Goal: Task Accomplishment & Management: Use online tool/utility

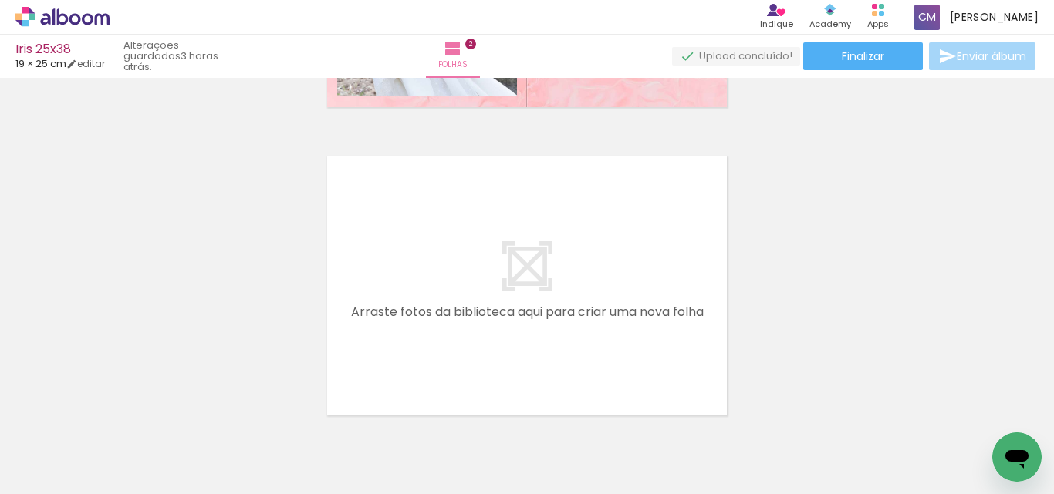
scroll to position [0, 243]
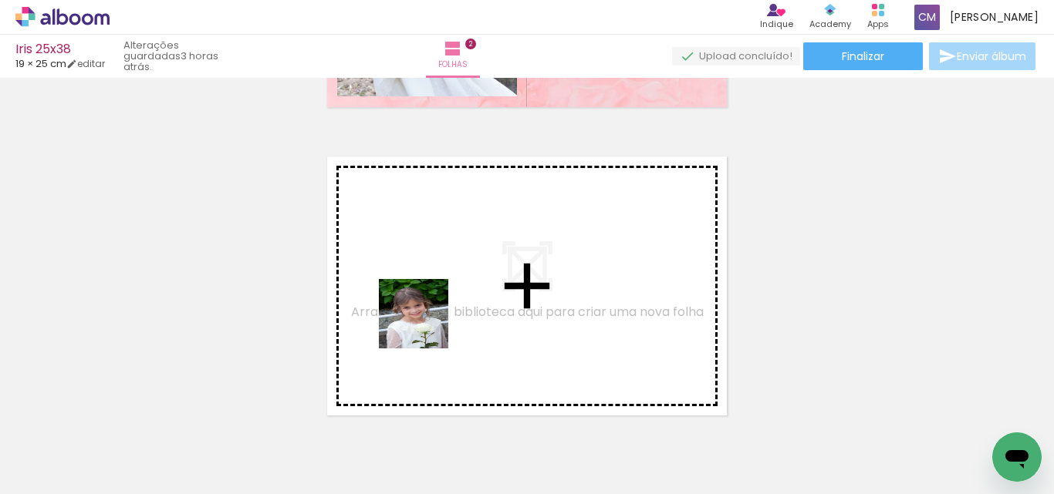
drag, startPoint x: 430, startPoint y: 441, endPoint x: 482, endPoint y: 419, distance: 56.3
click at [418, 293] on quentale-workspace at bounding box center [527, 247] width 1054 height 494
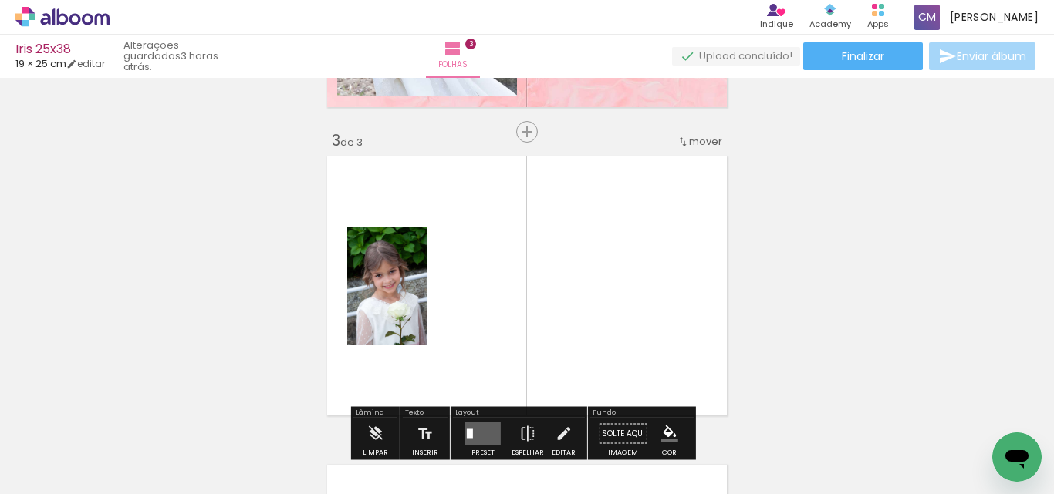
scroll to position [637, 0]
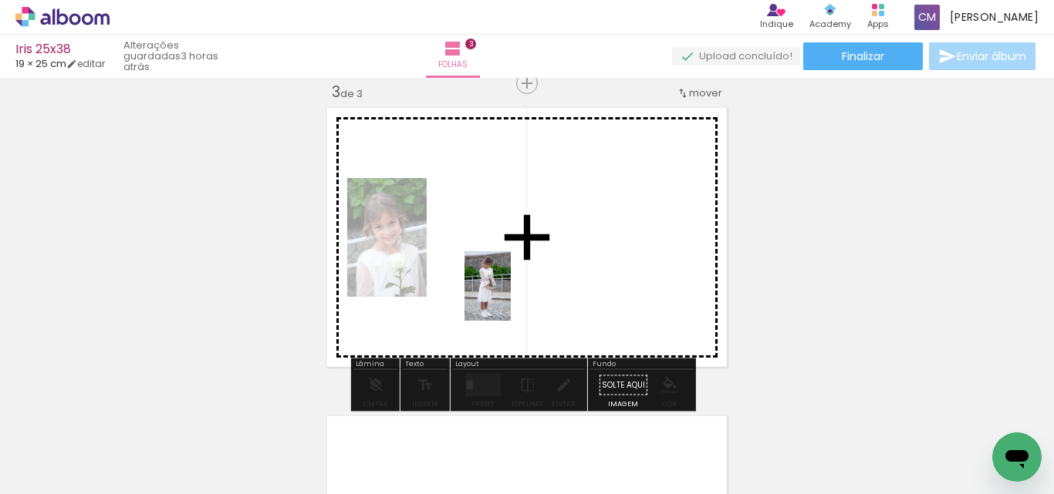
drag, startPoint x: 514, startPoint y: 447, endPoint x: 507, endPoint y: 297, distance: 150.6
click at [510, 297] on quentale-workspace at bounding box center [527, 247] width 1054 height 494
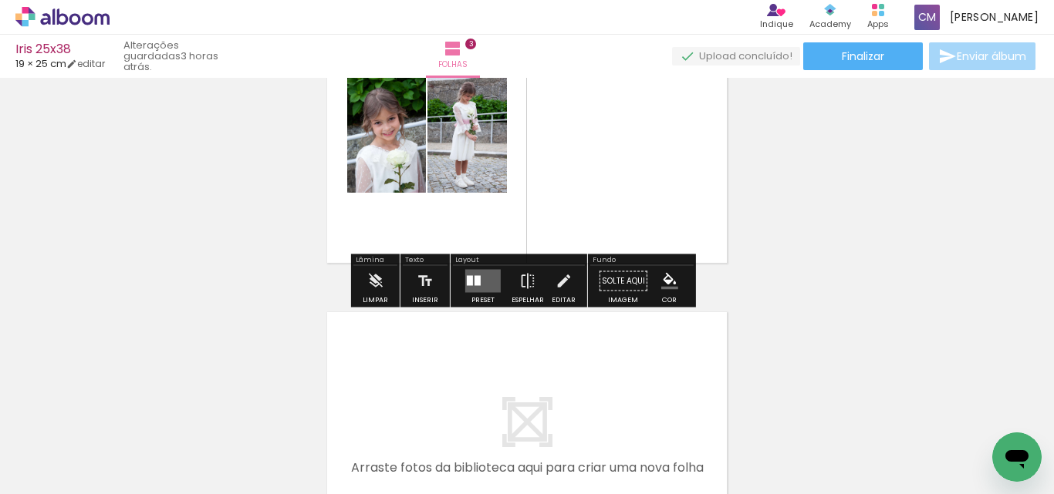
scroll to position [946, 0]
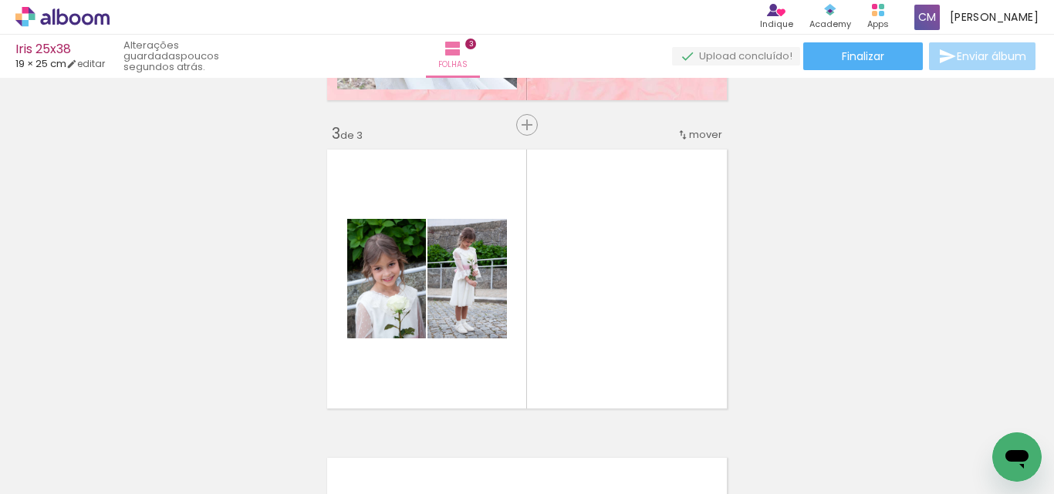
scroll to position [0, 1586]
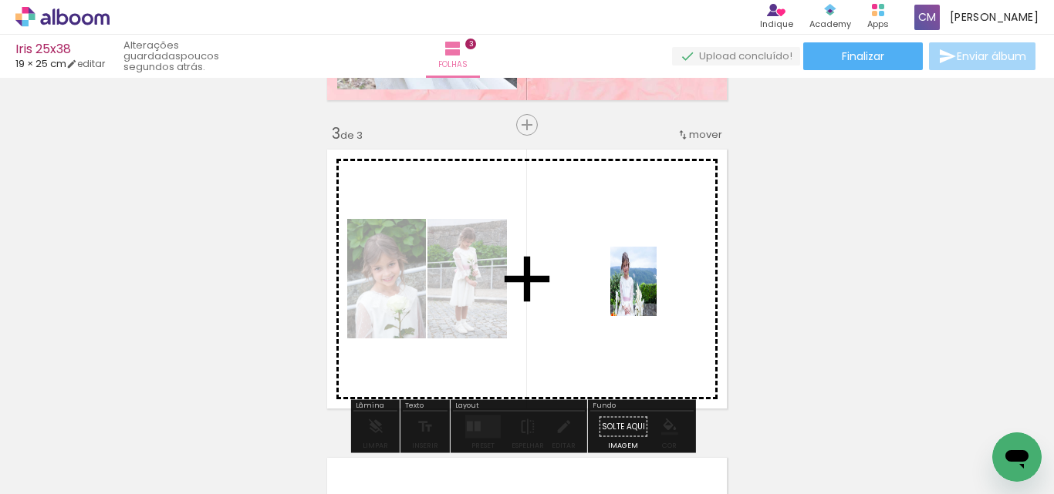
drag, startPoint x: 821, startPoint y: 467, endPoint x: 656, endPoint y: 293, distance: 239.5
click at [656, 293] on quentale-workspace at bounding box center [527, 247] width 1054 height 494
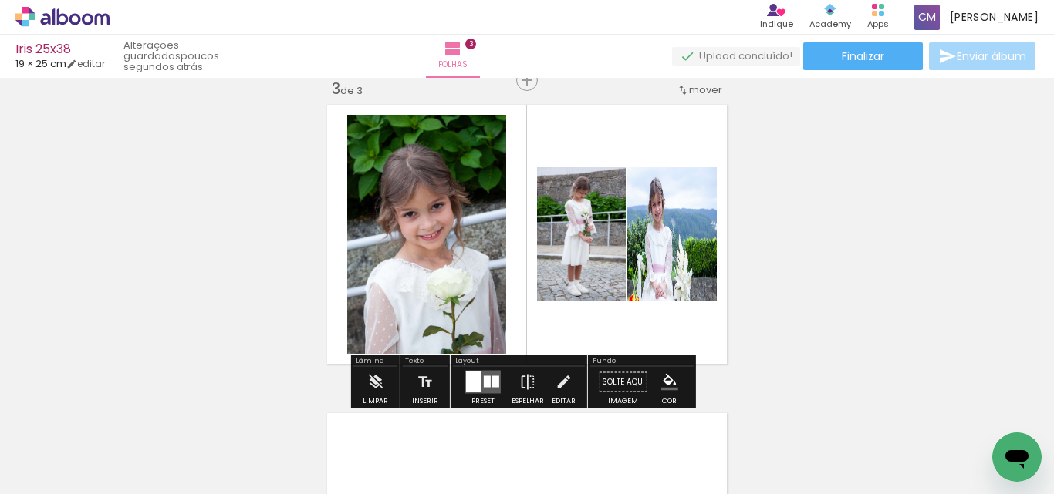
scroll to position [673, 0]
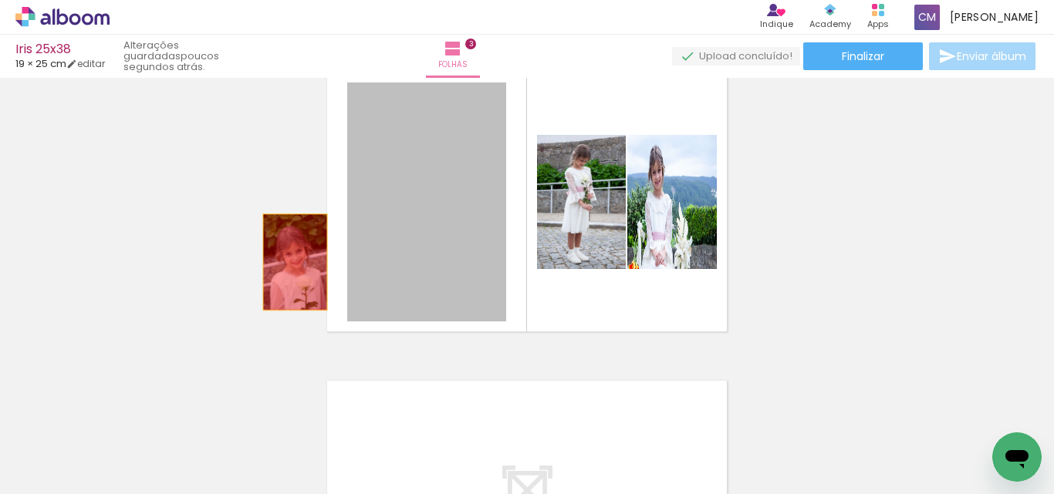
drag, startPoint x: 437, startPoint y: 238, endPoint x: 289, endPoint y: 262, distance: 149.4
click at [289, 262] on div "Inserir folha 1 de 3 Inserir folha 2 de 3 Inserir folha 3 de 3" at bounding box center [527, 28] width 1054 height 1235
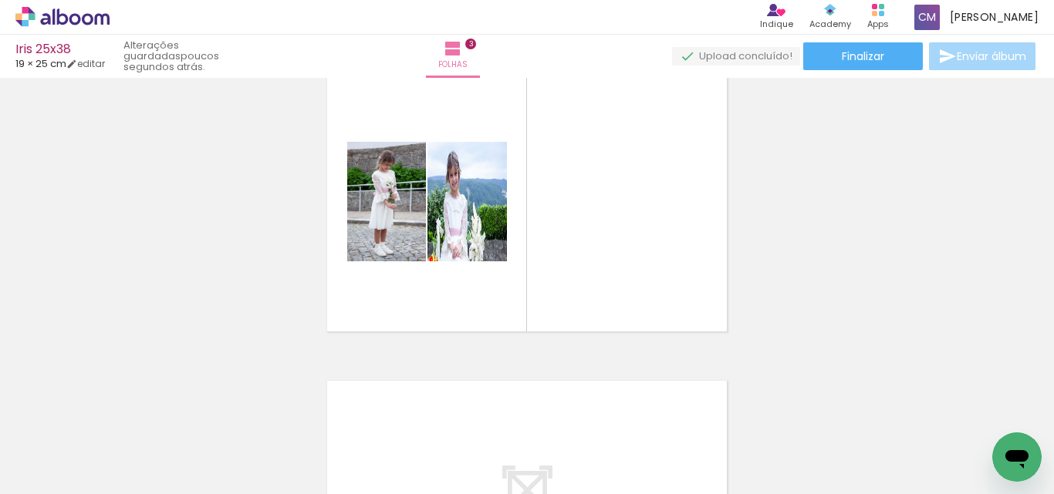
scroll to position [0, 2028]
drag, startPoint x: 457, startPoint y: 454, endPoint x: 621, endPoint y: 225, distance: 281.3
click at [621, 225] on quentale-workspace at bounding box center [527, 247] width 1054 height 494
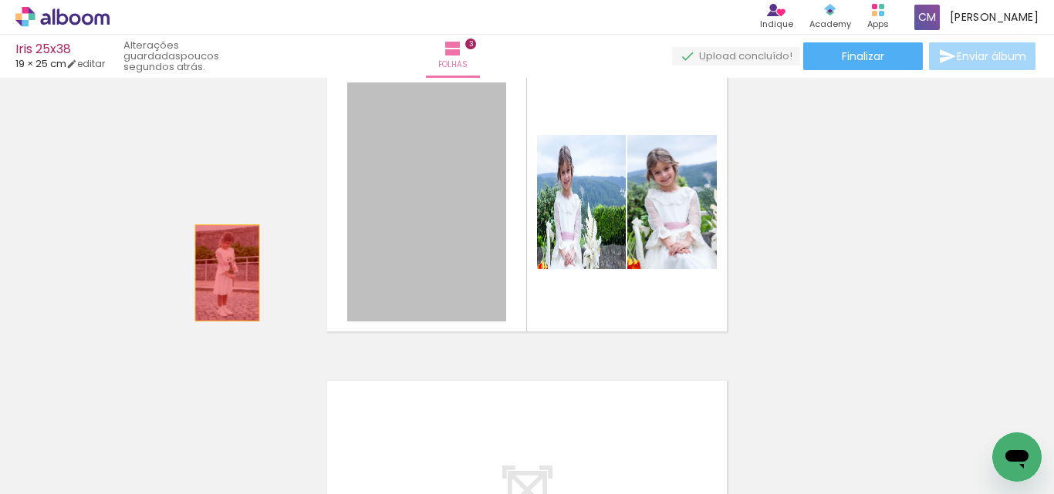
drag, startPoint x: 405, startPoint y: 232, endPoint x: 207, endPoint y: 272, distance: 202.1
click at [214, 274] on div "Inserir folha 1 de 3 Inserir folha 2 de 3 Inserir folha 3 de 3" at bounding box center [527, 28] width 1054 height 1235
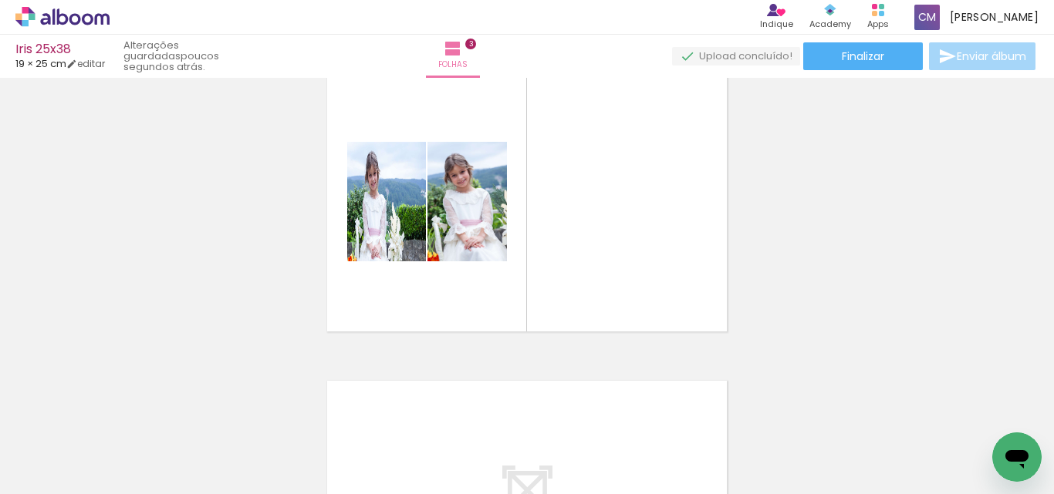
scroll to position [0, 407]
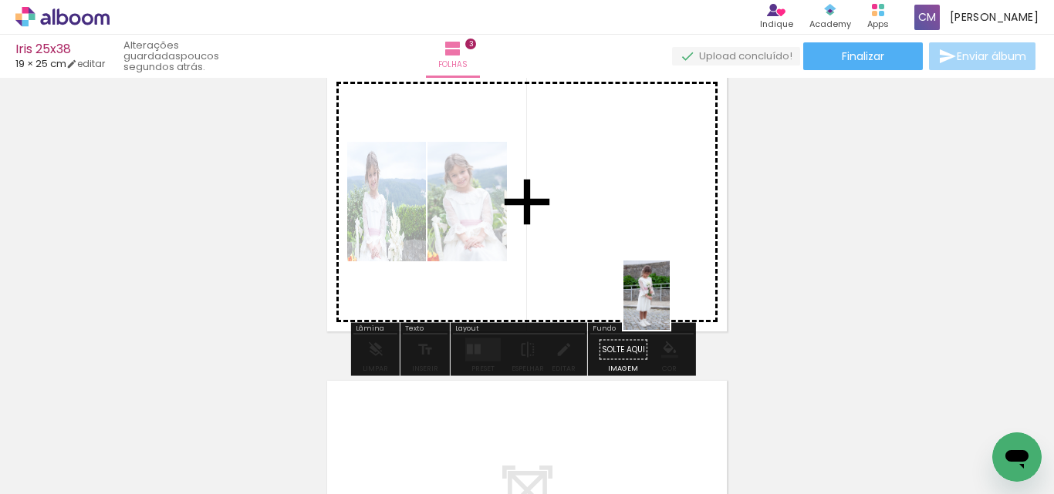
drag, startPoint x: 363, startPoint y: 450, endPoint x: 669, endPoint y: 307, distance: 337.8
click at [669, 307] on quentale-workspace at bounding box center [527, 247] width 1054 height 494
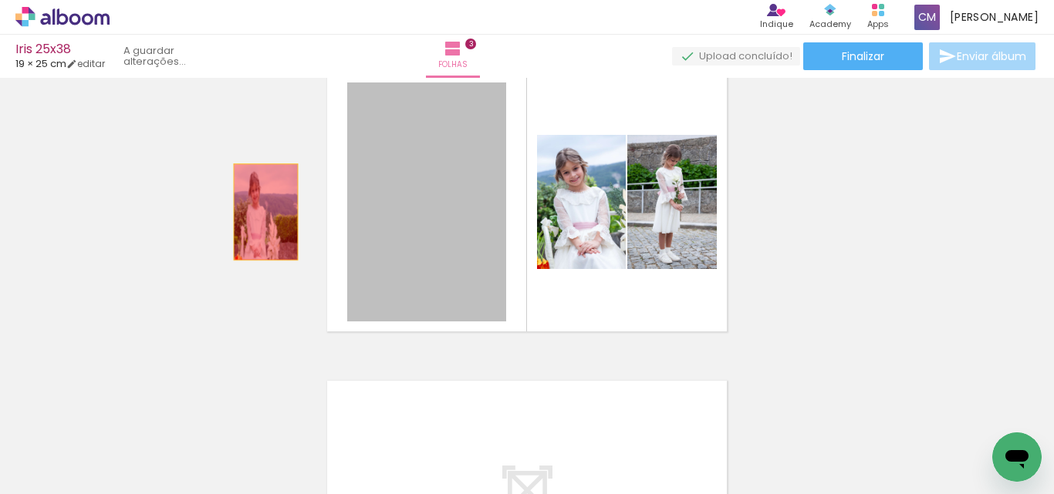
drag, startPoint x: 441, startPoint y: 214, endPoint x: 192, endPoint y: 248, distance: 251.4
click at [195, 218] on div "Inserir folha 1 de 3 Inserir folha 2 de 3 Inserir folha 3 de 3" at bounding box center [527, 28] width 1054 height 1235
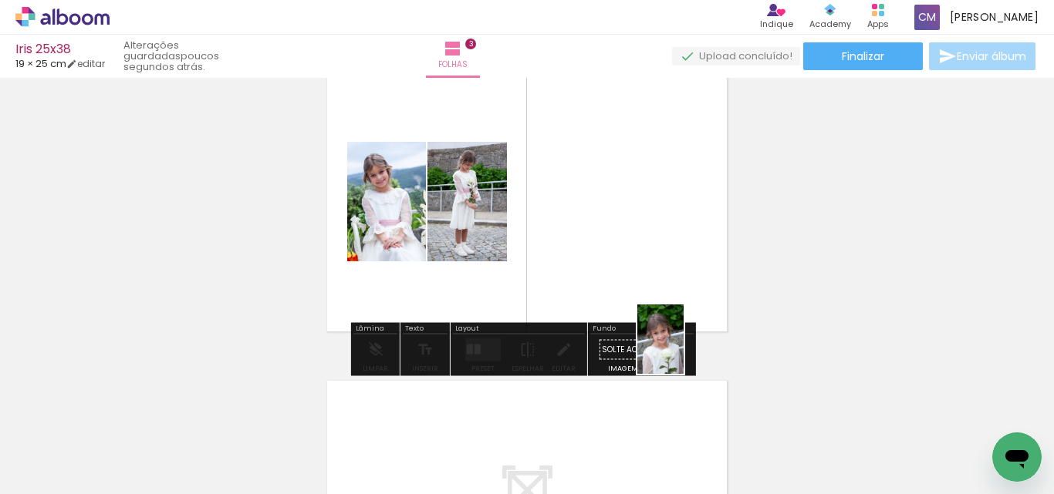
drag, startPoint x: 276, startPoint y: 445, endPoint x: 683, endPoint y: 351, distance: 418.0
click at [683, 351] on quentale-workspace at bounding box center [527, 247] width 1054 height 494
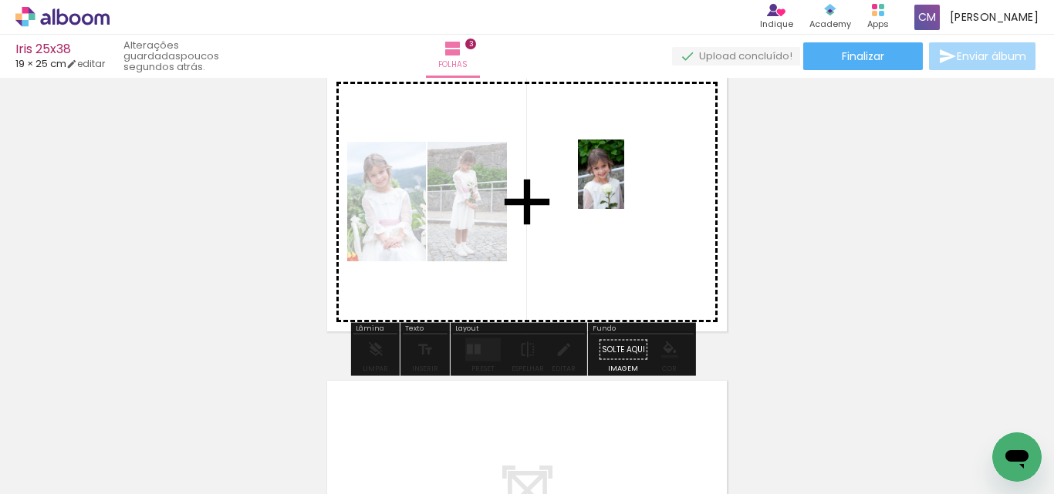
drag, startPoint x: 265, startPoint y: 452, endPoint x: 617, endPoint y: 204, distance: 431.2
click at [633, 182] on quentale-workspace at bounding box center [527, 247] width 1054 height 494
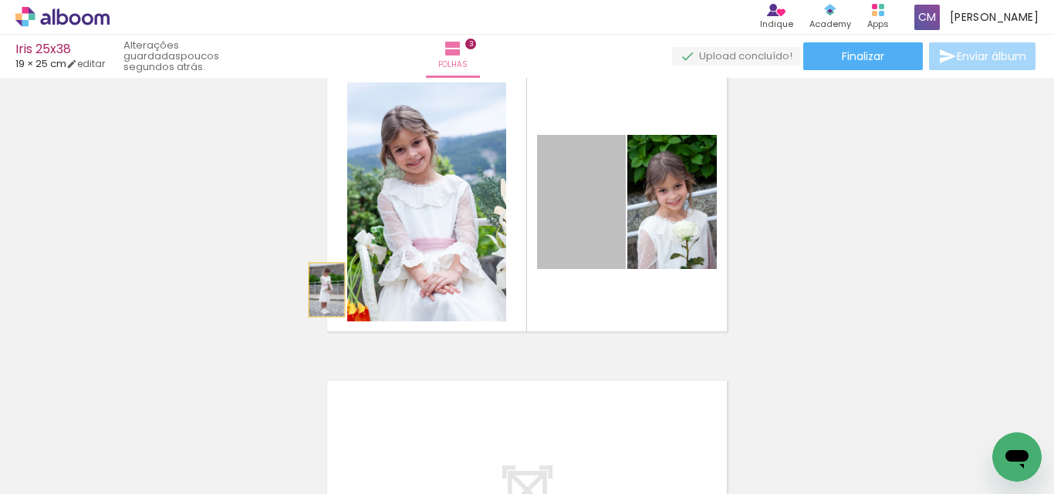
drag, startPoint x: 573, startPoint y: 229, endPoint x: 306, endPoint y: 305, distance: 277.4
click at [305, 296] on div "Inserir folha 1 de 3 Inserir folha 2 de 3 Inserir folha 3 de 3" at bounding box center [527, 28] width 1054 height 1235
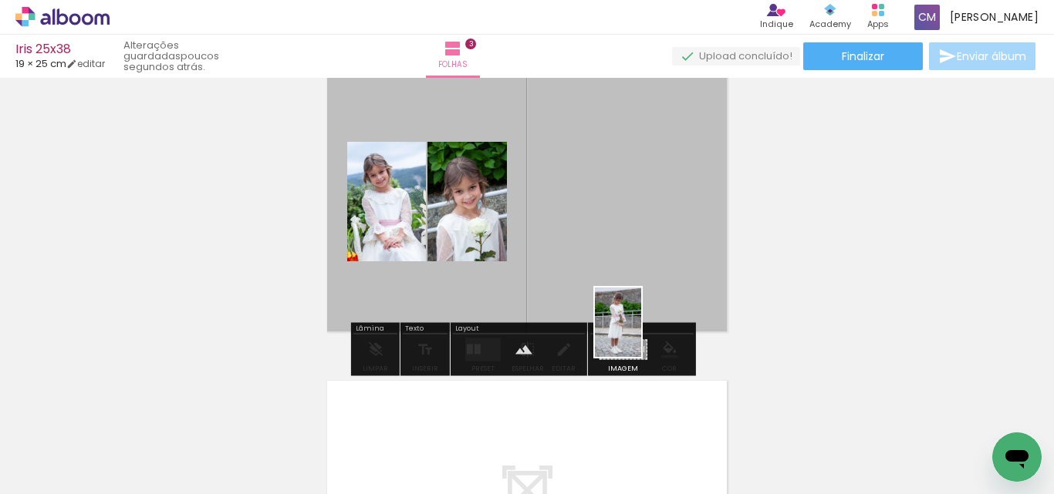
drag, startPoint x: 363, startPoint y: 457, endPoint x: 641, endPoint y: 334, distance: 303.5
click at [641, 334] on quentale-workspace at bounding box center [527, 247] width 1054 height 494
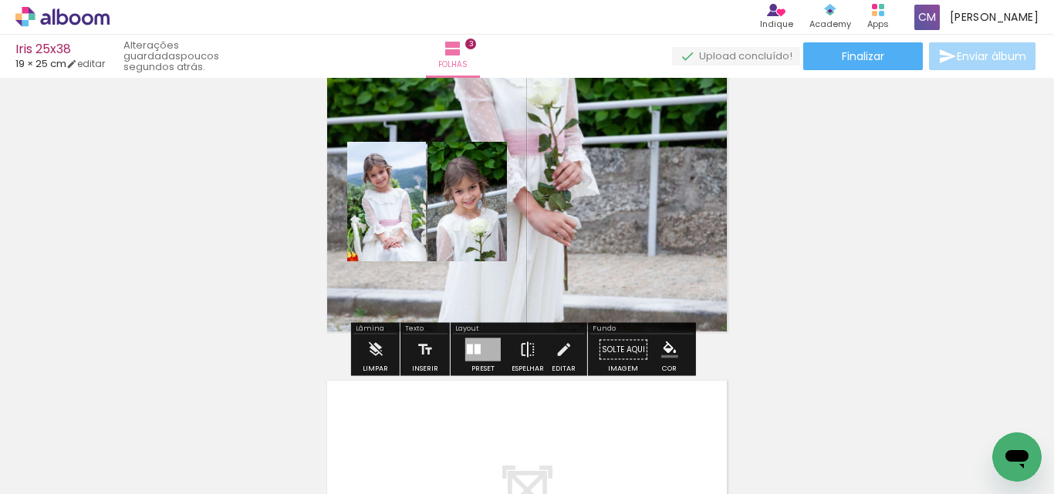
click at [521, 342] on iron-icon at bounding box center [527, 350] width 17 height 31
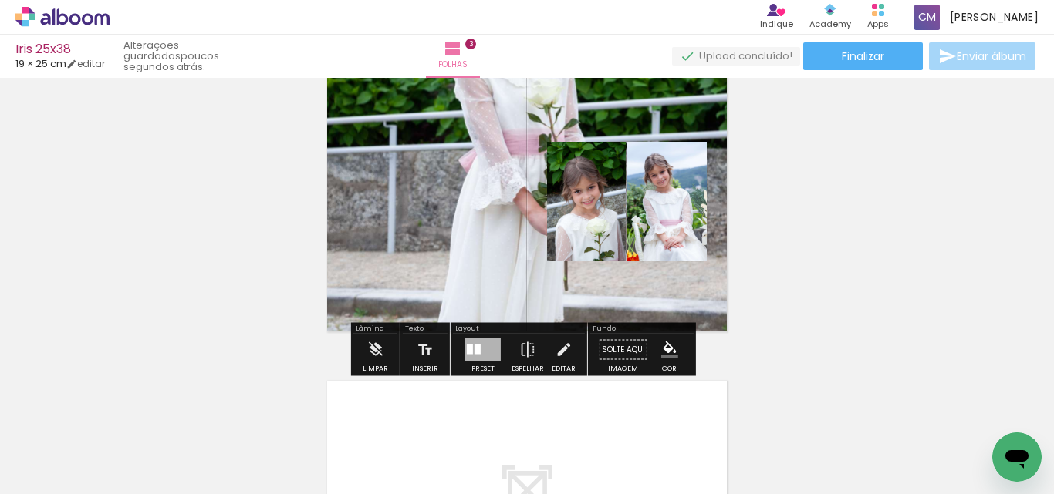
drag, startPoint x: 469, startPoint y: 167, endPoint x: 437, endPoint y: 222, distance: 63.6
click at [437, 222] on quentale-layouter at bounding box center [527, 202] width 410 height 270
click at [462, 171] on quentale-layouter at bounding box center [527, 202] width 410 height 270
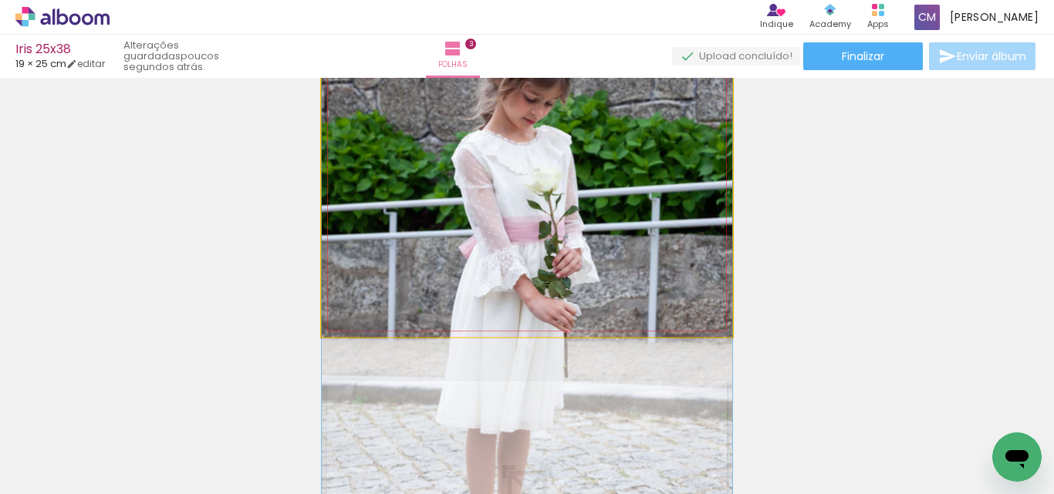
drag, startPoint x: 461, startPoint y: 130, endPoint x: 416, endPoint y: 240, distance: 119.3
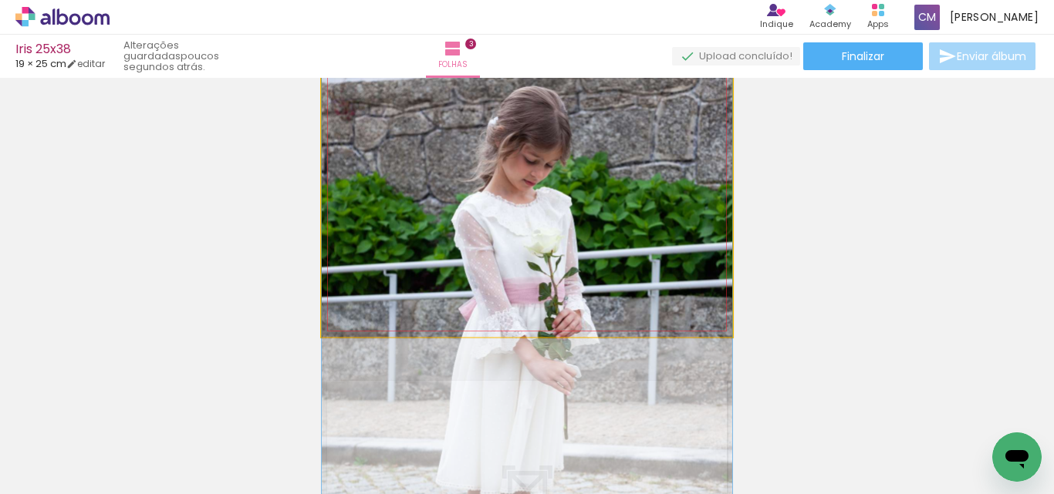
drag, startPoint x: 507, startPoint y: 171, endPoint x: 489, endPoint y: 214, distance: 46.0
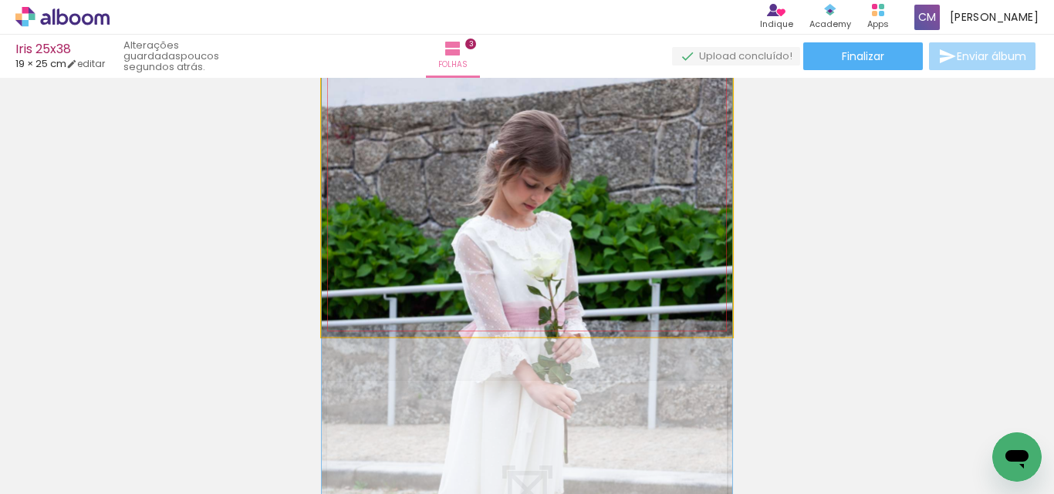
drag, startPoint x: 359, startPoint y: 219, endPoint x: 332, endPoint y: 255, distance: 45.1
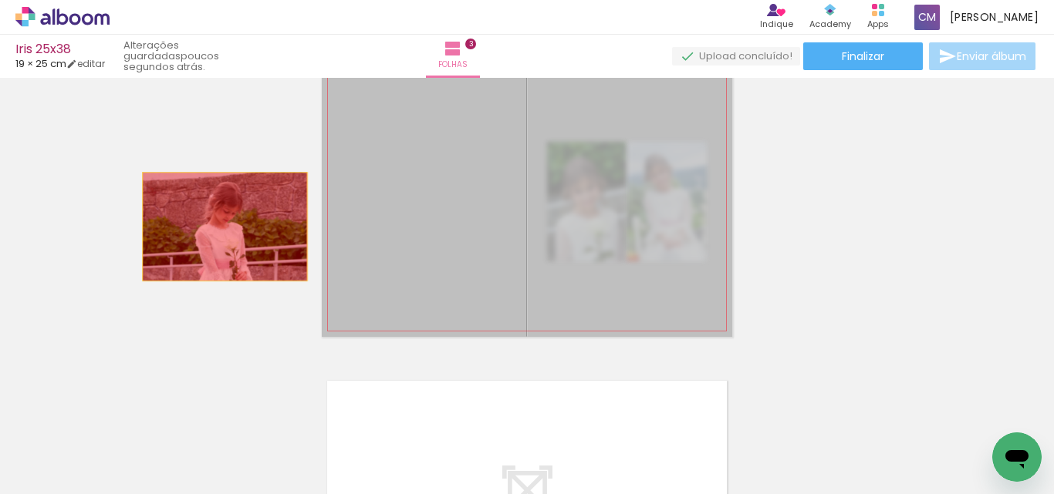
drag, startPoint x: 438, startPoint y: 269, endPoint x: 216, endPoint y: 227, distance: 226.2
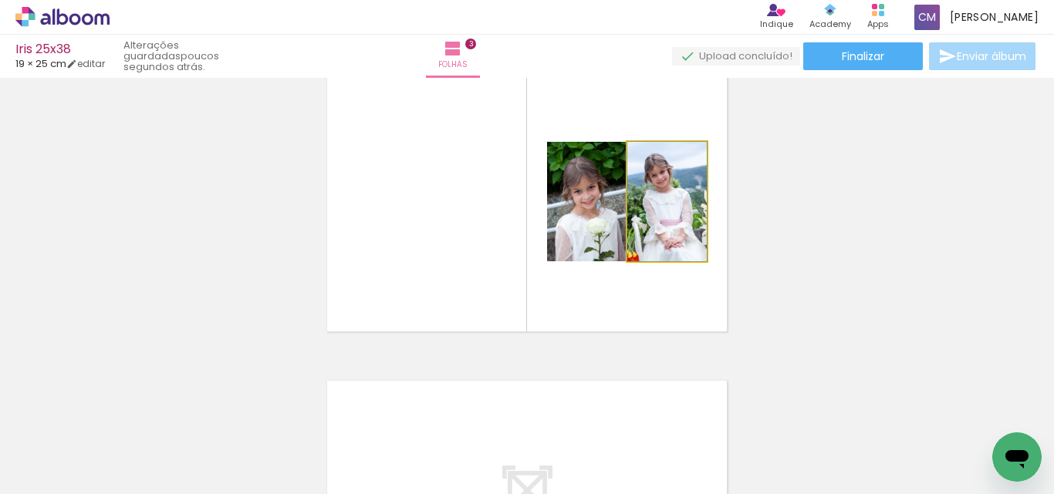
click at [685, 248] on quentale-photo at bounding box center [666, 202] width 79 height 120
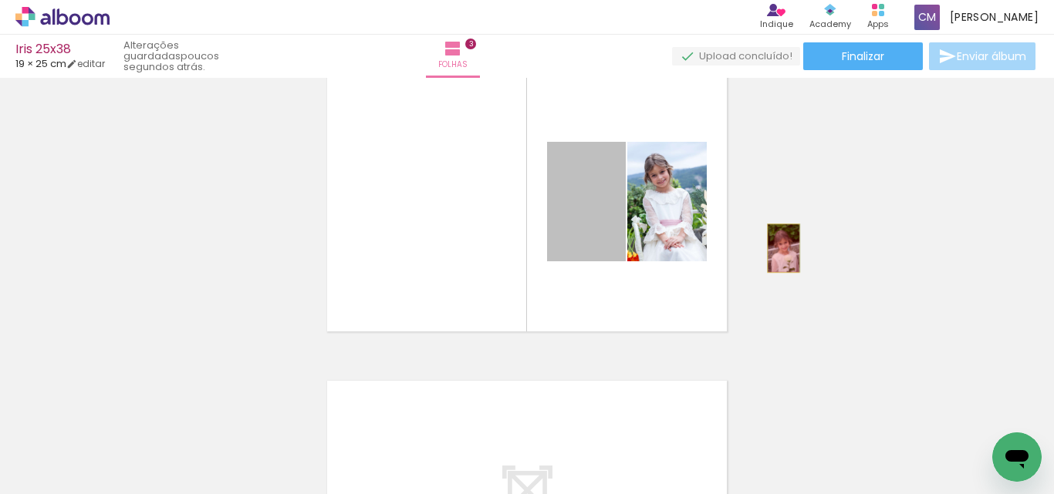
drag, startPoint x: 586, startPoint y: 238, endPoint x: 777, endPoint y: 248, distance: 191.5
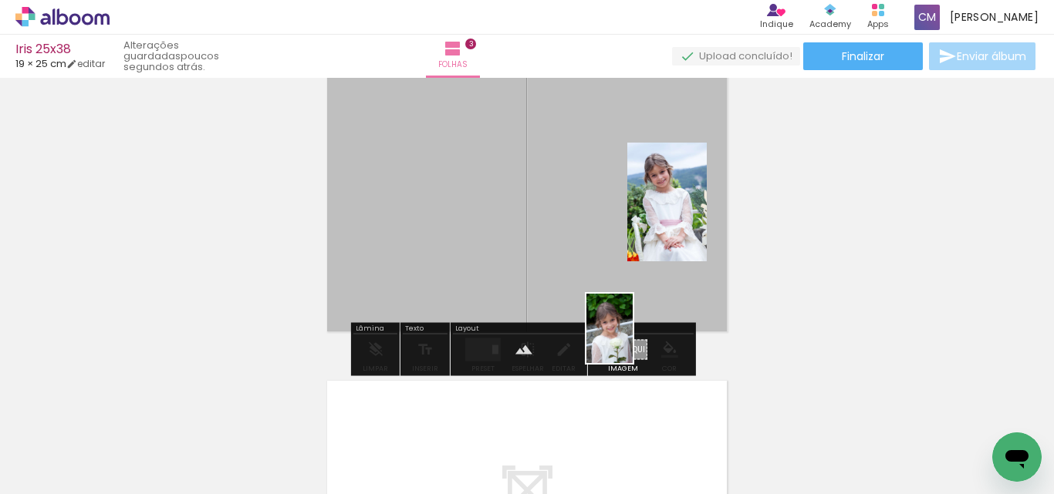
drag, startPoint x: 267, startPoint y: 458, endPoint x: 632, endPoint y: 340, distance: 384.2
click at [632, 340] on quentale-workspace at bounding box center [527, 247] width 1054 height 494
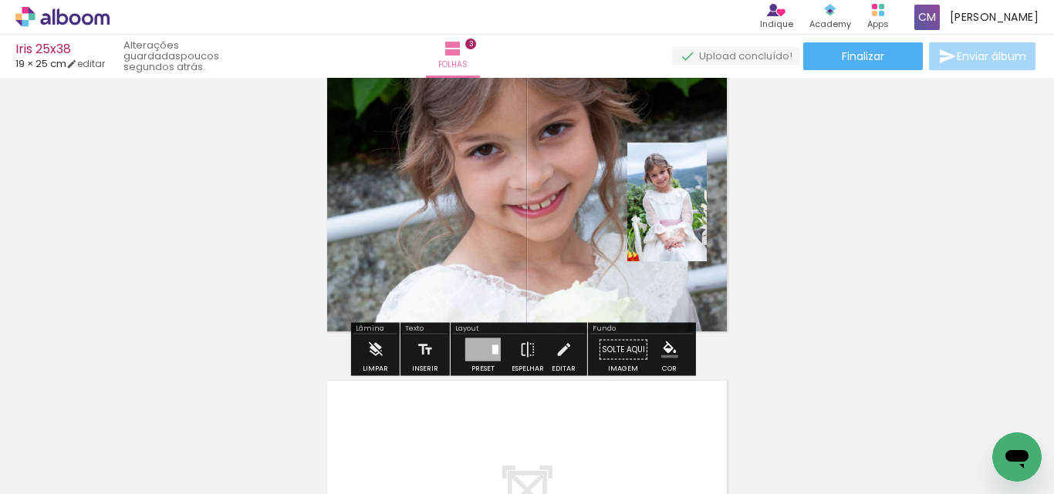
drag, startPoint x: 460, startPoint y: 189, endPoint x: 400, endPoint y: 249, distance: 85.1
click at [400, 249] on quentale-layouter at bounding box center [527, 202] width 410 height 270
drag, startPoint x: 459, startPoint y: 156, endPoint x: 447, endPoint y: 184, distance: 30.8
click at [447, 184] on quentale-layouter at bounding box center [527, 202] width 410 height 270
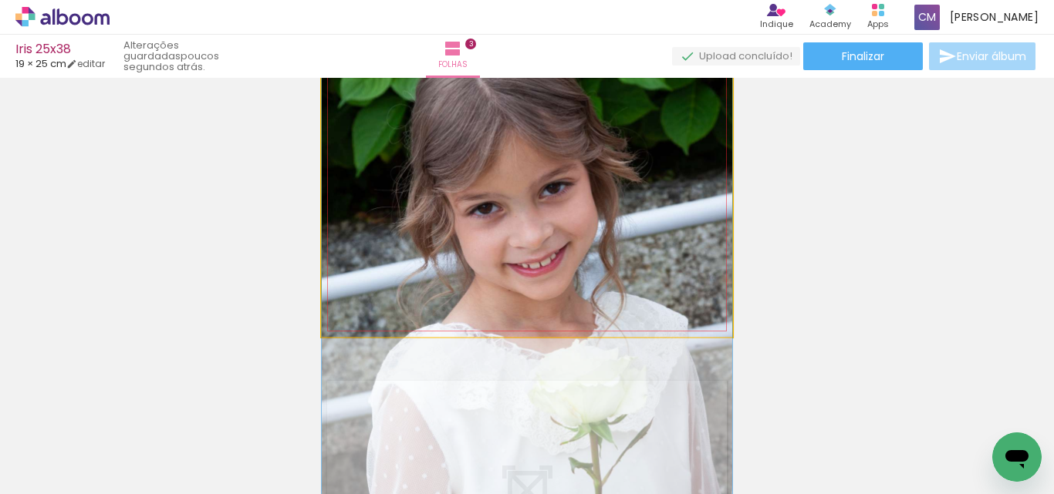
drag, startPoint x: 464, startPoint y: 177, endPoint x: 429, endPoint y: 236, distance: 68.5
click at [641, 273] on quentale-photo at bounding box center [527, 202] width 410 height 270
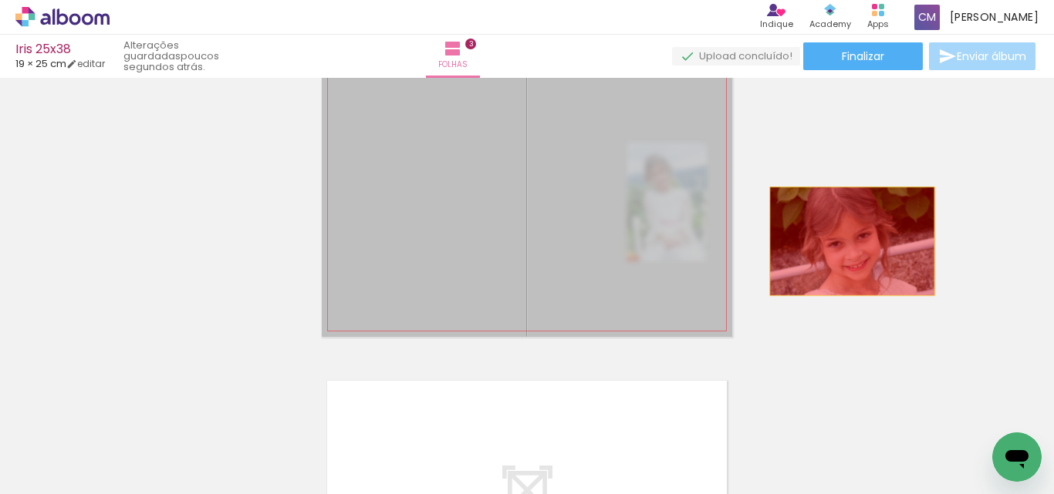
drag, startPoint x: 669, startPoint y: 245, endPoint x: 849, endPoint y: 241, distance: 180.5
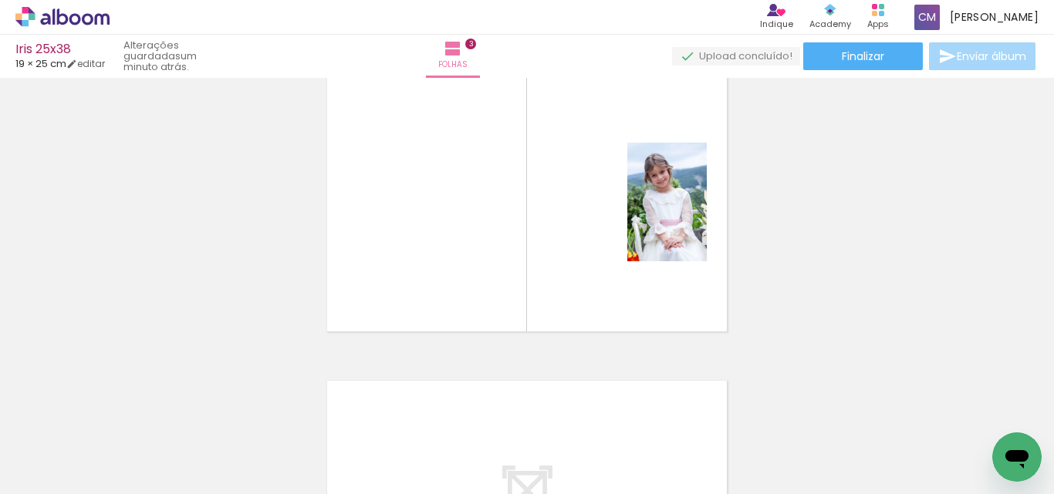
scroll to position [0, 2177]
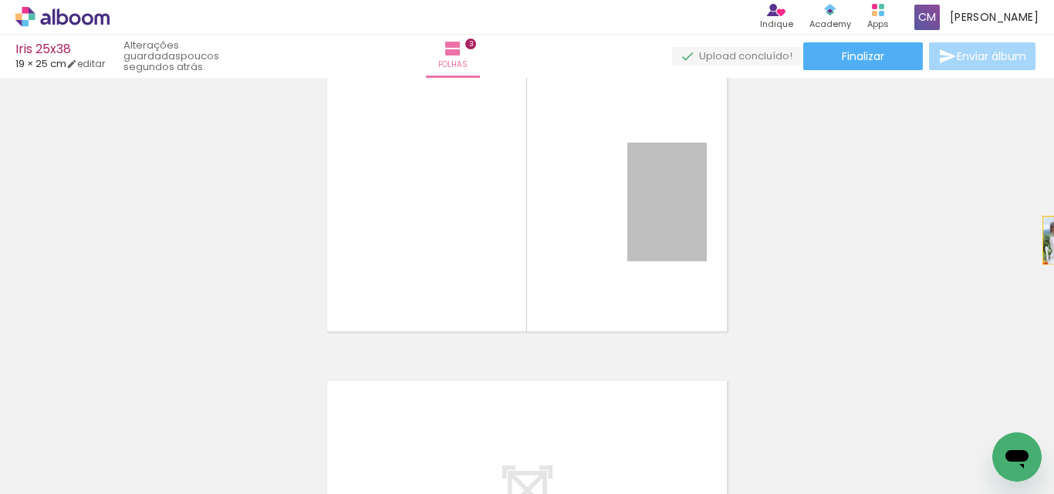
drag, startPoint x: 652, startPoint y: 208, endPoint x: 1053, endPoint y: 241, distance: 402.4
click at [1053, 241] on div "Inserir folha 1 de 3 Inserir folha 2 de 3 Inserir folha 3 de 3 Confirmar Cancel…" at bounding box center [527, 286] width 1054 height 417
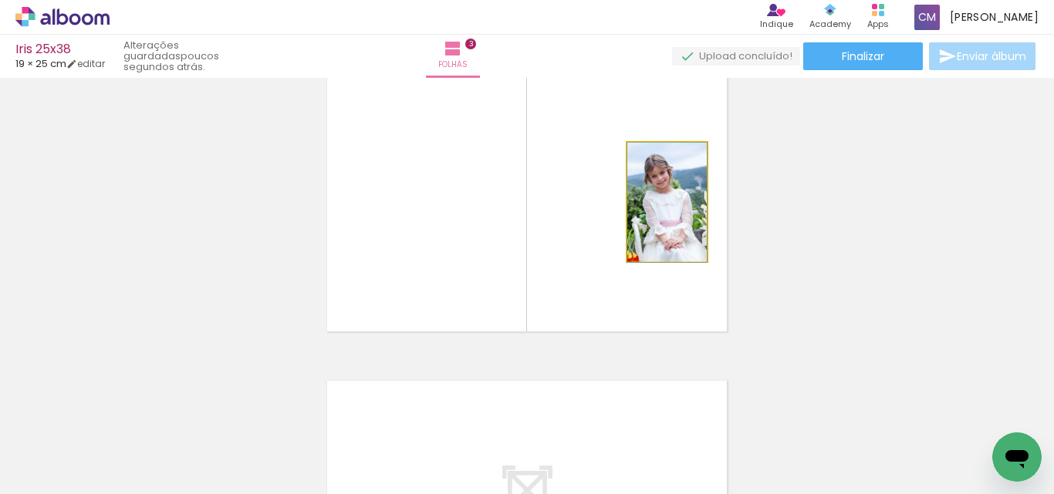
click at [635, 224] on quentale-photo at bounding box center [666, 202] width 79 height 119
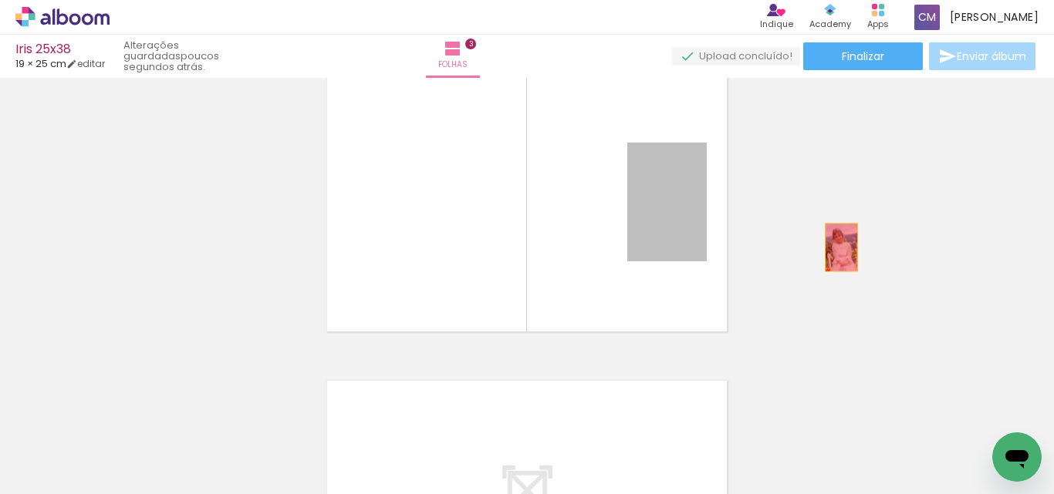
drag, startPoint x: 640, startPoint y: 228, endPoint x: 840, endPoint y: 248, distance: 200.8
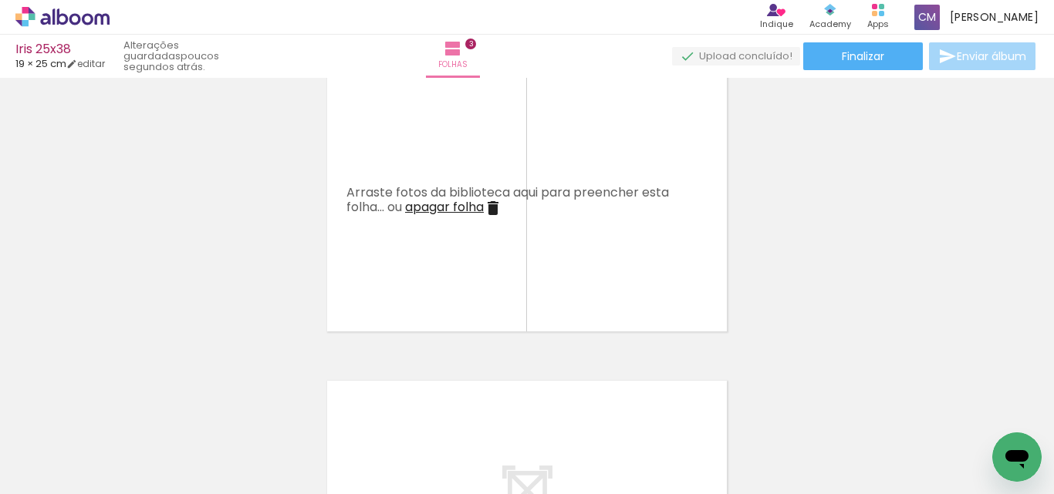
scroll to position [0, 356]
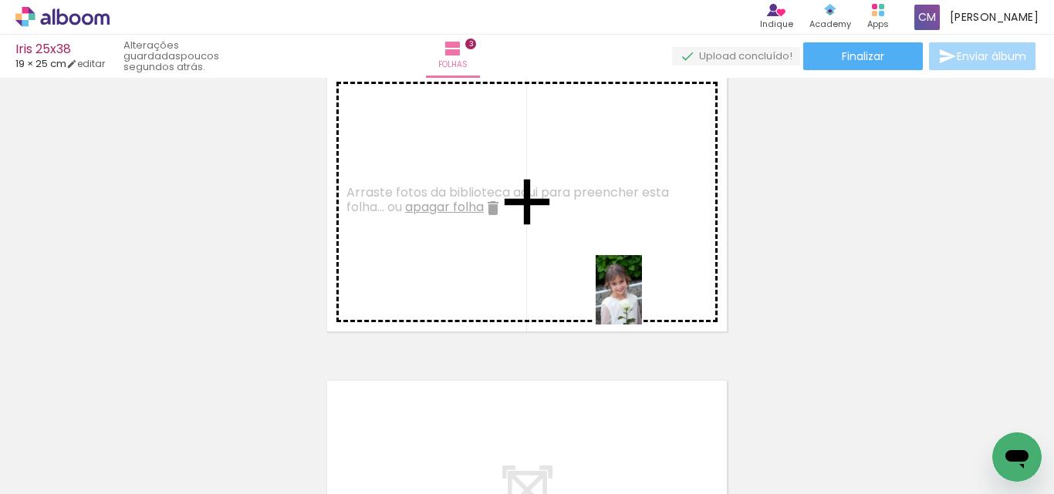
drag, startPoint x: 328, startPoint y: 450, endPoint x: 669, endPoint y: 275, distance: 383.3
click at [669, 275] on quentale-workspace at bounding box center [527, 247] width 1054 height 494
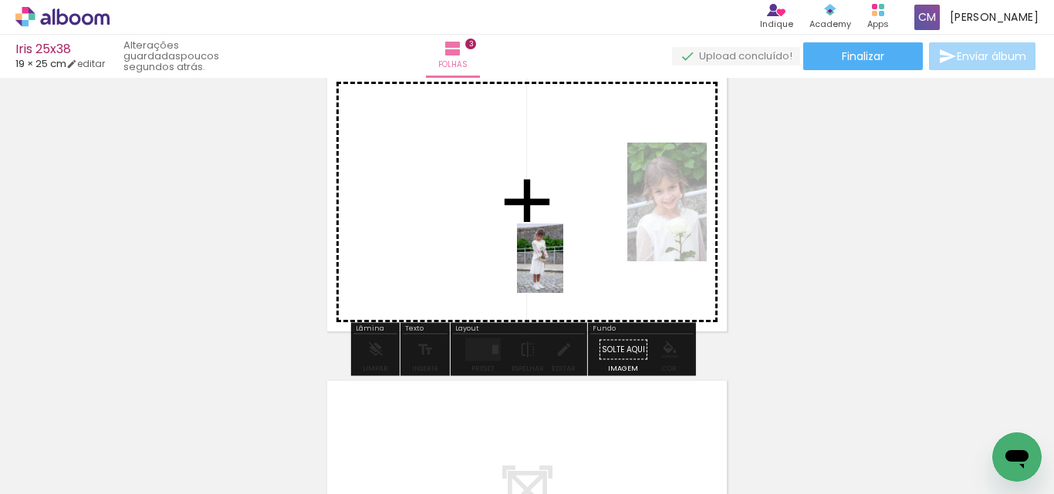
drag, startPoint x: 412, startPoint y: 464, endPoint x: 571, endPoint y: 268, distance: 251.6
click at [574, 252] on quentale-workspace at bounding box center [527, 247] width 1054 height 494
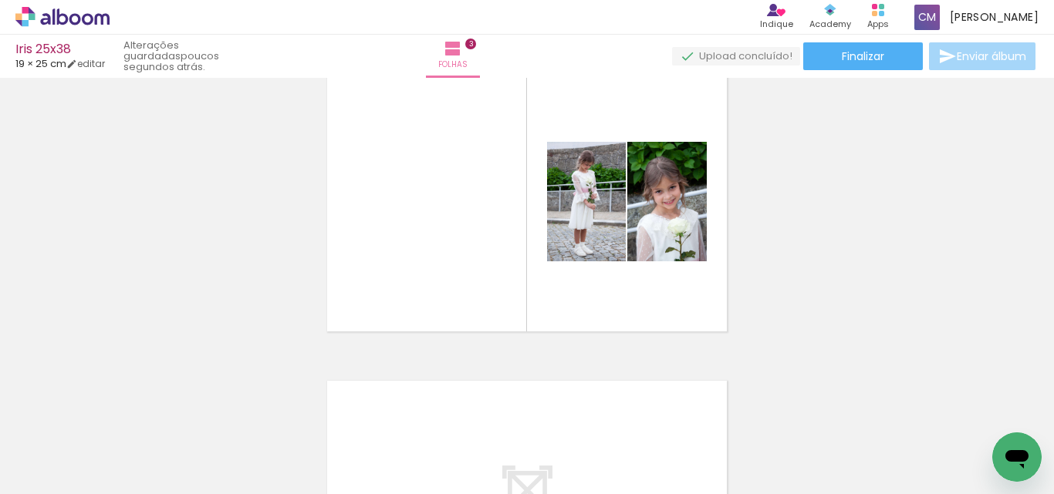
scroll to position [0, 1573]
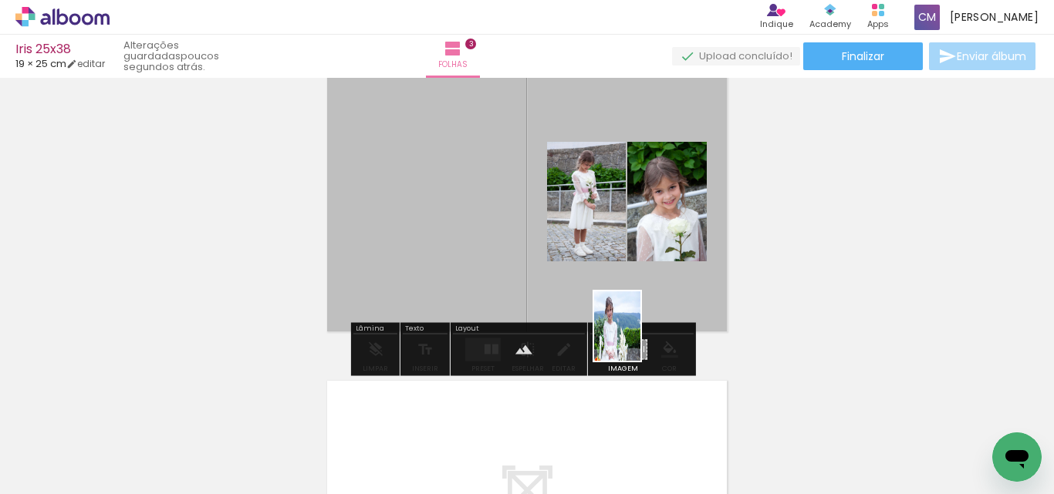
drag, startPoint x: 840, startPoint y: 465, endPoint x: 640, endPoint y: 338, distance: 236.9
click at [640, 338] on quentale-workspace at bounding box center [527, 247] width 1054 height 494
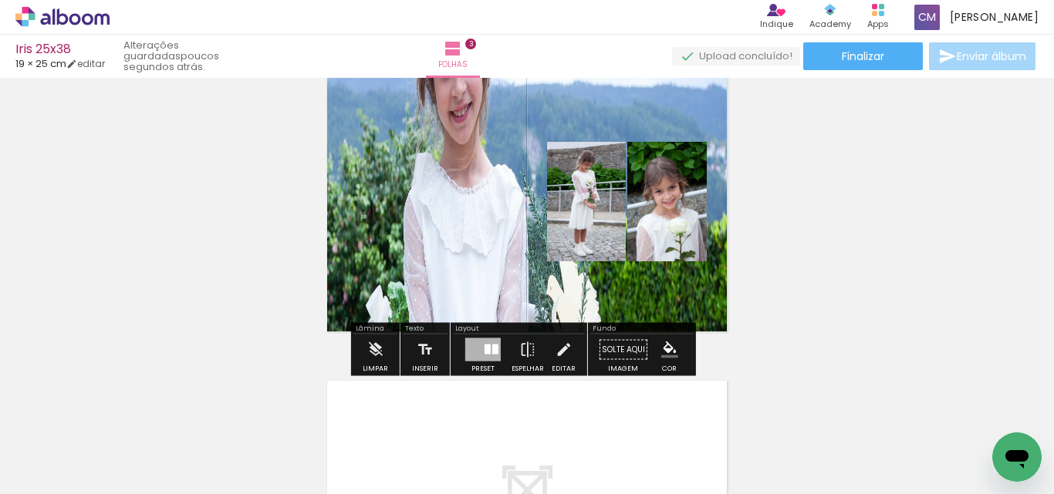
drag, startPoint x: 427, startPoint y: 185, endPoint x: 422, endPoint y: 268, distance: 82.7
click at [422, 268] on quentale-layouter at bounding box center [527, 202] width 410 height 270
click at [476, 178] on quentale-layouter at bounding box center [527, 202] width 410 height 270
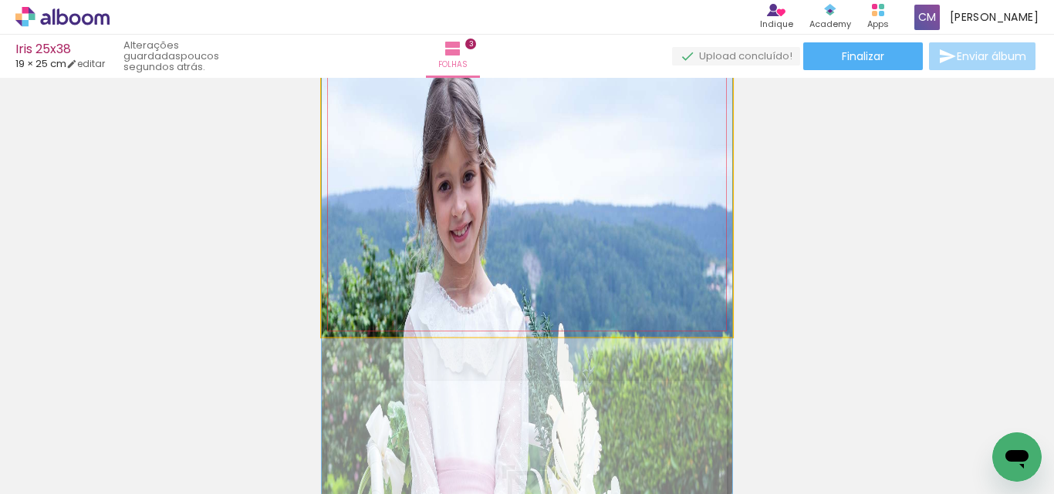
drag, startPoint x: 477, startPoint y: 157, endPoint x: 449, endPoint y: 279, distance: 125.7
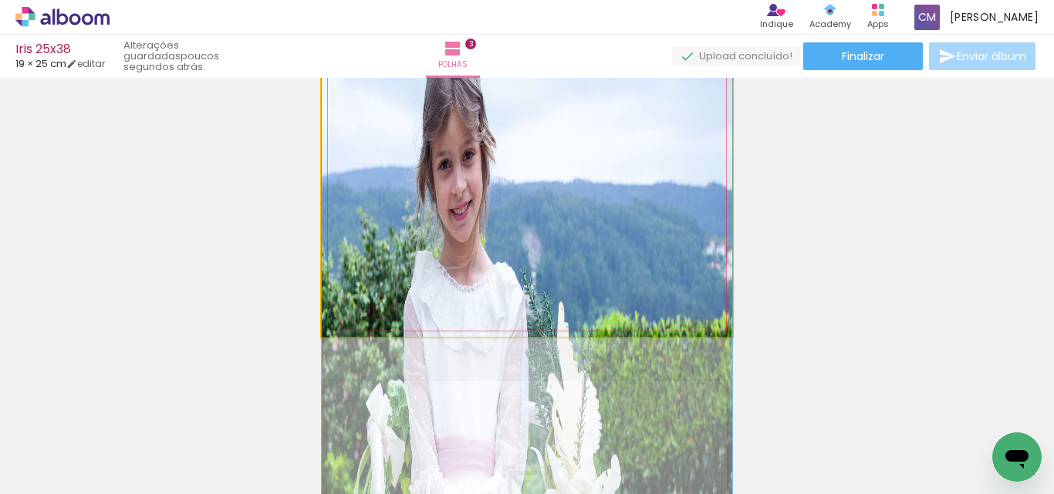
drag, startPoint x: 460, startPoint y: 214, endPoint x: 461, endPoint y: 189, distance: 24.7
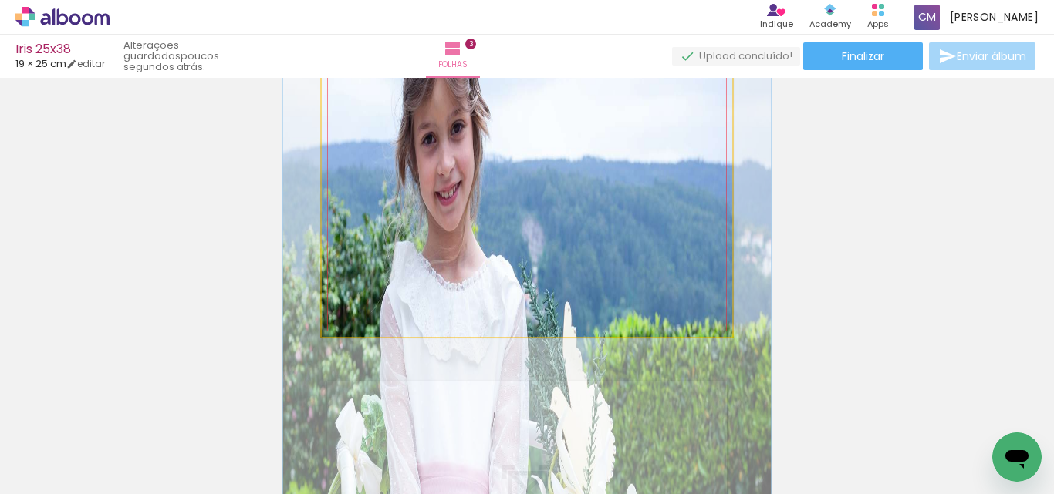
drag, startPoint x: 379, startPoint y: 104, endPoint x: 390, endPoint y: 104, distance: 10.0
type paper-slider "119"
click at [390, 104] on div at bounding box center [391, 106] width 14 height 14
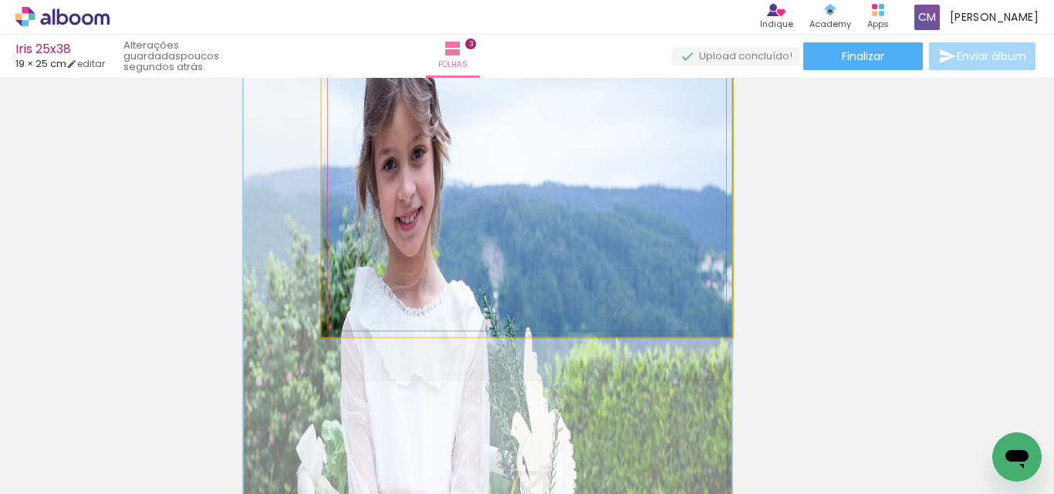
drag, startPoint x: 465, startPoint y: 183, endPoint x: 383, endPoint y: 204, distance: 84.6
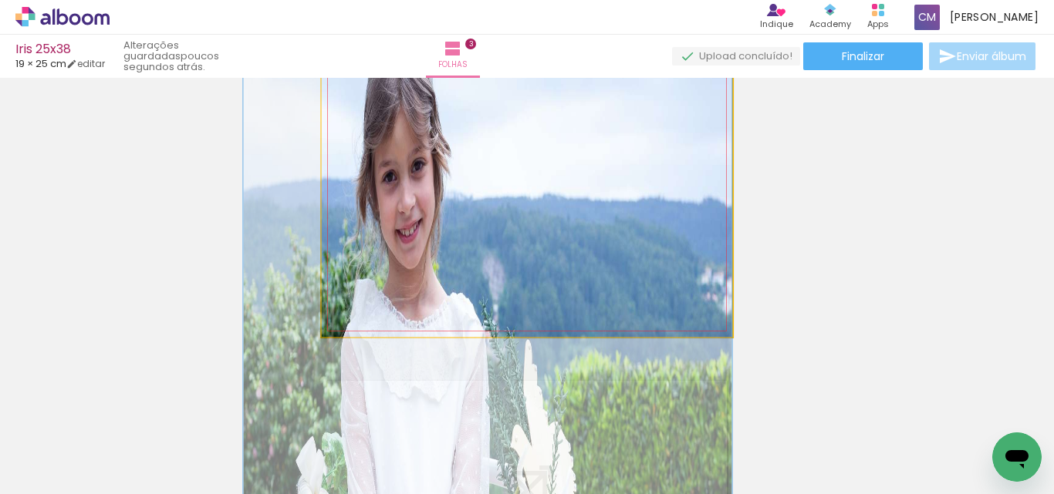
drag, startPoint x: 467, startPoint y: 236, endPoint x: 467, endPoint y: 248, distance: 12.4
click at [448, 265] on quentale-photo at bounding box center [527, 202] width 410 height 270
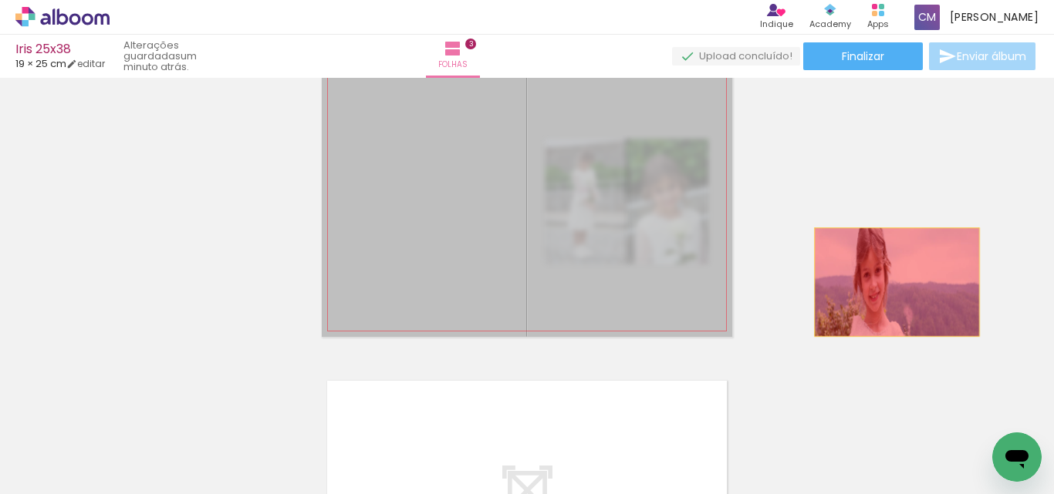
drag, startPoint x: 633, startPoint y: 259, endPoint x: 905, endPoint y: 278, distance: 272.2
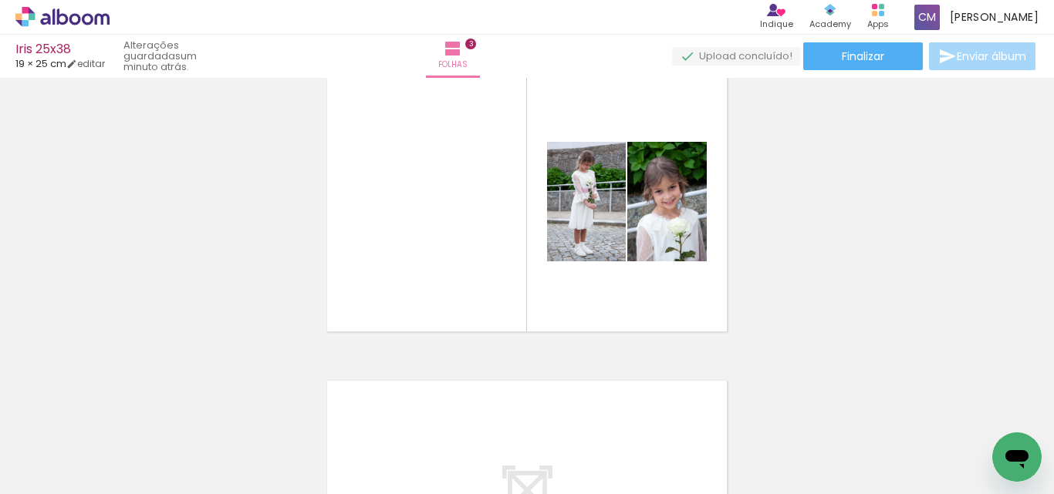
click at [849, 447] on div at bounding box center [826, 442] width 51 height 76
click at [23, 482] on iron-icon at bounding box center [22, 473] width 19 height 19
click at [0, 0] on input "file" at bounding box center [0, 0] width 0 height 0
click at [50, 482] on span "Adicionar Fotos" at bounding box center [55, 473] width 46 height 17
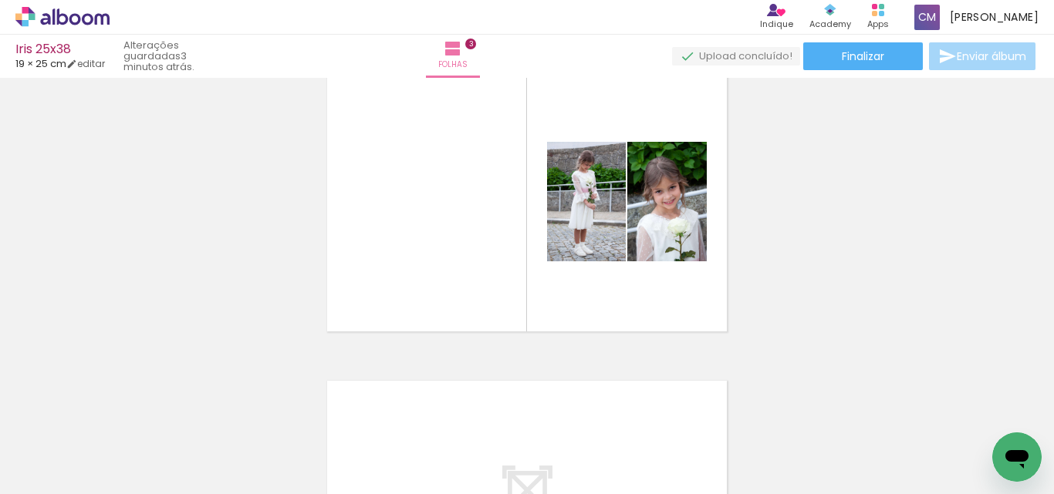
click at [0, 0] on input "file" at bounding box center [0, 0] width 0 height 0
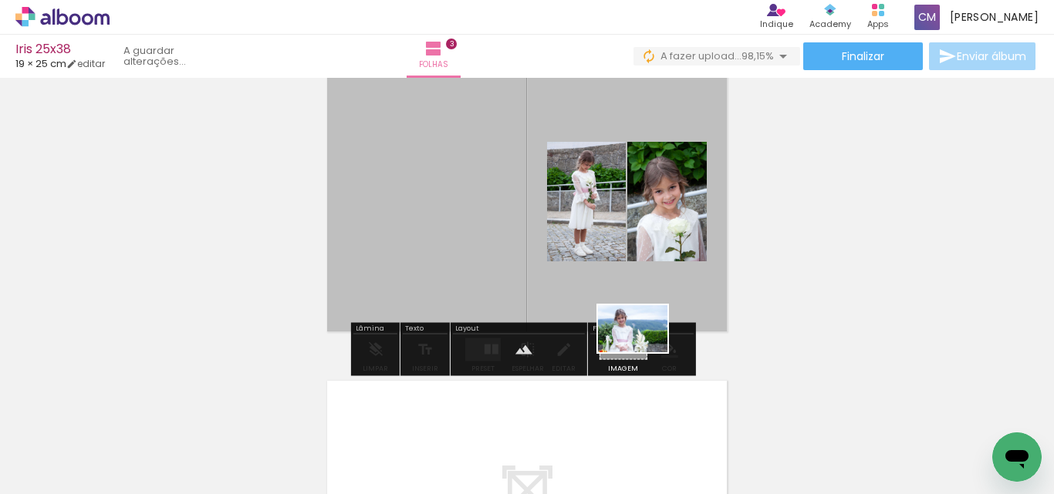
drag, startPoint x: 775, startPoint y: 459, endPoint x: 644, endPoint y: 352, distance: 169.4
click at [644, 352] on quentale-workspace at bounding box center [527, 247] width 1054 height 494
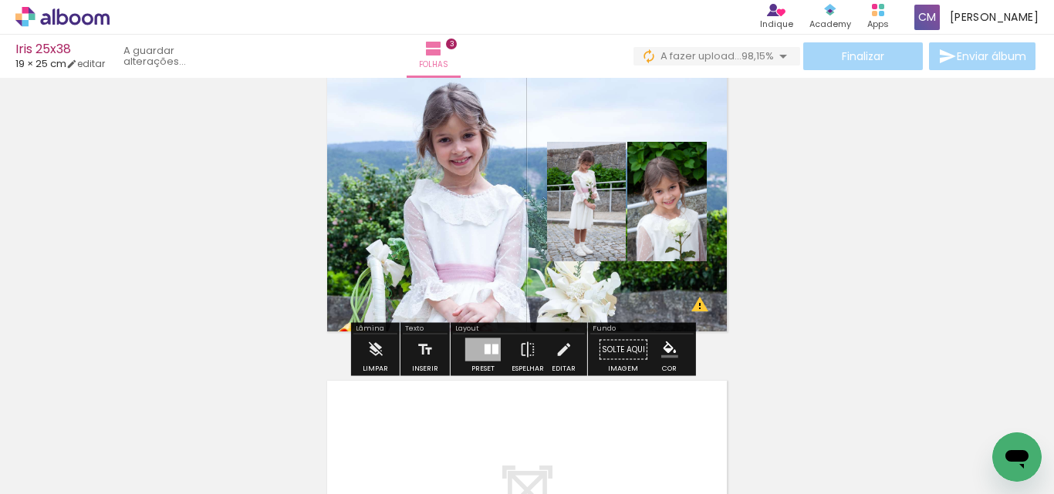
drag, startPoint x: 457, startPoint y: 218, endPoint x: 844, endPoint y: 285, distance: 392.2
click at [844, 285] on div "Inserir folha 1 de 3 Inserir folha 2 de 3 Inserir folha 3 de 3 O Designbox prec…" at bounding box center [527, 28] width 1054 height 1235
drag, startPoint x: 356, startPoint y: 239, endPoint x: 375, endPoint y: 246, distance: 20.5
click at [375, 246] on quentale-layouter at bounding box center [527, 202] width 410 height 270
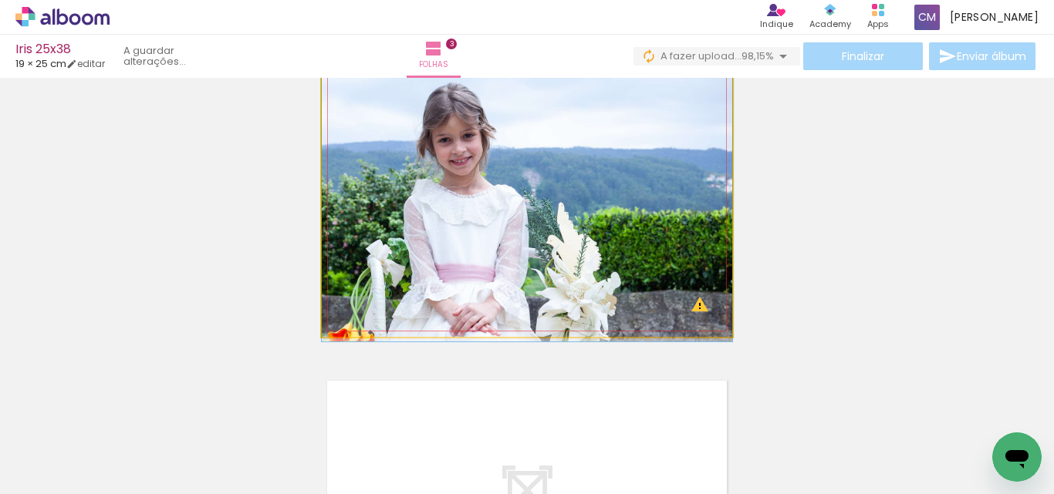
click at [386, 233] on quentale-photo at bounding box center [527, 202] width 410 height 270
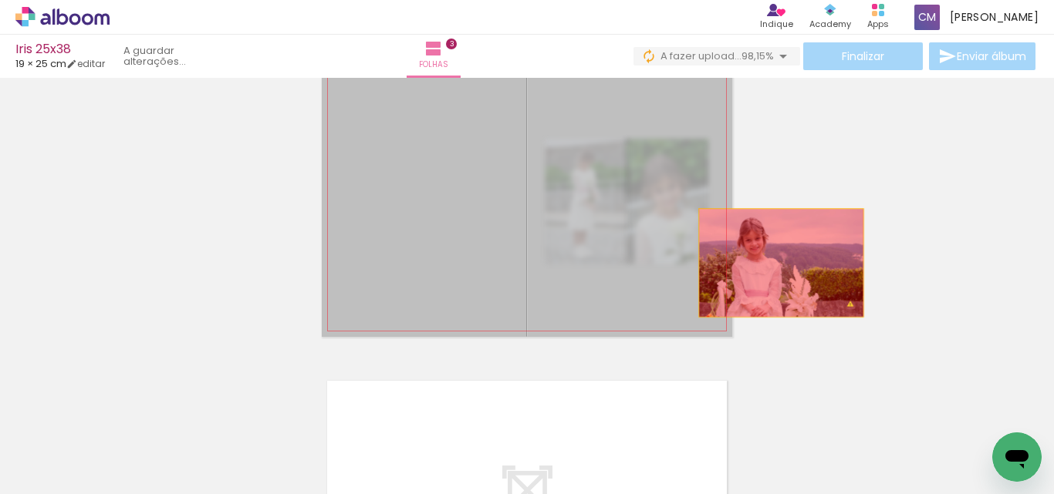
drag, startPoint x: 391, startPoint y: 232, endPoint x: 775, endPoint y: 263, distance: 385.3
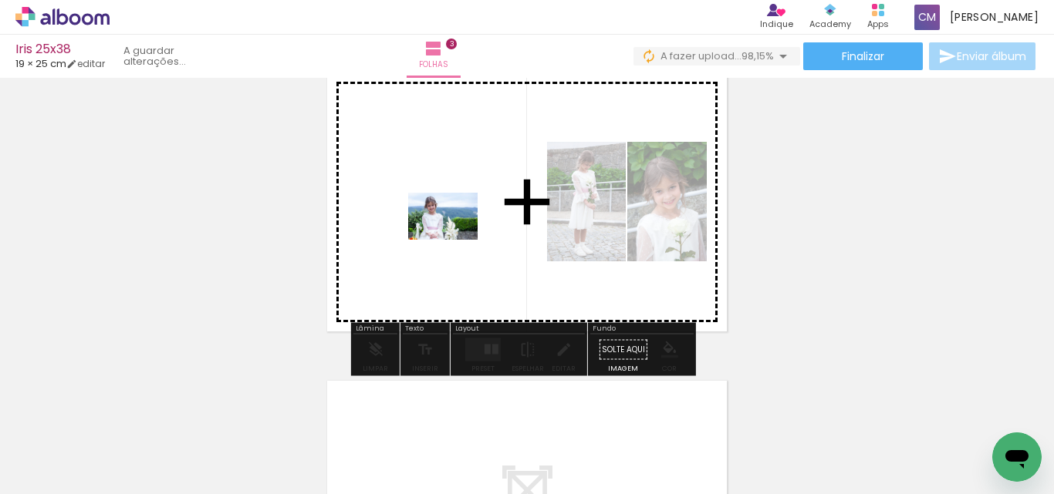
drag, startPoint x: 783, startPoint y: 449, endPoint x: 451, endPoint y: 239, distance: 392.4
click at [451, 239] on quentale-workspace at bounding box center [527, 247] width 1054 height 494
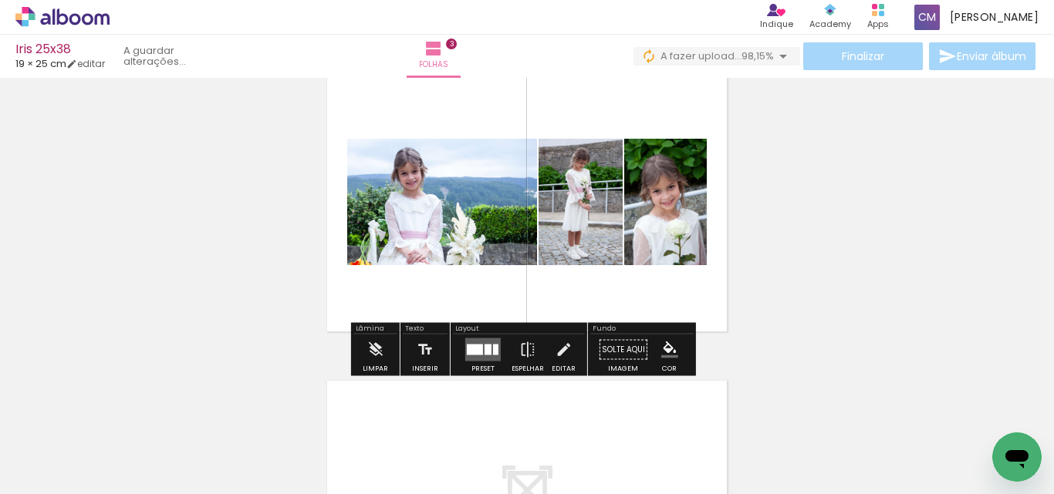
click at [474, 352] on div at bounding box center [475, 350] width 16 height 11
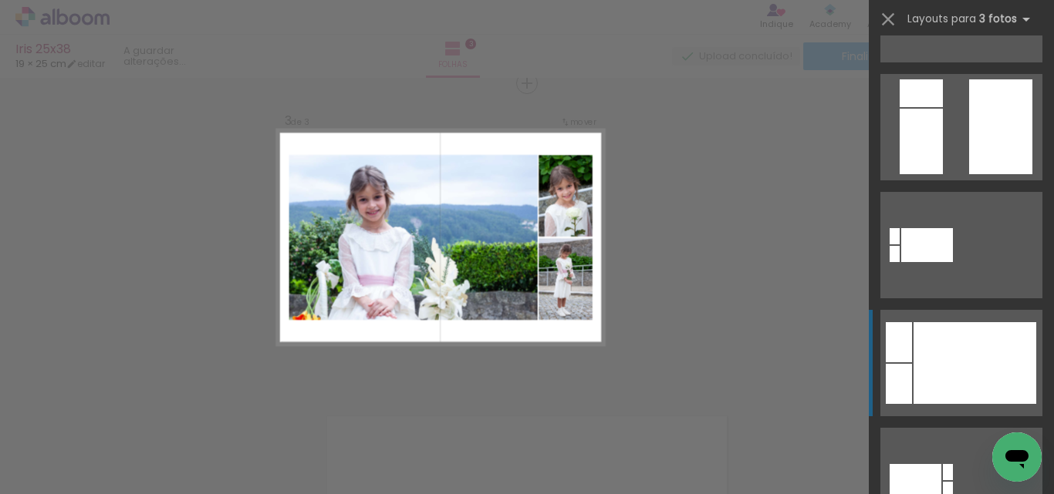
scroll to position [771, 0]
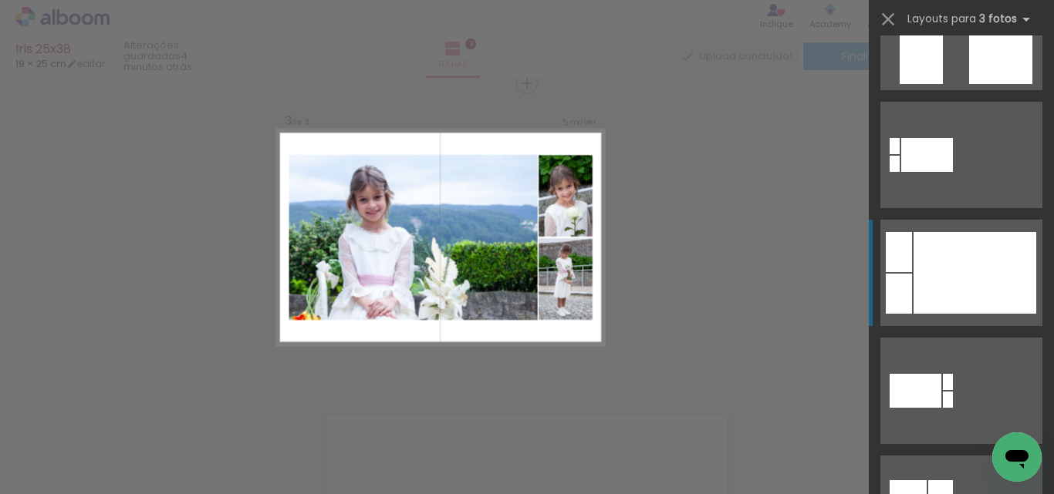
click at [949, 260] on div at bounding box center [974, 273] width 123 height 82
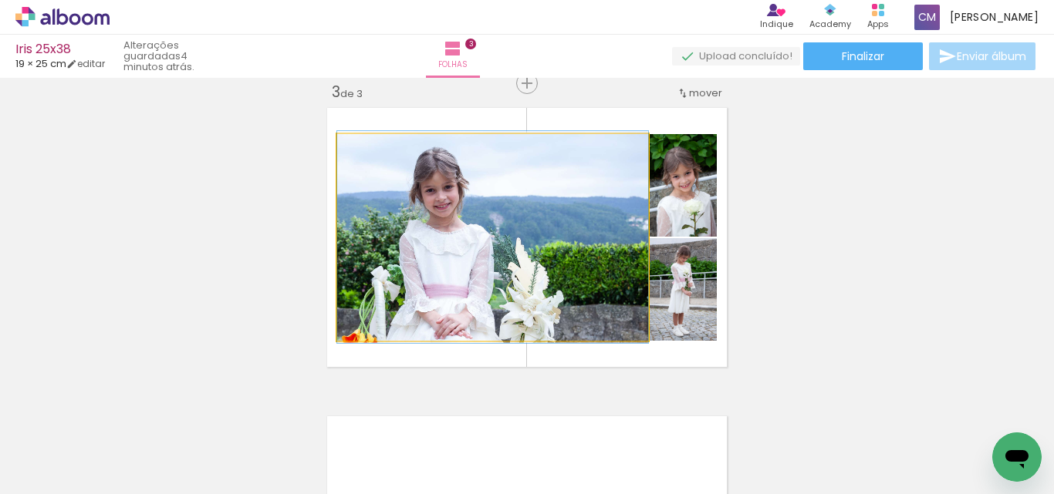
click at [438, 248] on quentale-photo at bounding box center [492, 237] width 311 height 207
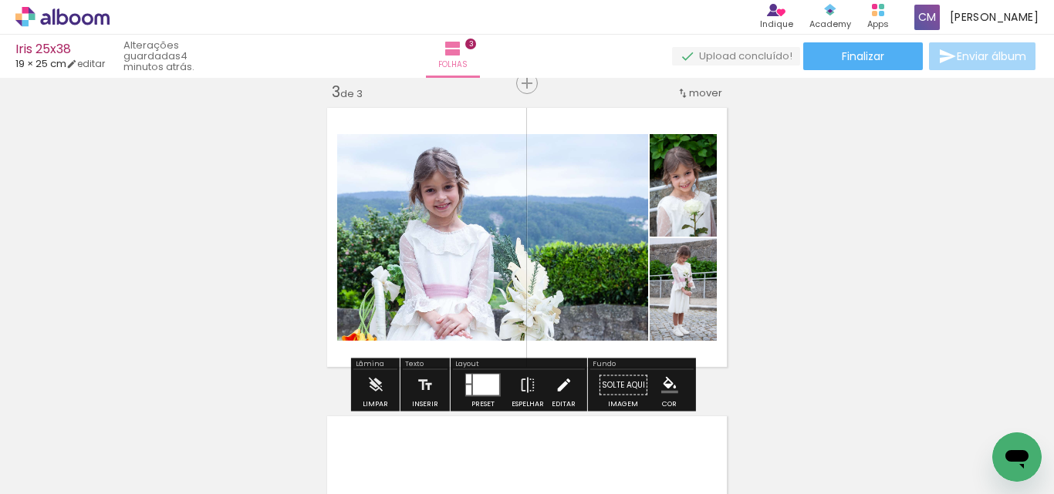
click at [548, 381] on paper-button "Editar" at bounding box center [564, 389] width 32 height 39
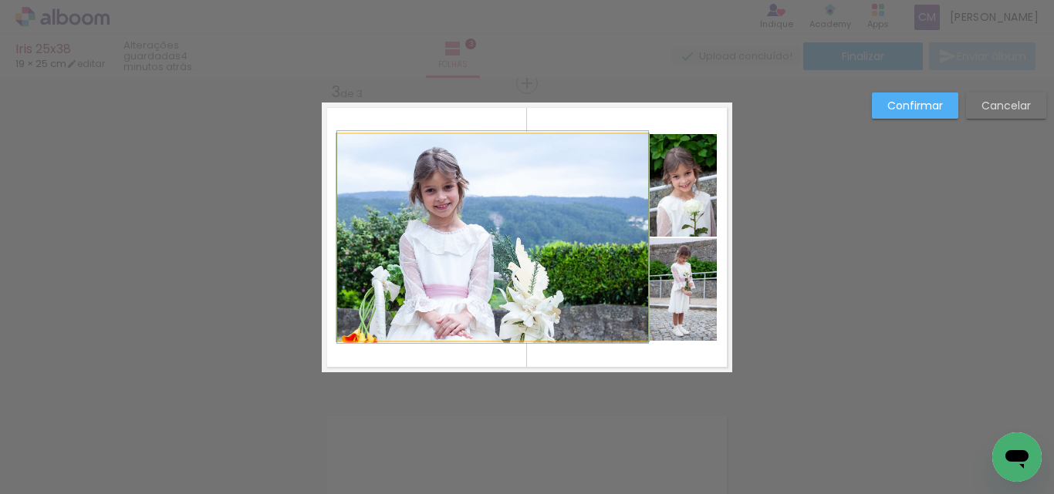
click at [545, 188] on quentale-photo at bounding box center [492, 237] width 311 height 207
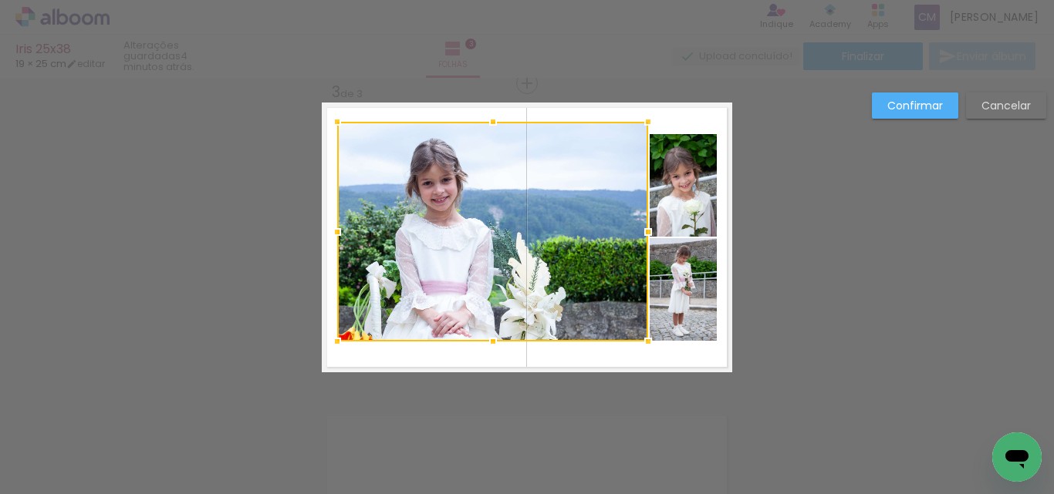
drag, startPoint x: 494, startPoint y: 125, endPoint x: 494, endPoint y: 113, distance: 11.6
click at [494, 113] on div at bounding box center [492, 121] width 31 height 31
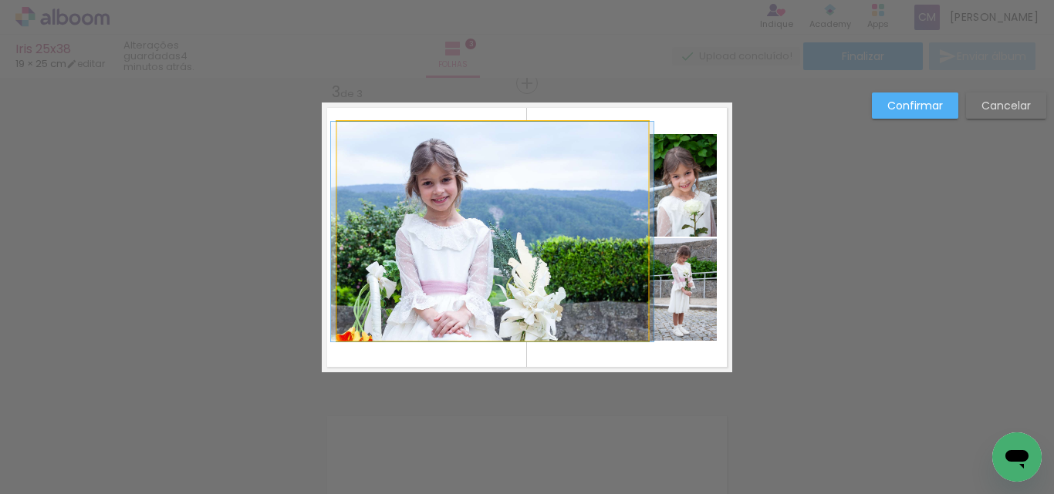
click at [477, 311] on quentale-photo at bounding box center [492, 232] width 311 height 220
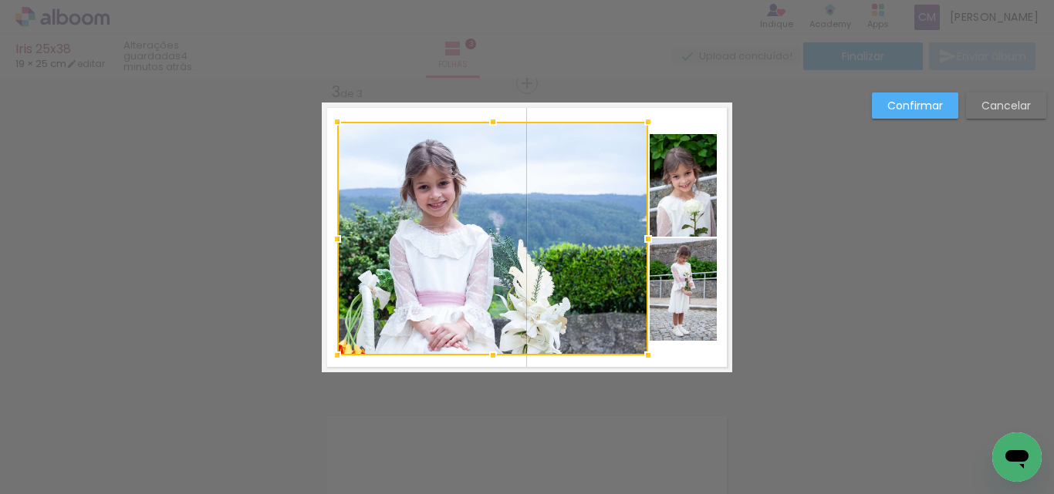
drag, startPoint x: 493, startPoint y: 345, endPoint x: 494, endPoint y: 359, distance: 14.0
click at [494, 359] on div at bounding box center [492, 355] width 31 height 31
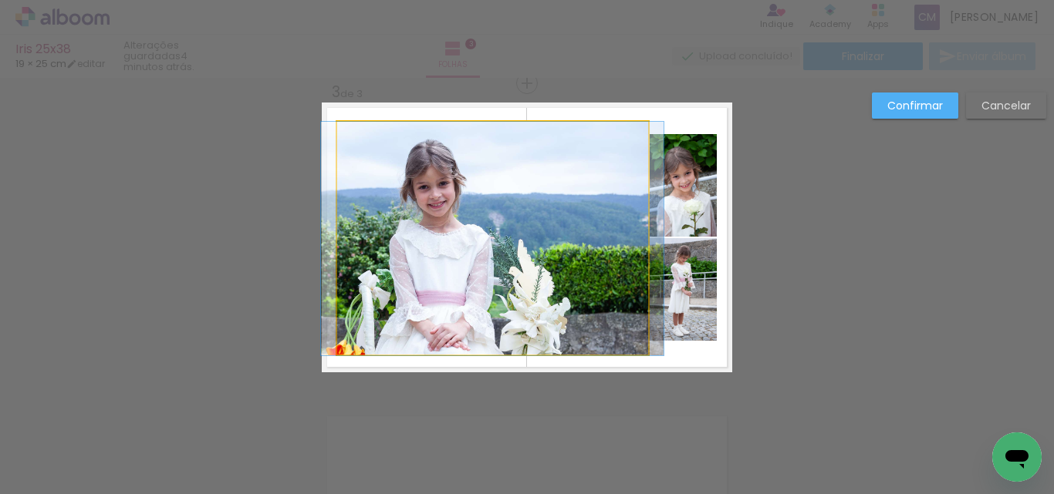
click at [573, 265] on quentale-photo at bounding box center [492, 239] width 311 height 234
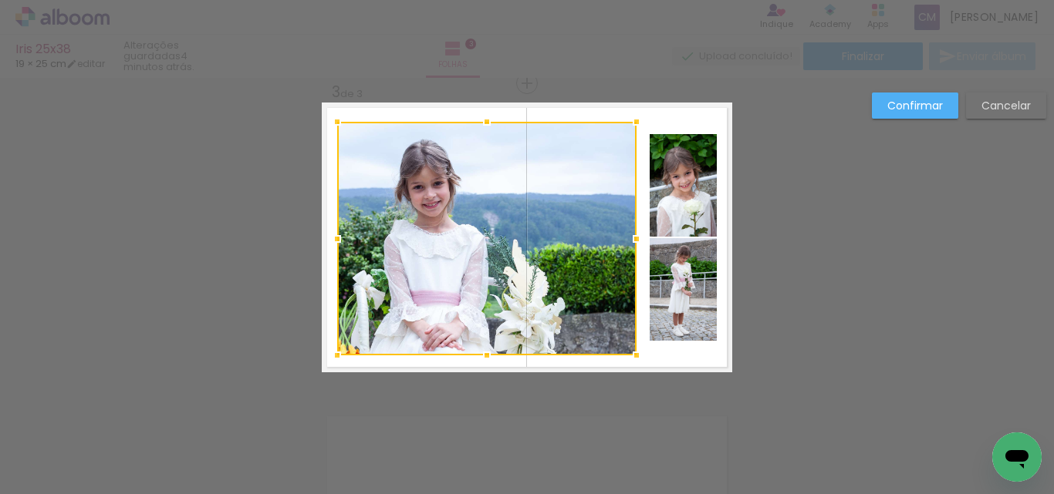
drag, startPoint x: 646, startPoint y: 240, endPoint x: 635, endPoint y: 241, distance: 11.7
click at [635, 241] on div at bounding box center [636, 239] width 31 height 31
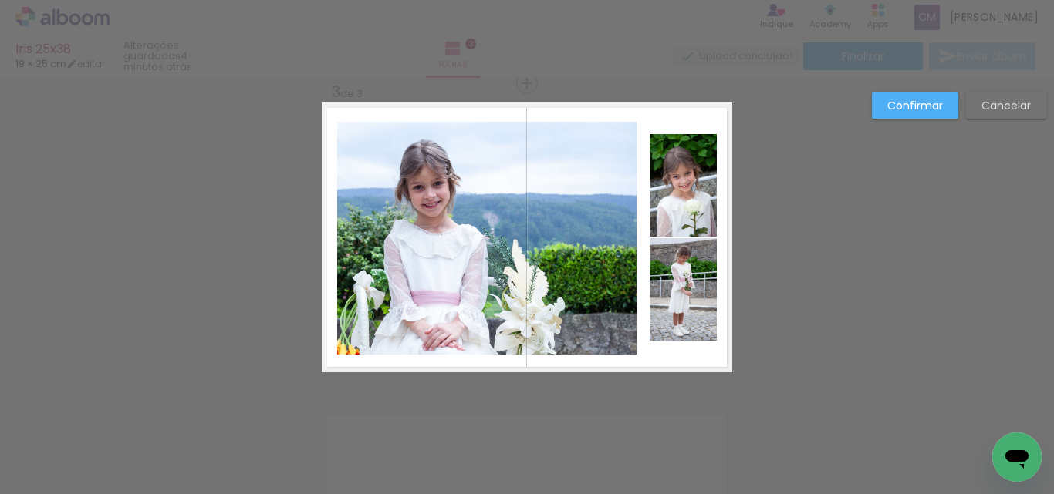
click at [0, 0] on slot "Confirmar" at bounding box center [0, 0] width 0 height 0
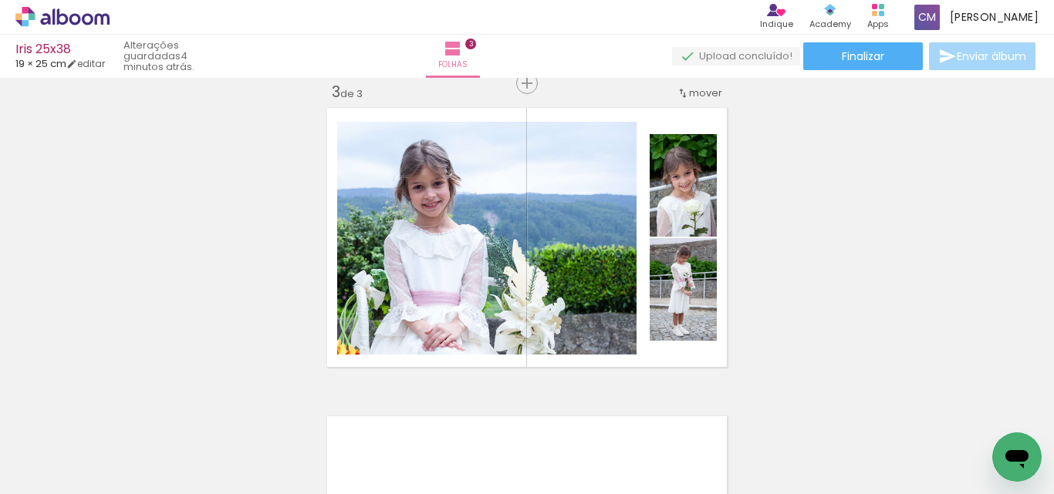
scroll to position [0, 3742]
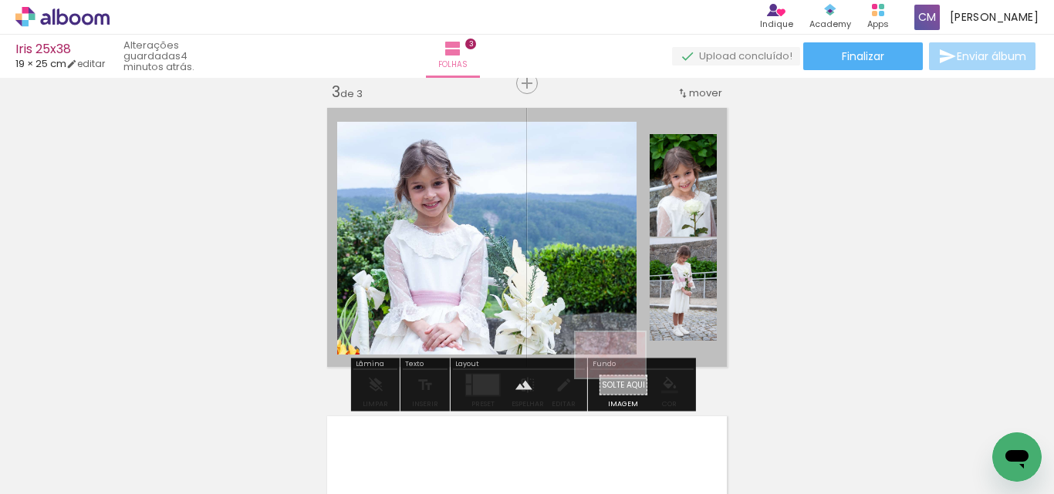
drag, startPoint x: 982, startPoint y: 433, endPoint x: 622, endPoint y: 379, distance: 364.3
click at [622, 379] on quentale-workspace at bounding box center [527, 247] width 1054 height 494
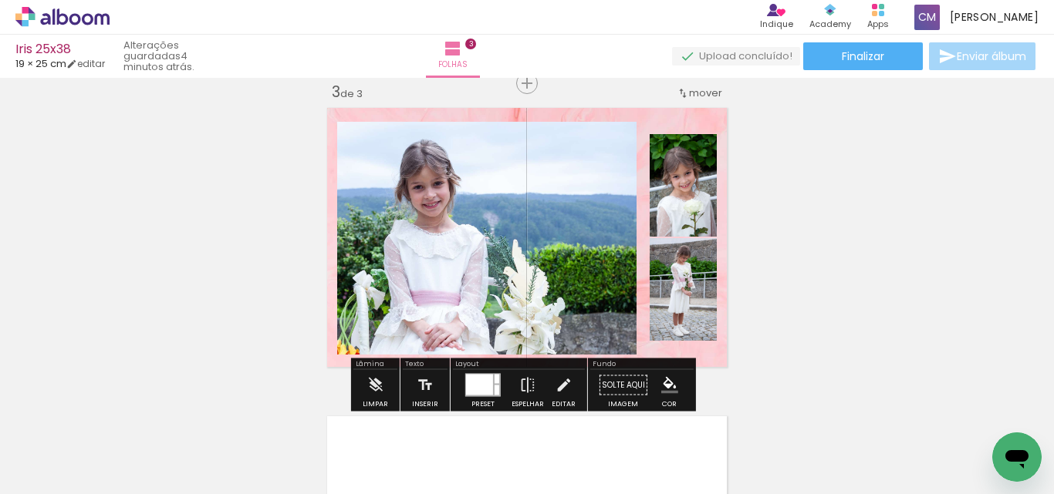
click at [494, 175] on paper-item at bounding box center [495, 174] width 28 height 11
click at [490, 238] on iron-icon "color picker" at bounding box center [496, 236] width 19 height 15
click at [502, 96] on paper-item "#ffffff" at bounding box center [497, 103] width 15 height 15
click at [697, 207] on paper-item at bounding box center [699, 210] width 28 height 11
click at [691, 278] on iron-icon "color picker" at bounding box center [700, 272] width 19 height 15
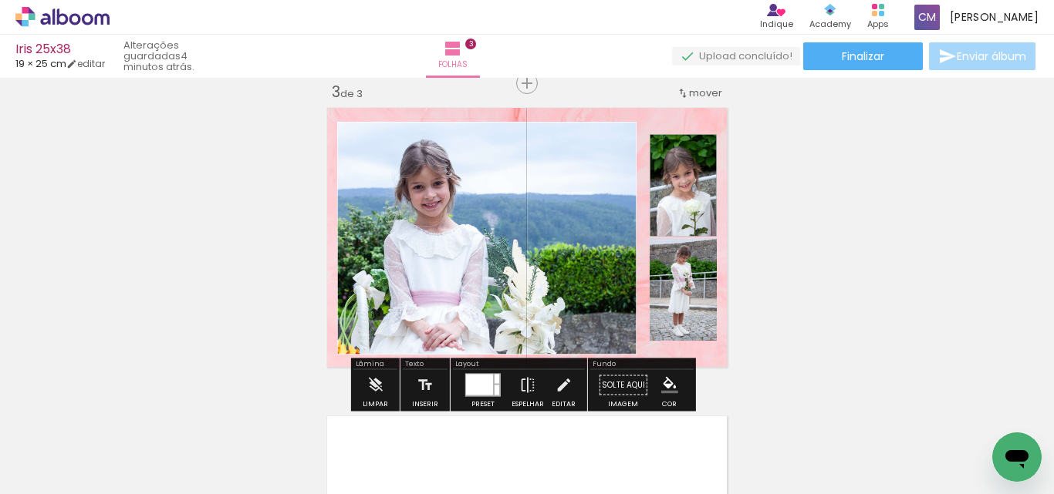
click at [698, 142] on paper-item "#ffffff" at bounding box center [701, 139] width 15 height 15
click at [686, 314] on paper-item at bounding box center [699, 314] width 28 height 11
click at [692, 379] on iron-icon "color picker" at bounding box center [700, 376] width 19 height 15
click at [701, 241] on paper-item "#ffffff" at bounding box center [701, 243] width 15 height 15
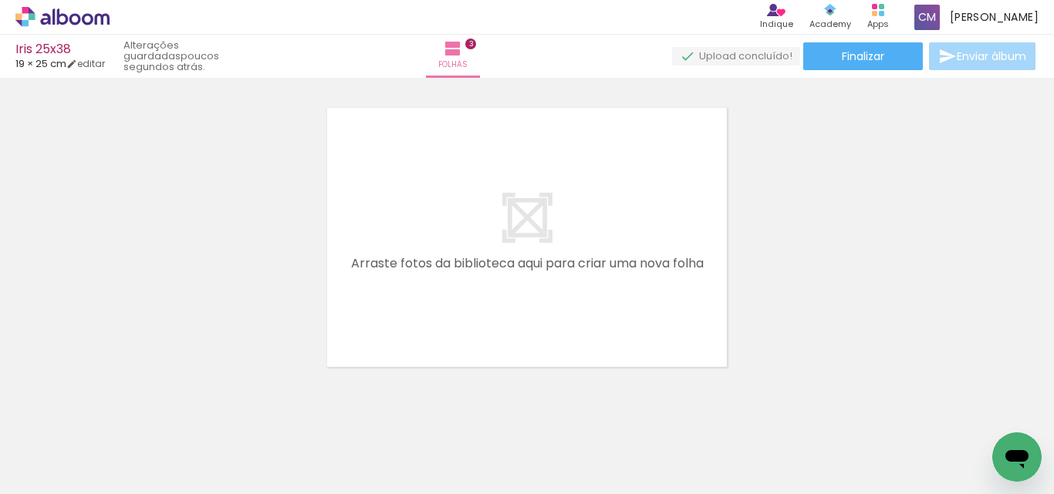
scroll to position [0, 3148]
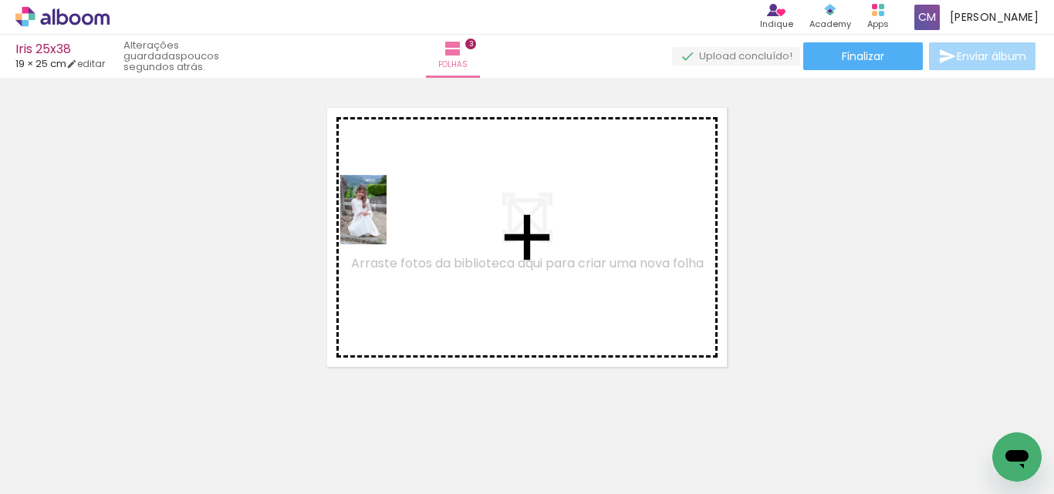
drag, startPoint x: 722, startPoint y: 429, endPoint x: 386, endPoint y: 221, distance: 394.5
click at [386, 221] on quentale-workspace at bounding box center [527, 247] width 1054 height 494
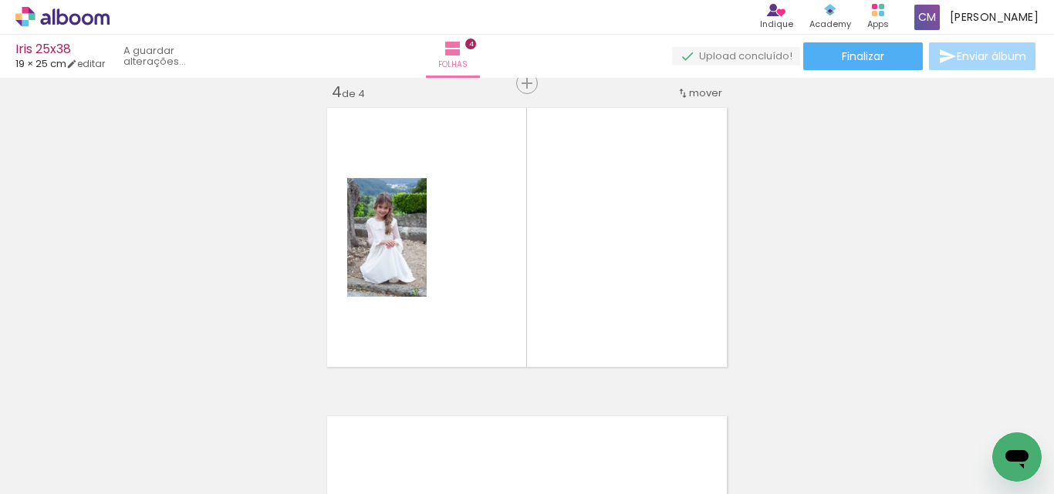
scroll to position [946, 0]
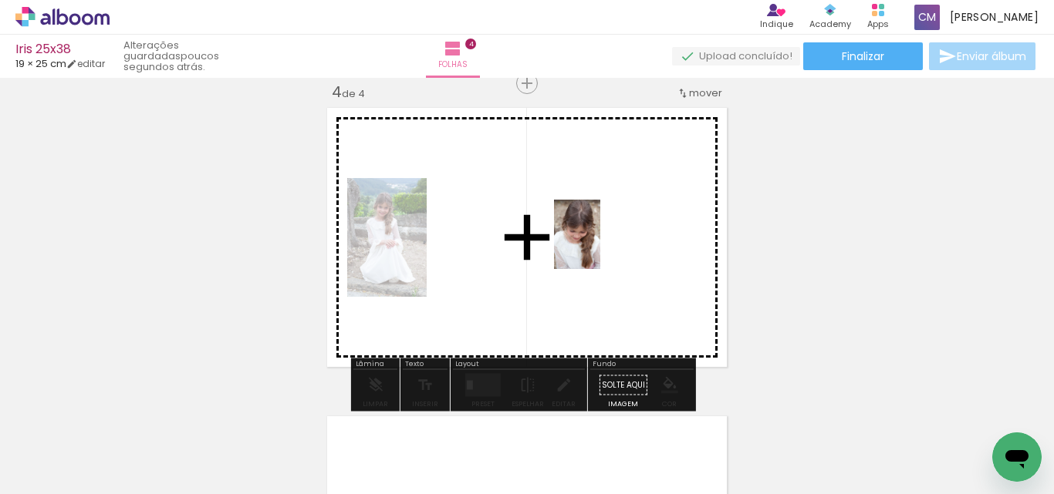
drag, startPoint x: 912, startPoint y: 447, endPoint x: 590, endPoint y: 253, distance: 376.5
click at [596, 244] on quentale-workspace at bounding box center [527, 247] width 1054 height 494
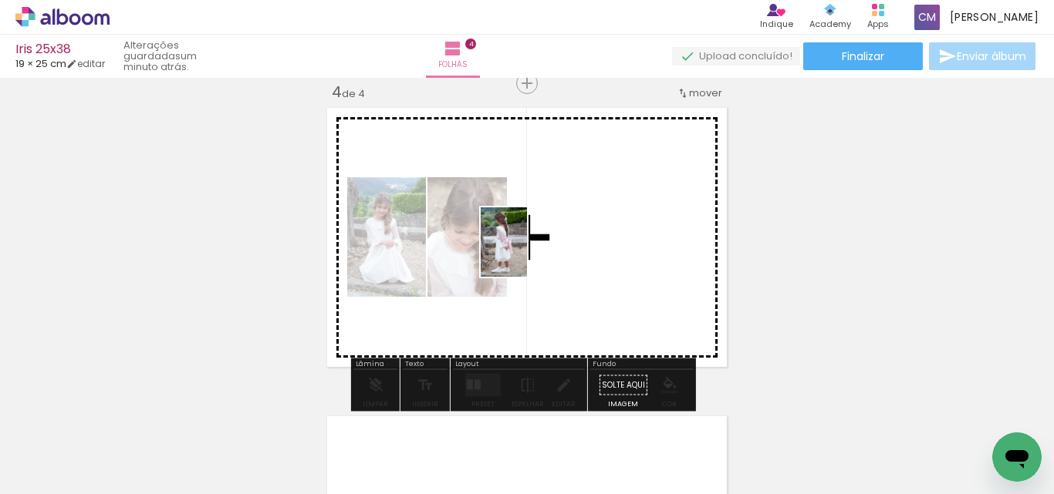
drag, startPoint x: 990, startPoint y: 434, endPoint x: 576, endPoint y: 267, distance: 446.7
click at [576, 248] on quentale-workspace at bounding box center [527, 247] width 1054 height 494
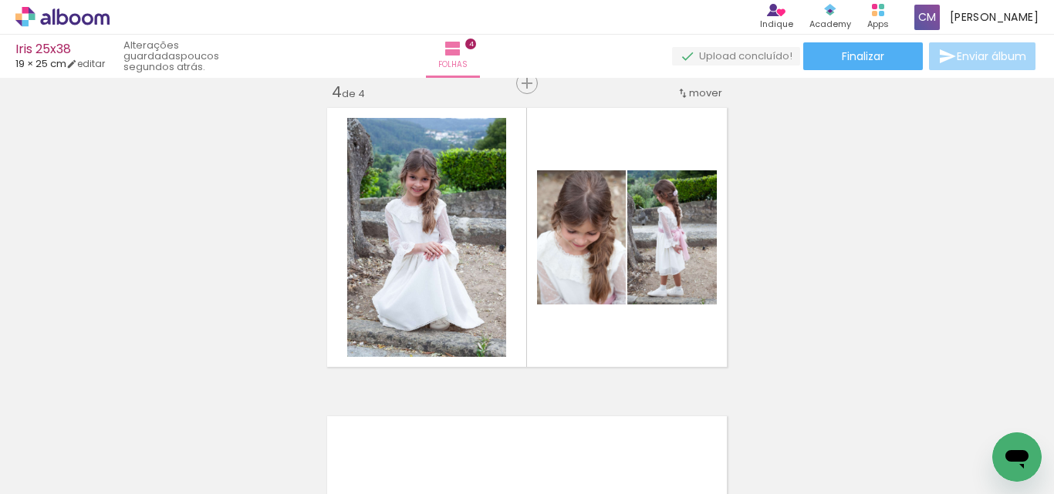
scroll to position [0, 1875]
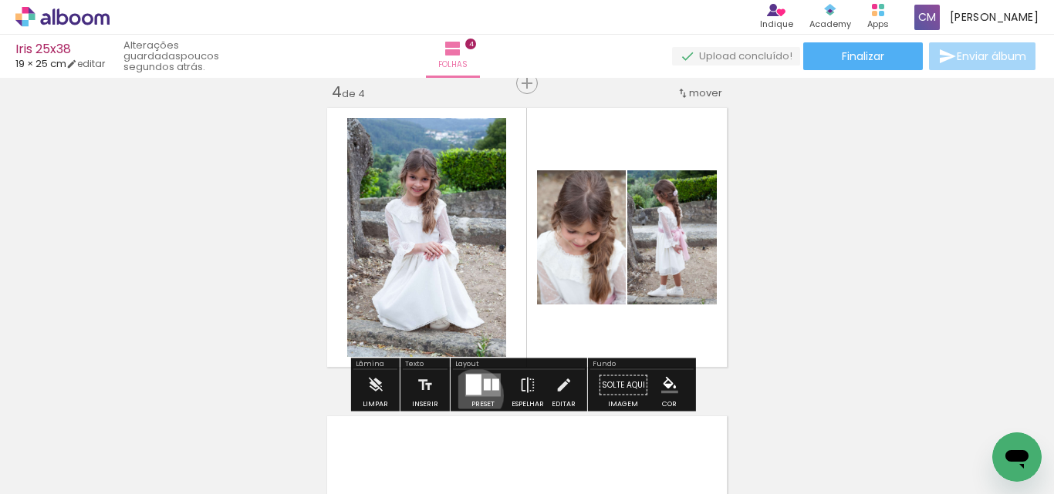
click at [473, 396] on quentale-layouter at bounding box center [482, 385] width 35 height 23
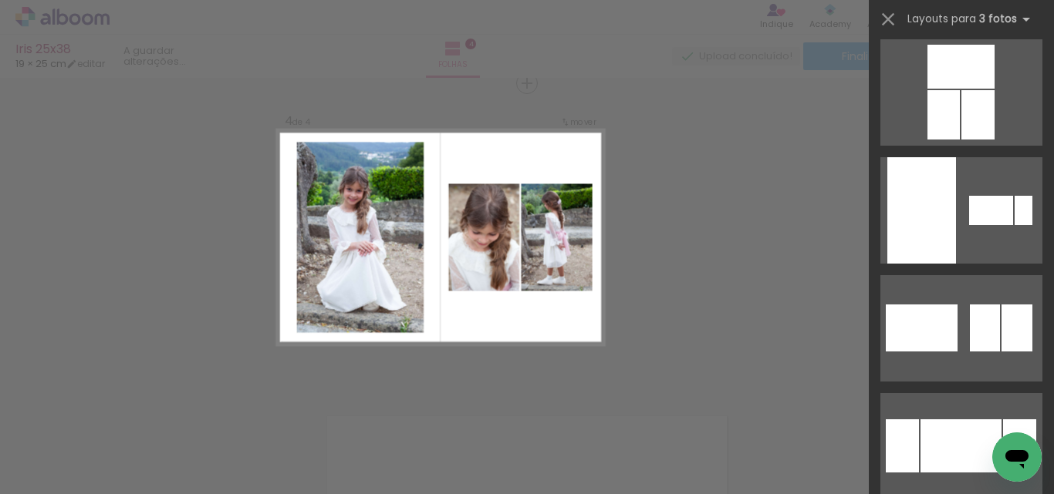
scroll to position [3857, 0]
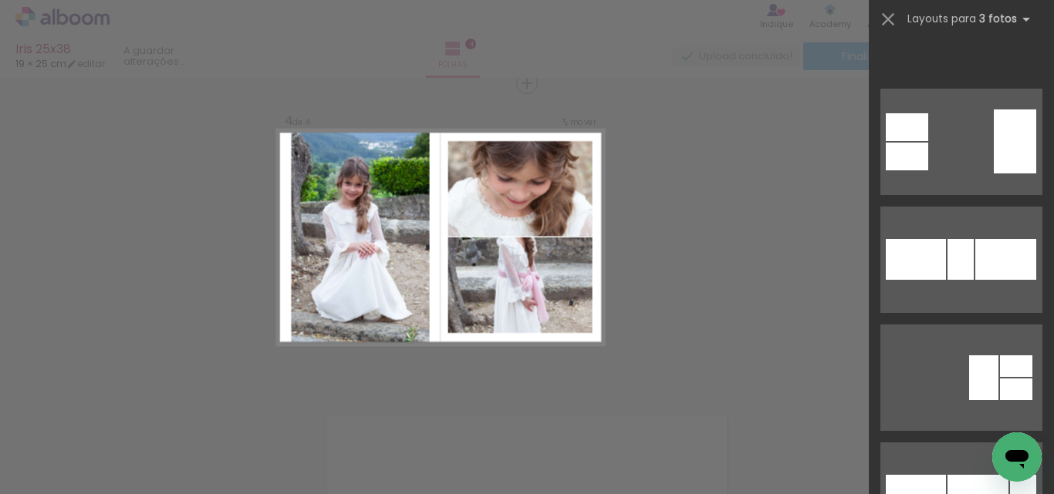
scroll to position [14192, 0]
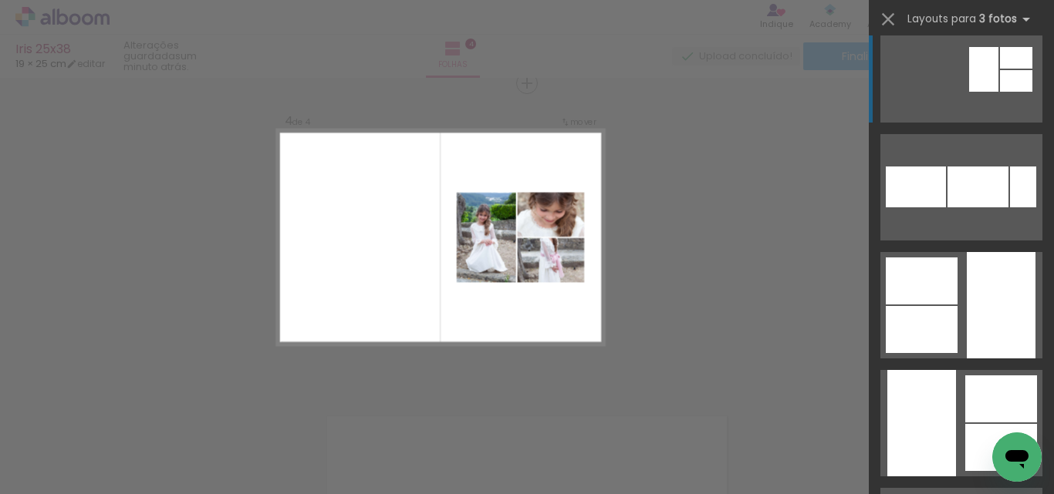
click at [1000, 59] on div at bounding box center [1016, 58] width 32 height 22
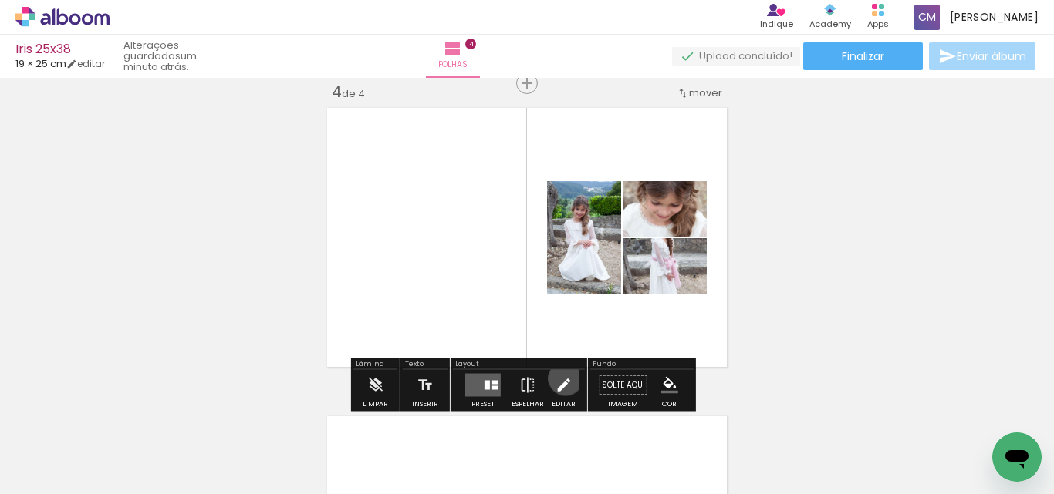
click at [562, 379] on iron-icon at bounding box center [563, 385] width 17 height 31
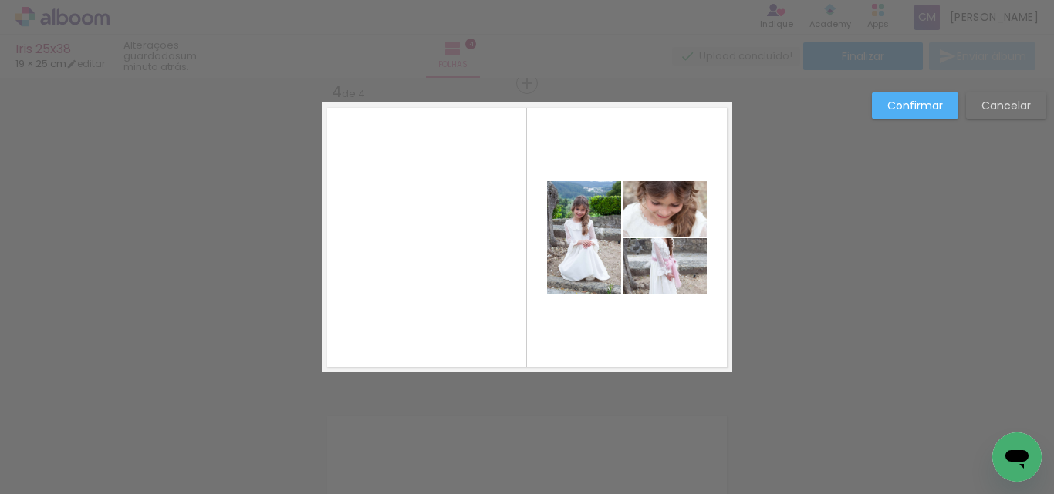
click at [676, 272] on quentale-photo at bounding box center [664, 266] width 84 height 56
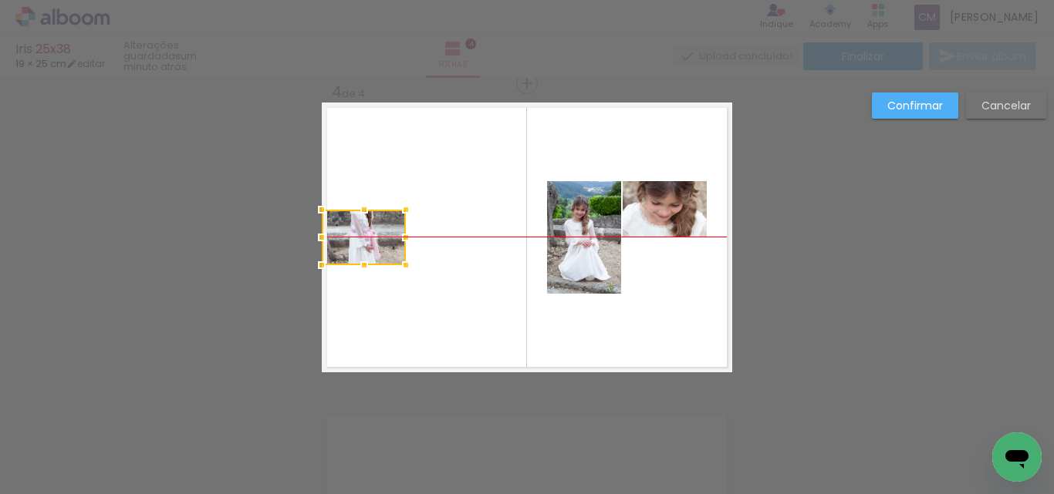
drag, startPoint x: 676, startPoint y: 272, endPoint x: 349, endPoint y: 249, distance: 327.8
click at [349, 249] on div at bounding box center [364, 238] width 84 height 56
click at [0, 0] on slot "Cancelar" at bounding box center [0, 0] width 0 height 0
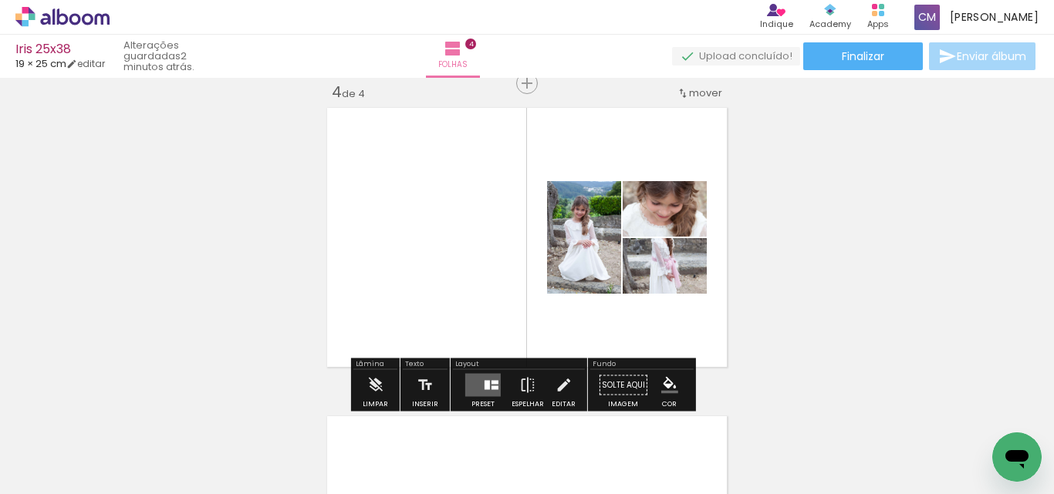
click at [484, 376] on quentale-layouter at bounding box center [482, 385] width 35 height 23
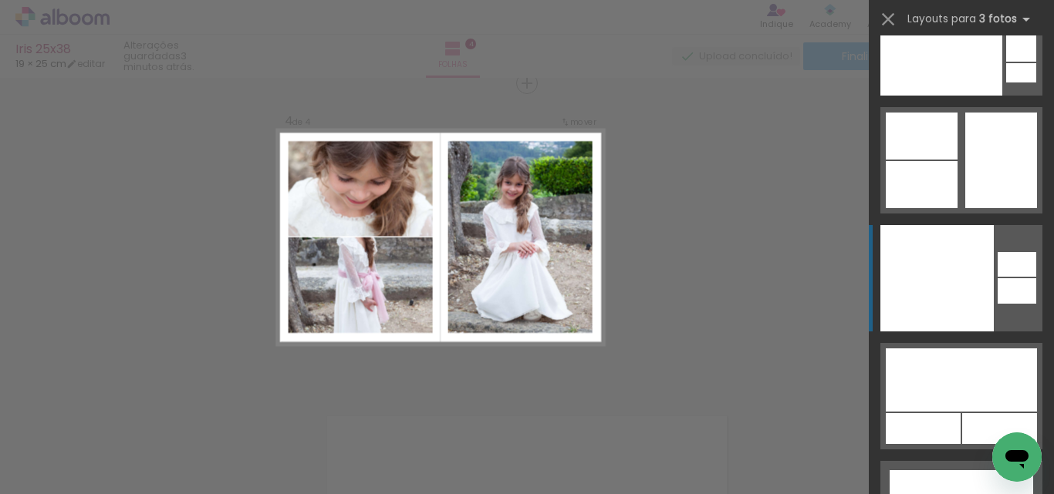
scroll to position [25267, 0]
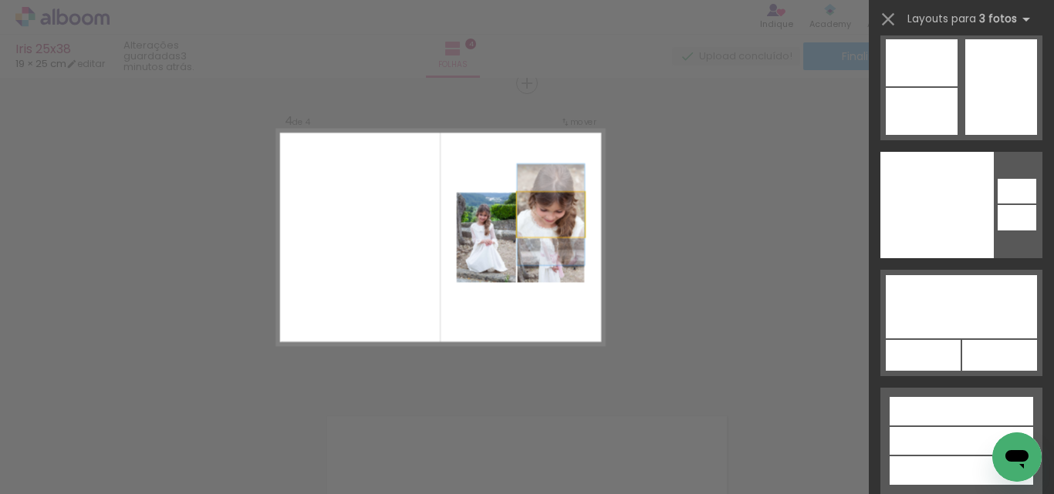
drag, startPoint x: 548, startPoint y: 216, endPoint x: 698, endPoint y: 191, distance: 152.5
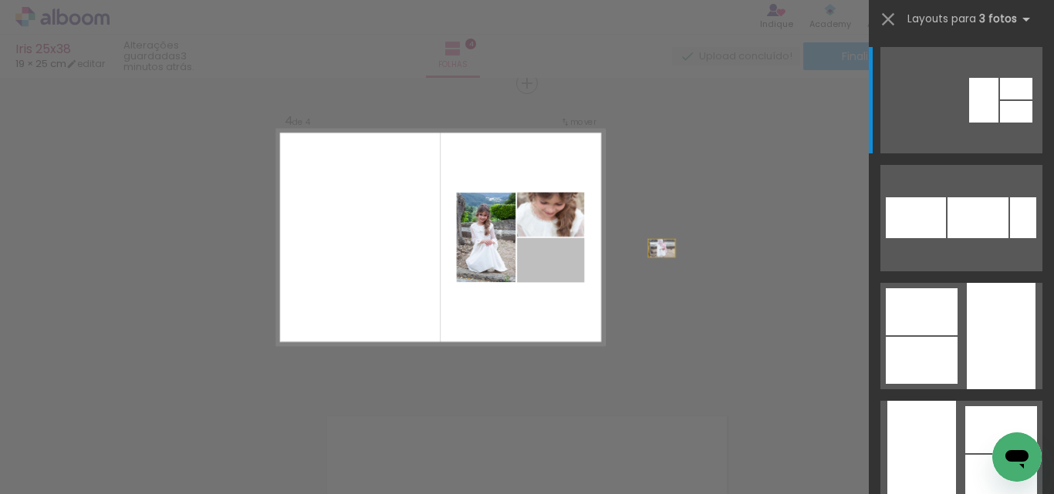
drag, startPoint x: 537, startPoint y: 261, endPoint x: 774, endPoint y: 231, distance: 239.4
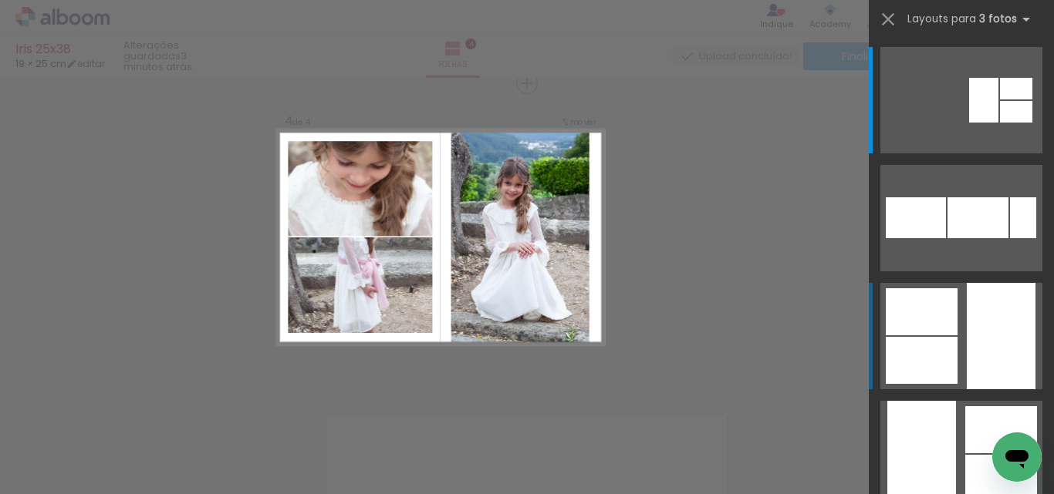
click at [985, 302] on div at bounding box center [1000, 336] width 69 height 106
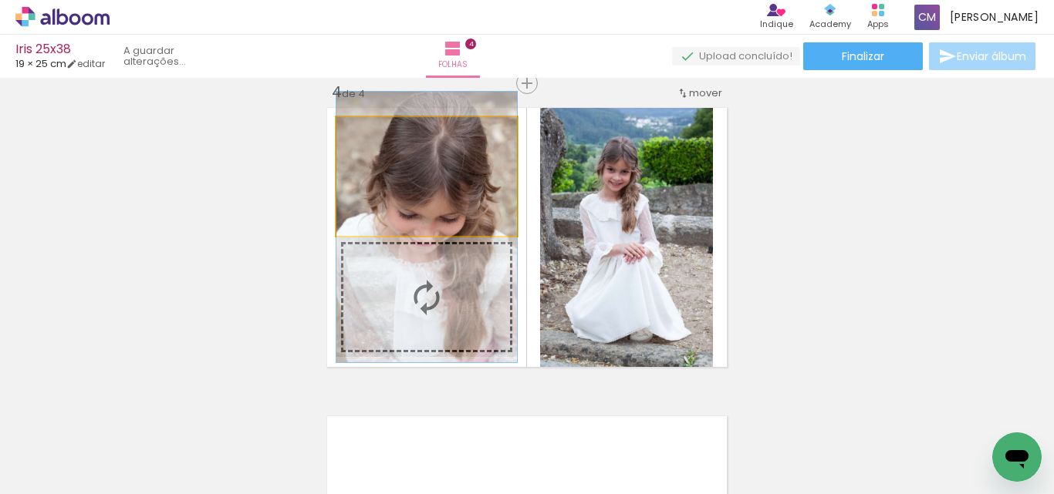
drag, startPoint x: 416, startPoint y: 171, endPoint x: 417, endPoint y: 242, distance: 71.0
click at [0, 0] on slot at bounding box center [0, 0] width 0 height 0
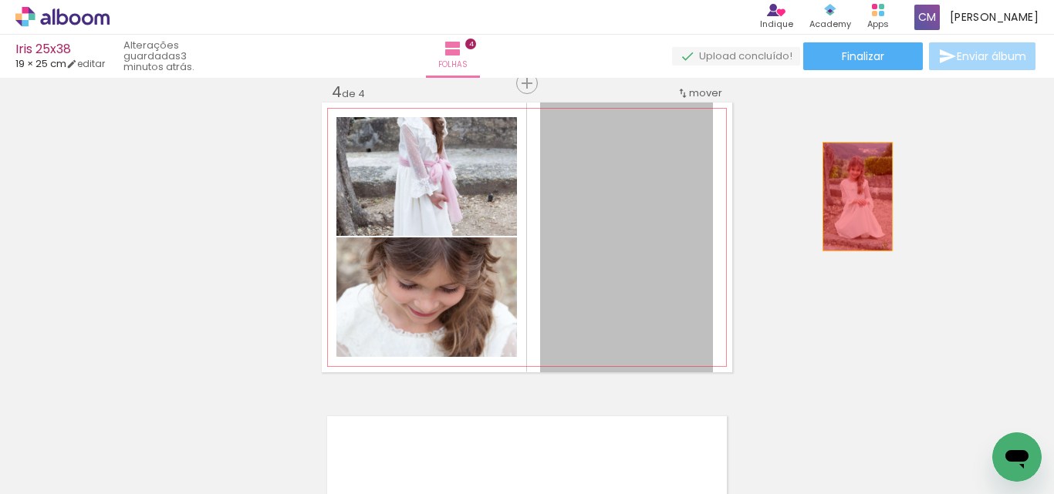
drag, startPoint x: 636, startPoint y: 201, endPoint x: 871, endPoint y: 192, distance: 235.4
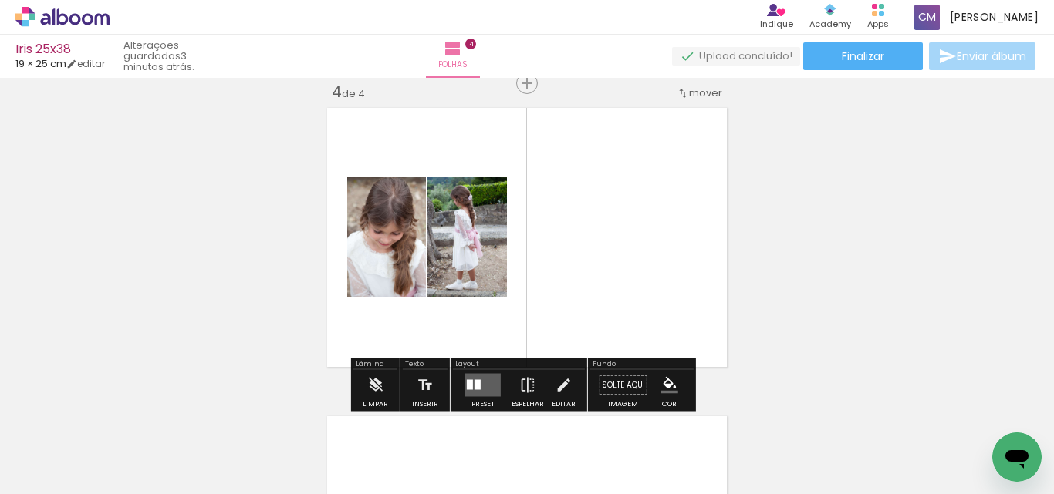
click at [408, 255] on quentale-photo at bounding box center [386, 237] width 79 height 120
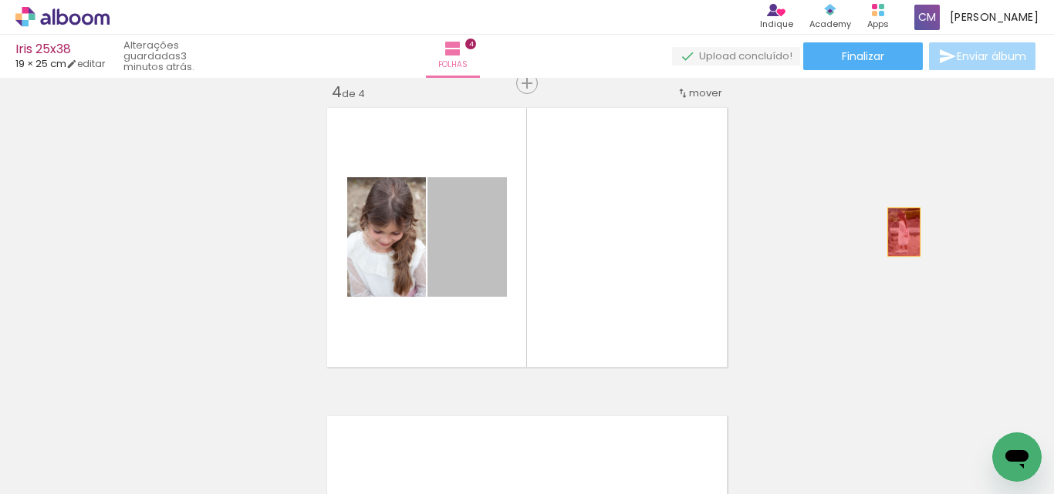
drag, startPoint x: 459, startPoint y: 247, endPoint x: 898, endPoint y: 232, distance: 439.1
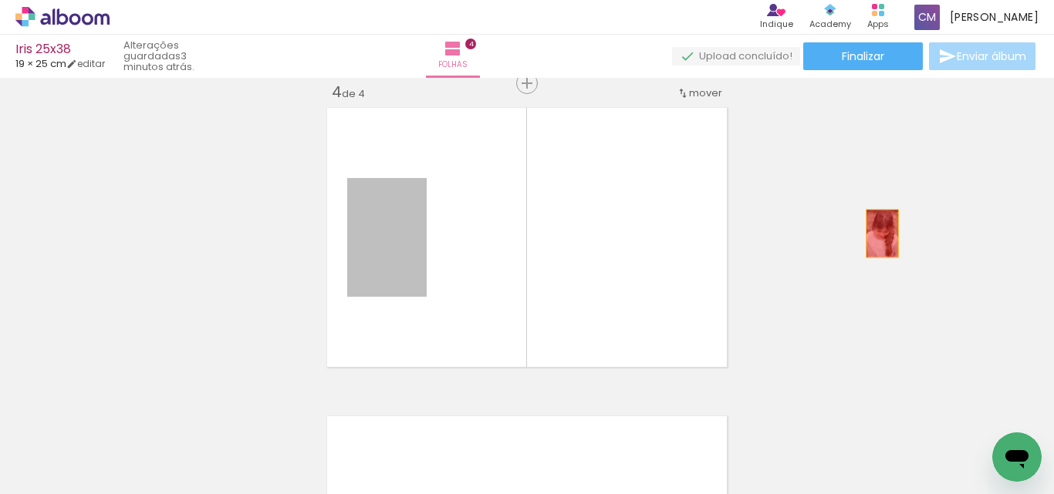
drag, startPoint x: 381, startPoint y: 254, endPoint x: 912, endPoint y: 233, distance: 531.1
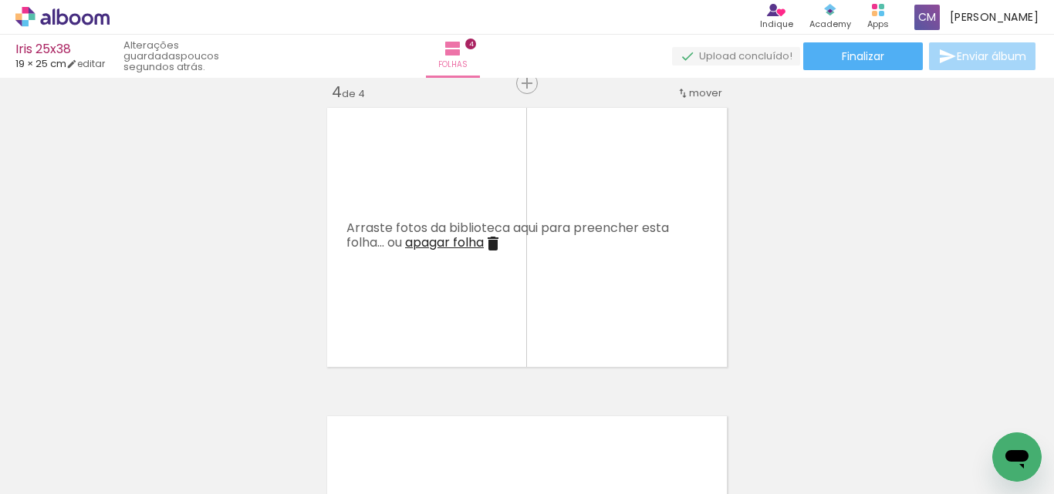
scroll to position [0, 3452]
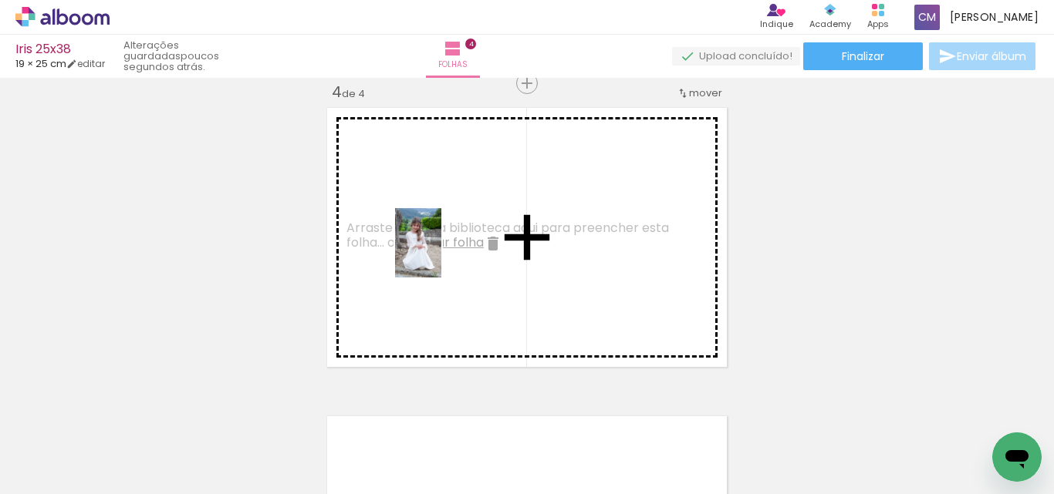
drag, startPoint x: 437, startPoint y: 462, endPoint x: 433, endPoint y: 248, distance: 214.5
click at [450, 224] on quentale-workspace at bounding box center [527, 247] width 1054 height 494
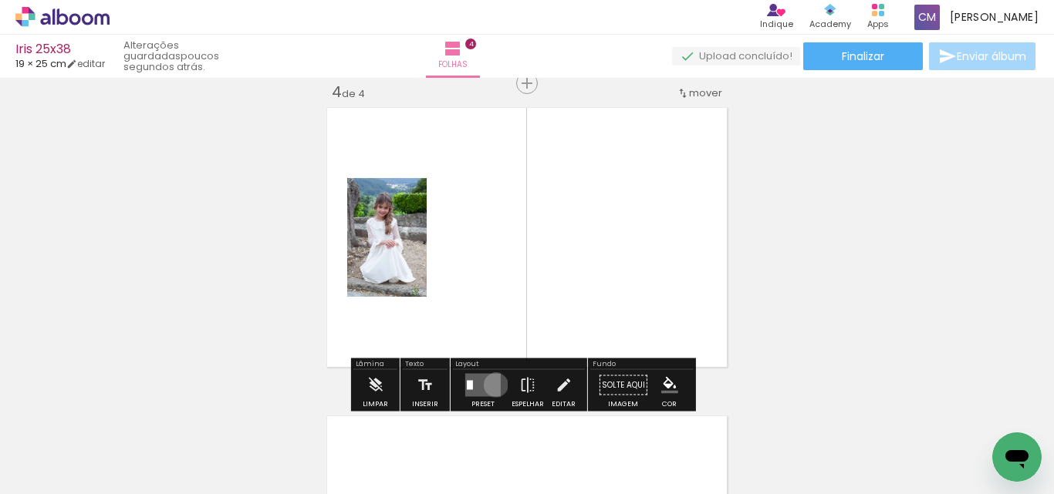
click at [492, 385] on quentale-layouter at bounding box center [482, 385] width 35 height 23
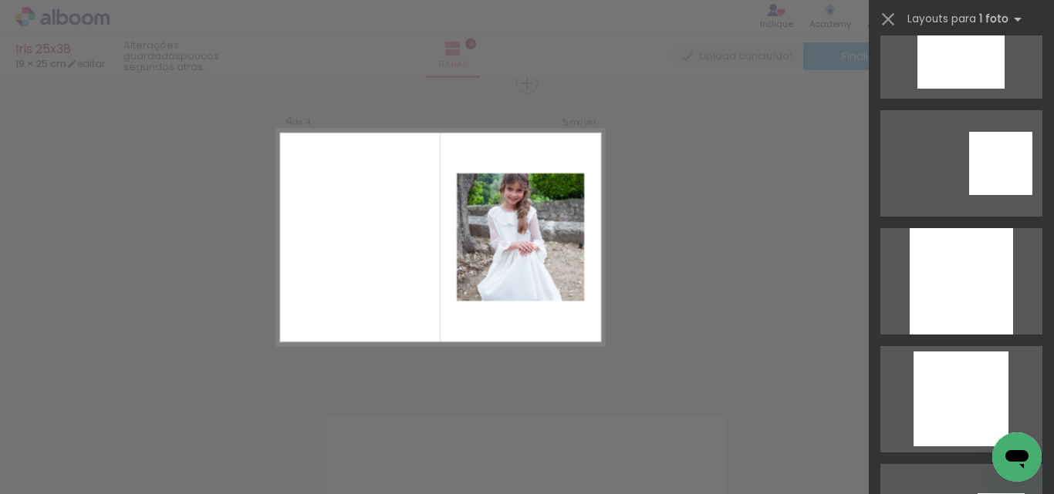
scroll to position [1697, 0]
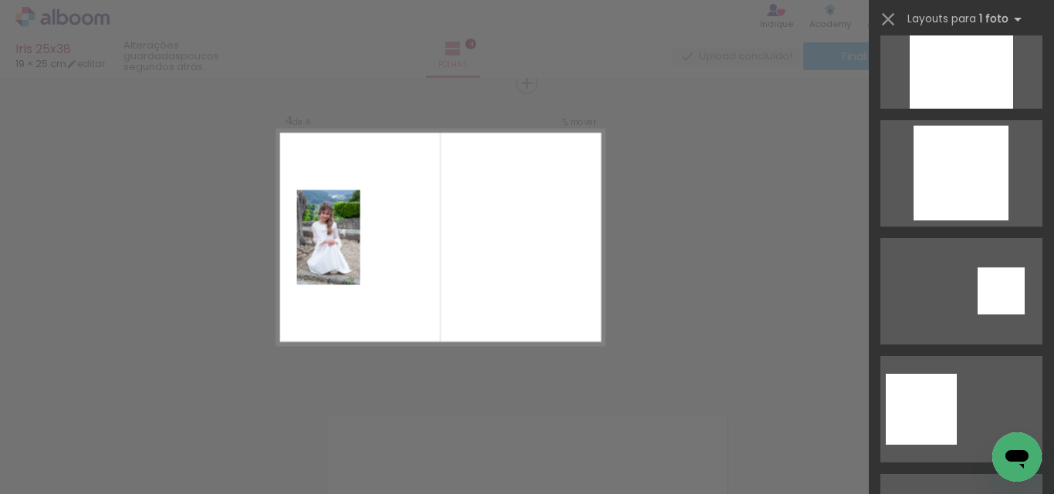
click at [991, 237] on div at bounding box center [960, 286] width 185 height 118
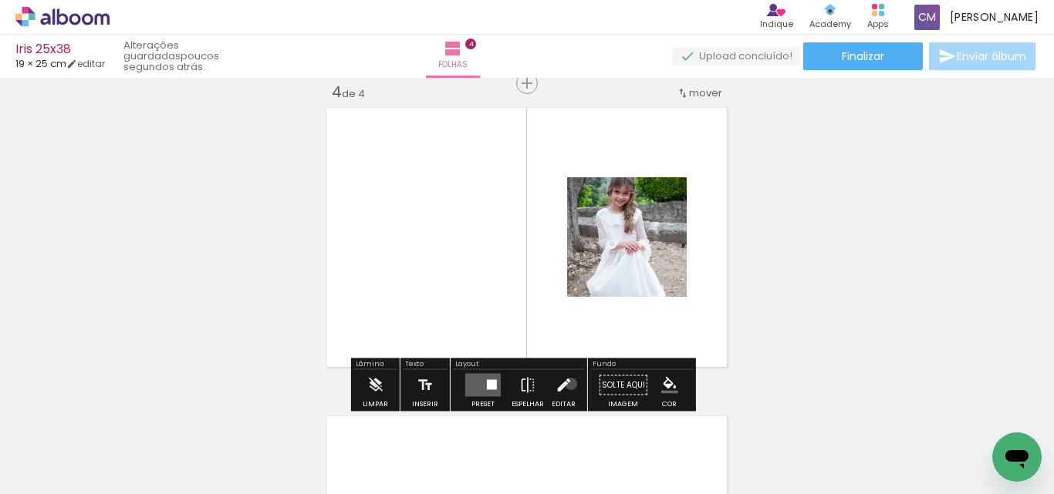
click at [567, 384] on iron-icon at bounding box center [563, 385] width 17 height 31
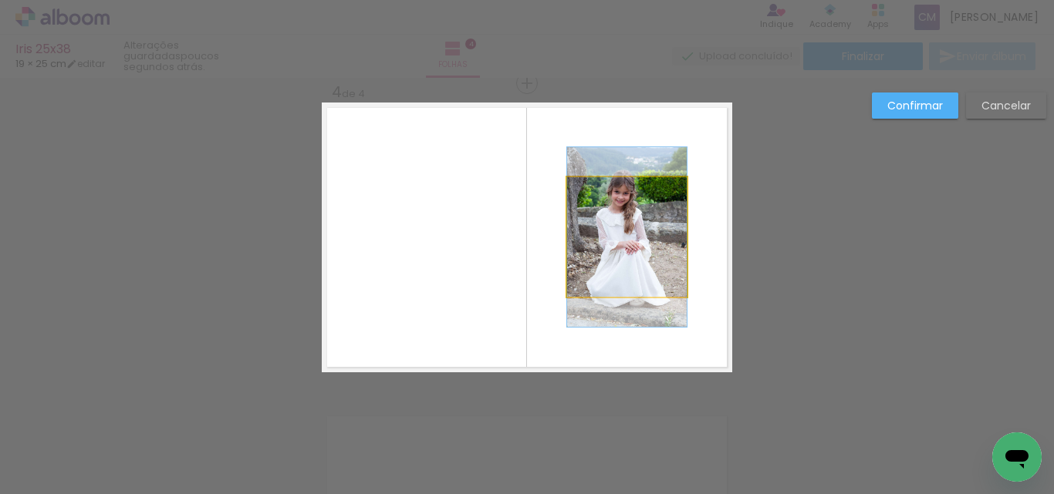
click at [579, 269] on quentale-photo at bounding box center [627, 237] width 120 height 120
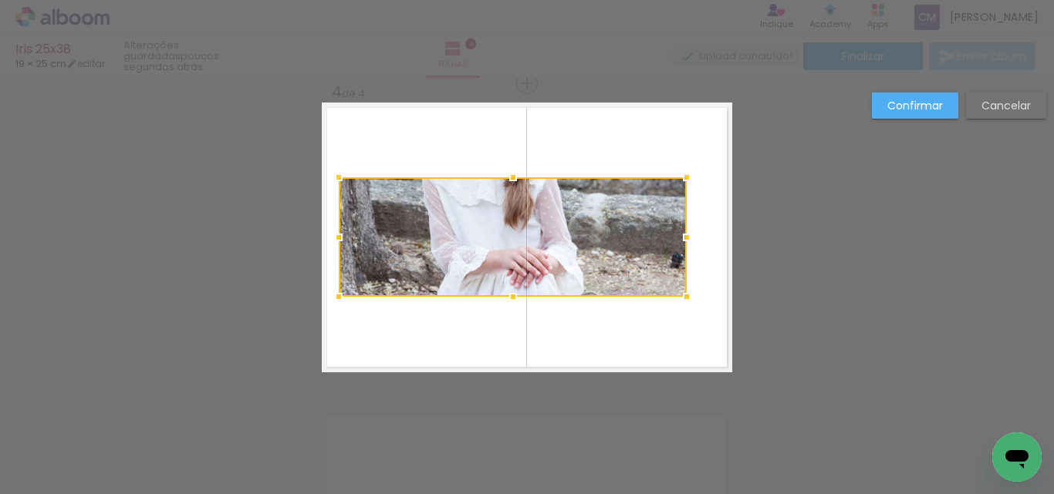
drag, startPoint x: 565, startPoint y: 243, endPoint x: 360, endPoint y: 243, distance: 204.4
click at [360, 243] on div at bounding box center [513, 237] width 348 height 120
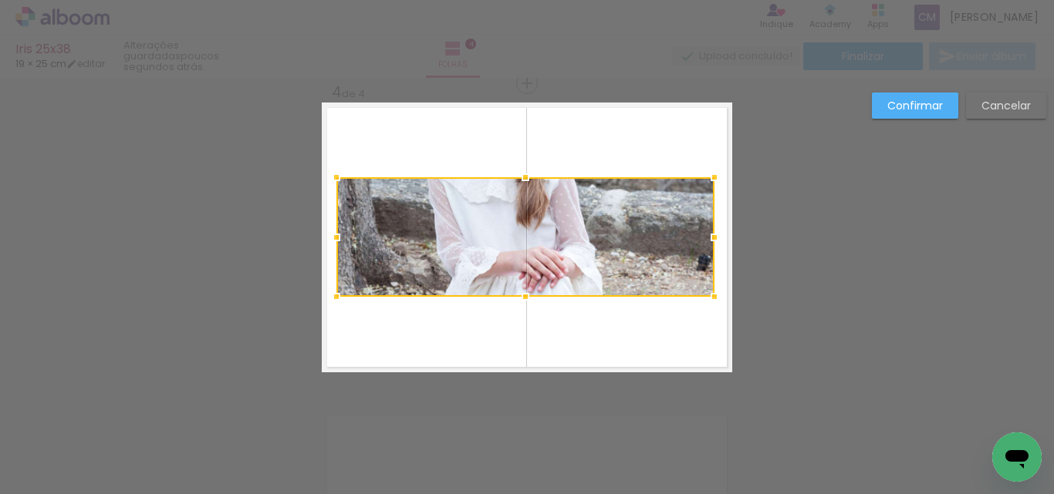
drag, startPoint x: 680, startPoint y: 235, endPoint x: 708, endPoint y: 241, distance: 28.4
click at [708, 241] on div at bounding box center [714, 237] width 31 height 31
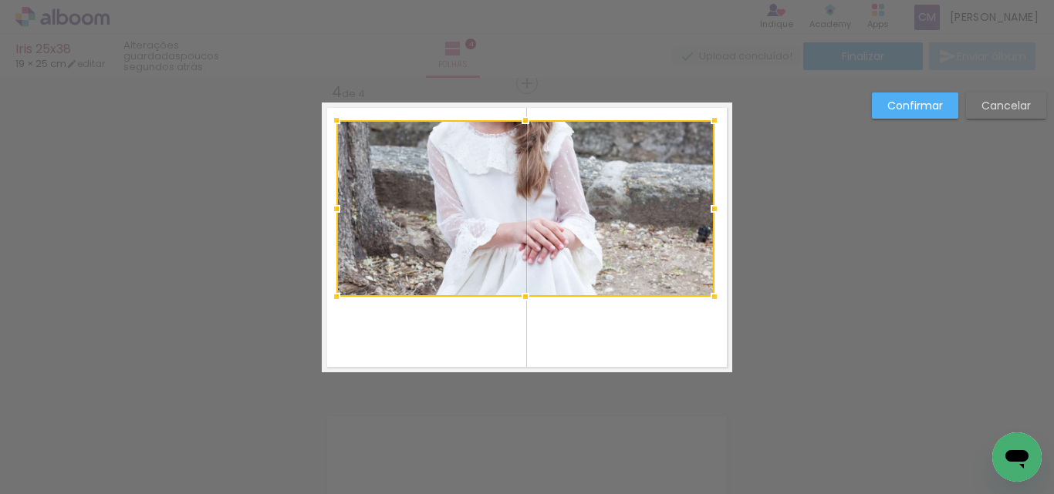
drag, startPoint x: 520, startPoint y: 173, endPoint x: 519, endPoint y: 116, distance: 57.1
click at [519, 116] on div at bounding box center [525, 120] width 31 height 31
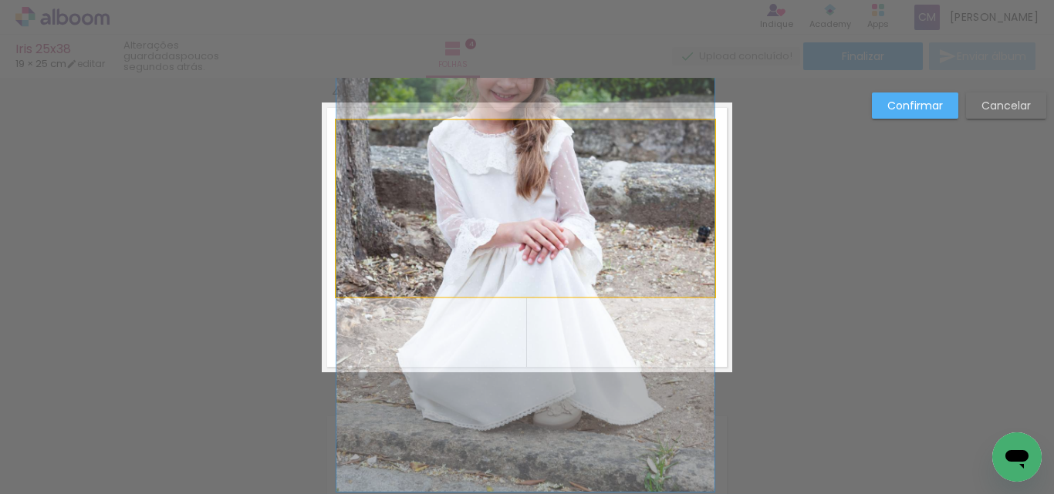
click at [555, 271] on quentale-photo at bounding box center [525, 208] width 378 height 177
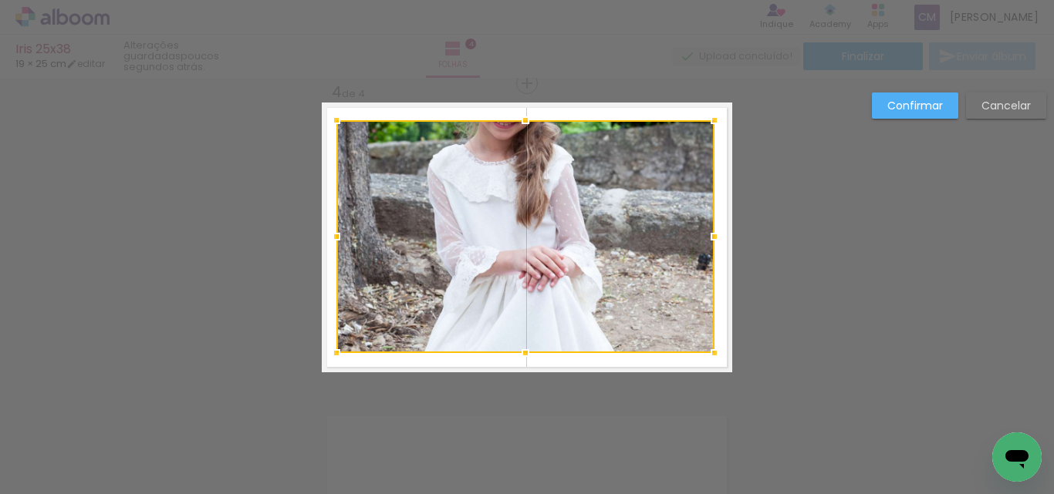
drag, startPoint x: 523, startPoint y: 298, endPoint x: 529, endPoint y: 354, distance: 56.6
click at [529, 354] on div at bounding box center [525, 353] width 31 height 31
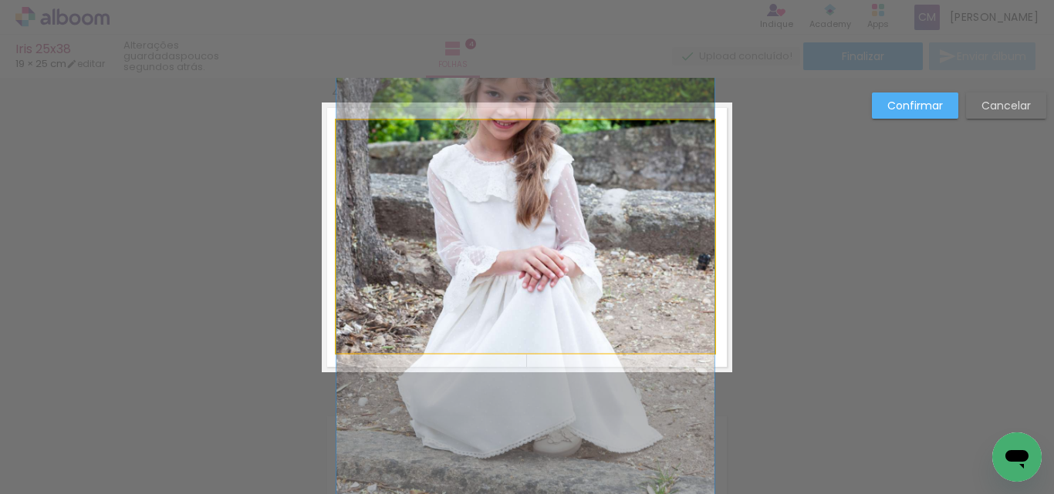
click at [641, 174] on quentale-photo at bounding box center [525, 236] width 378 height 233
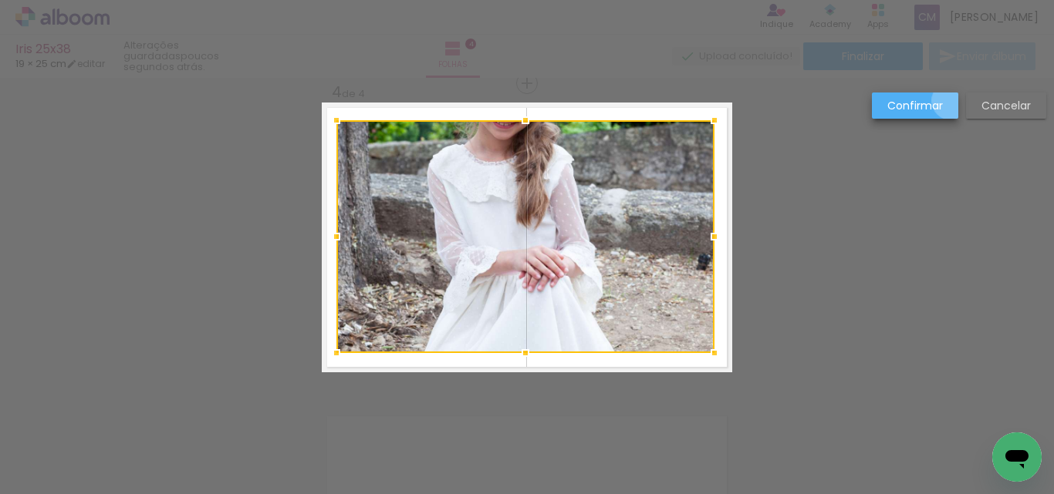
click at [947, 110] on paper-button "Confirmar" at bounding box center [915, 106] width 86 height 26
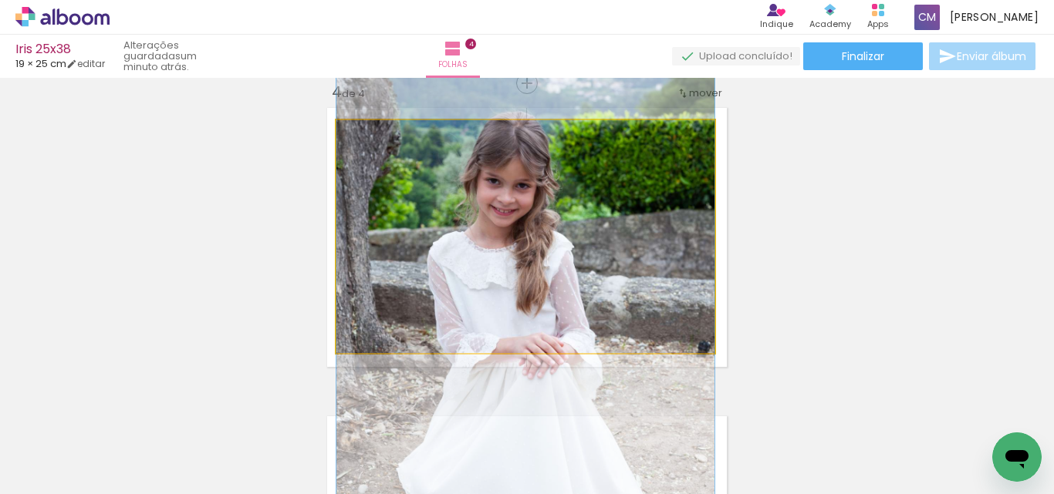
drag, startPoint x: 650, startPoint y: 192, endPoint x: 642, endPoint y: 289, distance: 97.6
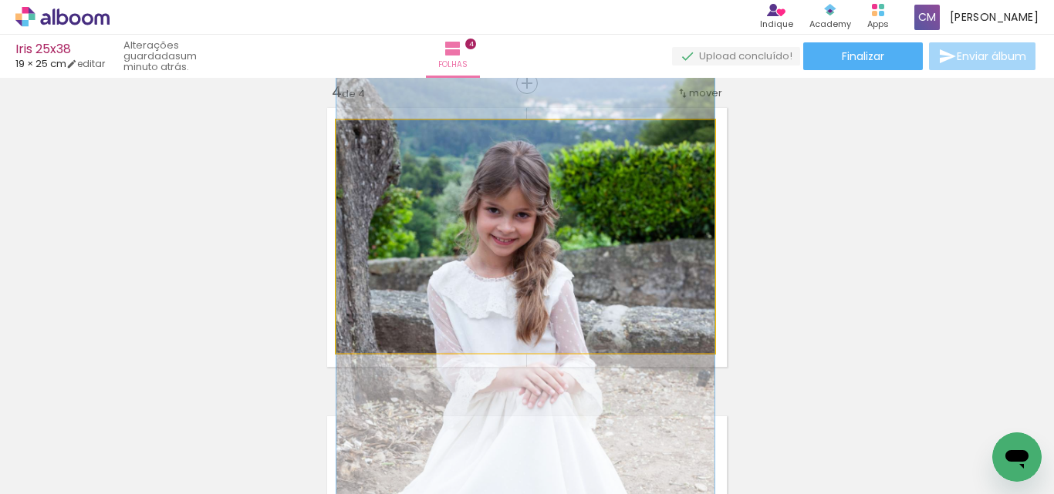
drag, startPoint x: 601, startPoint y: 269, endPoint x: 591, endPoint y: 292, distance: 24.5
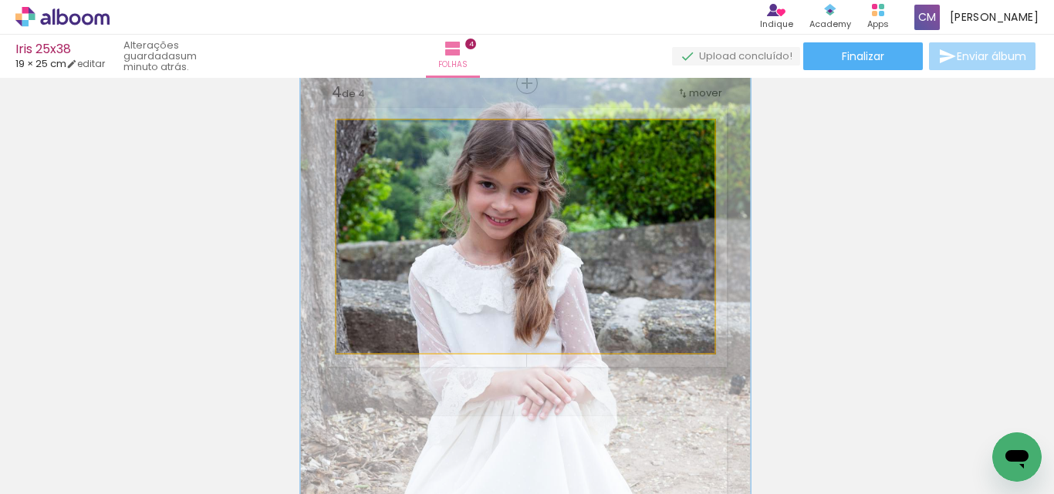
drag, startPoint x: 370, startPoint y: 143, endPoint x: 380, endPoint y: 143, distance: 10.0
click at [380, 143] on div at bounding box center [382, 136] width 25 height 25
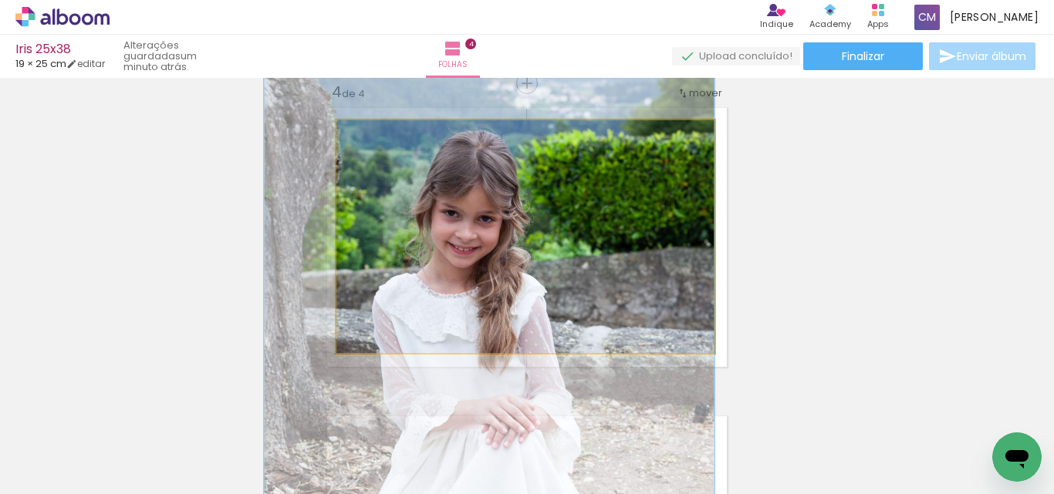
drag, startPoint x: 677, startPoint y: 261, endPoint x: 599, endPoint y: 288, distance: 82.9
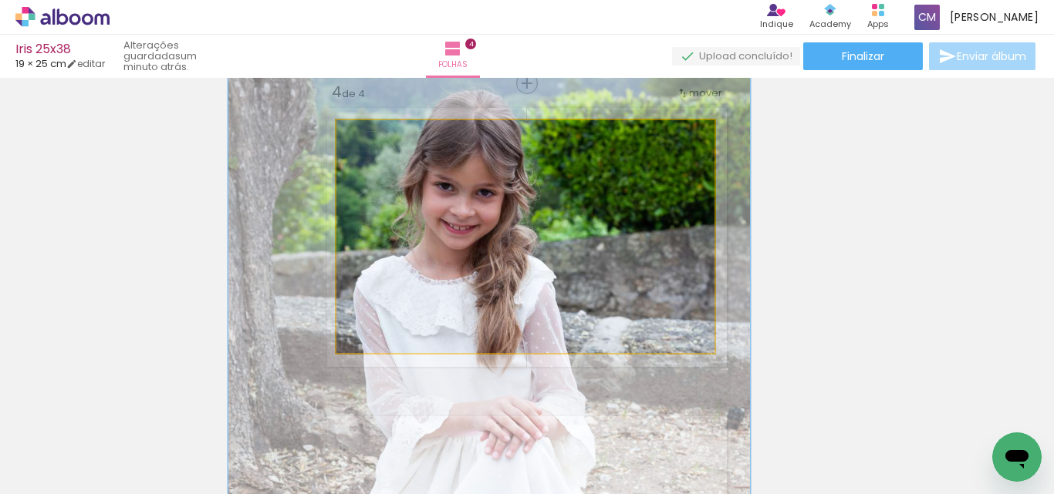
drag, startPoint x: 371, startPoint y: 134, endPoint x: 383, endPoint y: 136, distance: 11.7
type paper-slider "138"
click at [383, 136] on div at bounding box center [395, 136] width 25 height 25
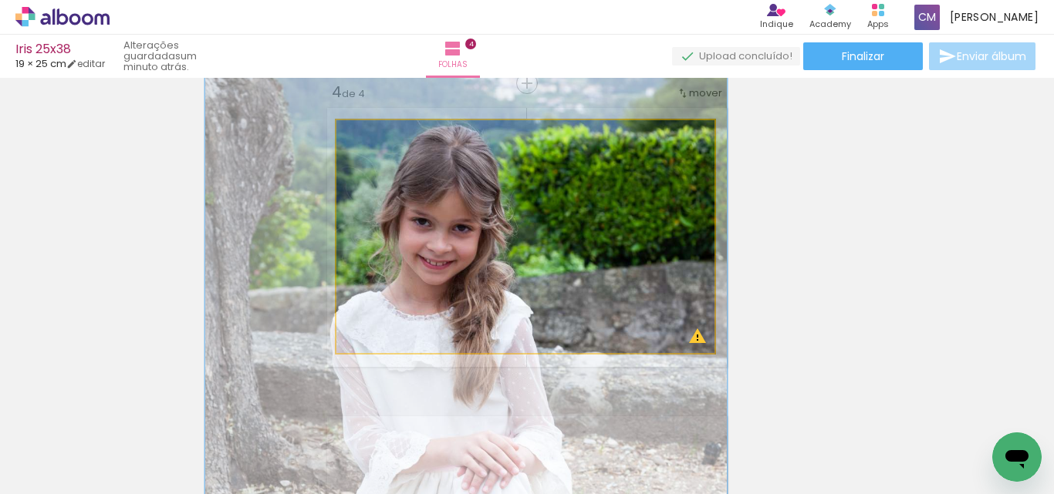
drag, startPoint x: 558, startPoint y: 223, endPoint x: 537, endPoint y: 254, distance: 37.2
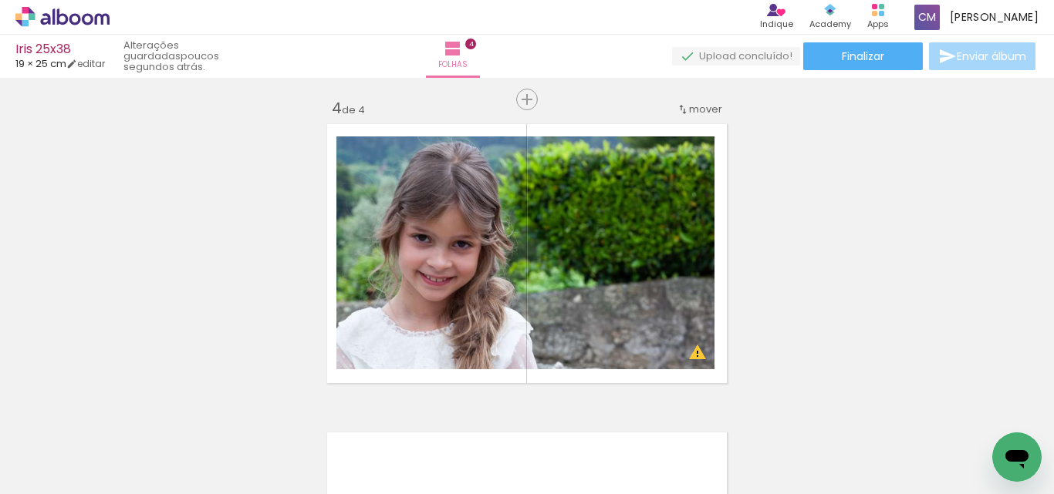
scroll to position [926, 0]
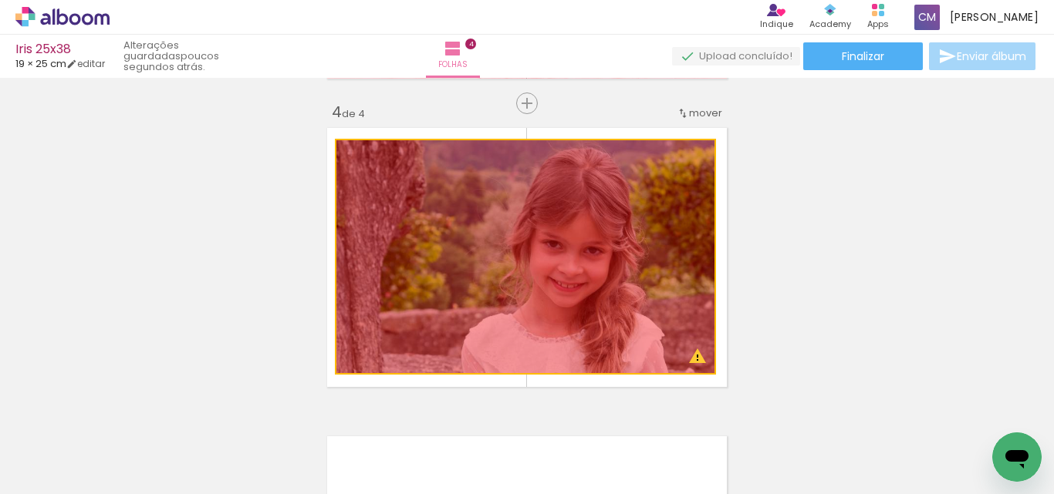
drag, startPoint x: 485, startPoint y: 245, endPoint x: 869, endPoint y: 238, distance: 384.2
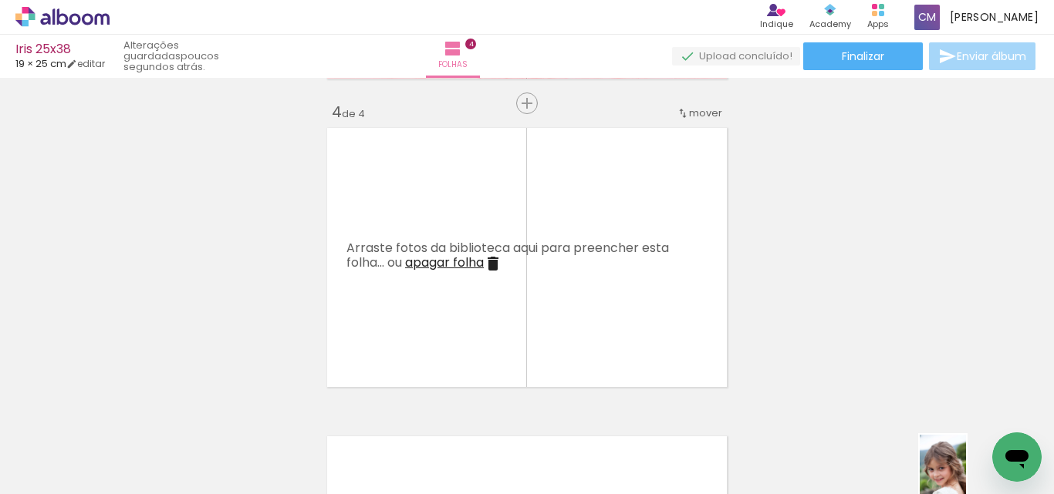
drag, startPoint x: 893, startPoint y: 481, endPoint x: 966, endPoint y: 481, distance: 72.5
click at [0, 0] on slot at bounding box center [0, 0] width 0 height 0
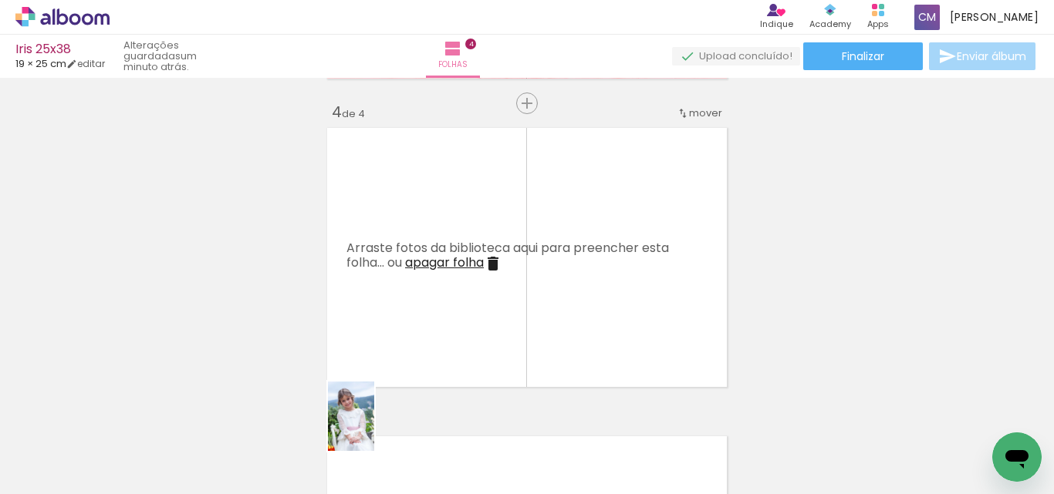
drag, startPoint x: 342, startPoint y: 453, endPoint x: 374, endPoint y: 432, distance: 37.9
click at [363, 432] on div at bounding box center [337, 442] width 51 height 76
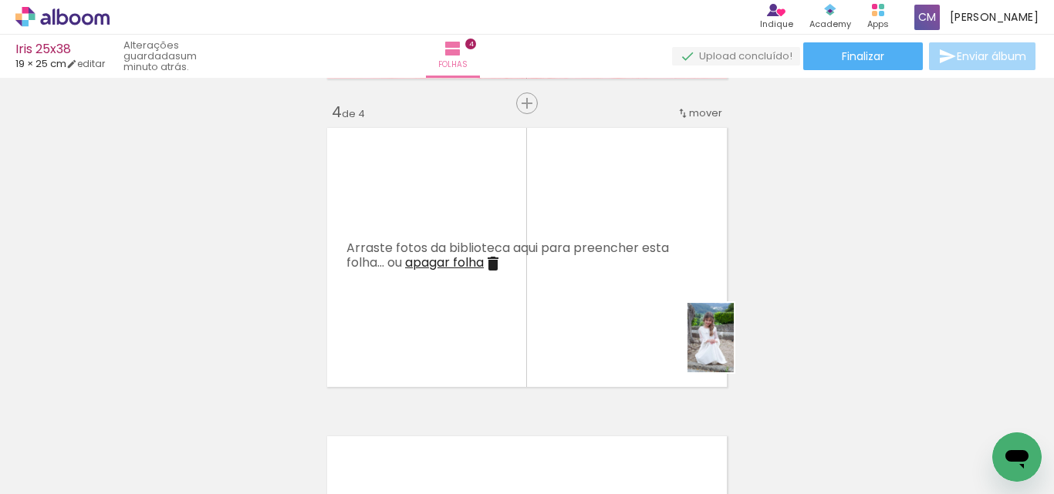
drag, startPoint x: 823, startPoint y: 460, endPoint x: 699, endPoint y: 301, distance: 202.3
click at [704, 304] on quentale-workspace at bounding box center [527, 247] width 1054 height 494
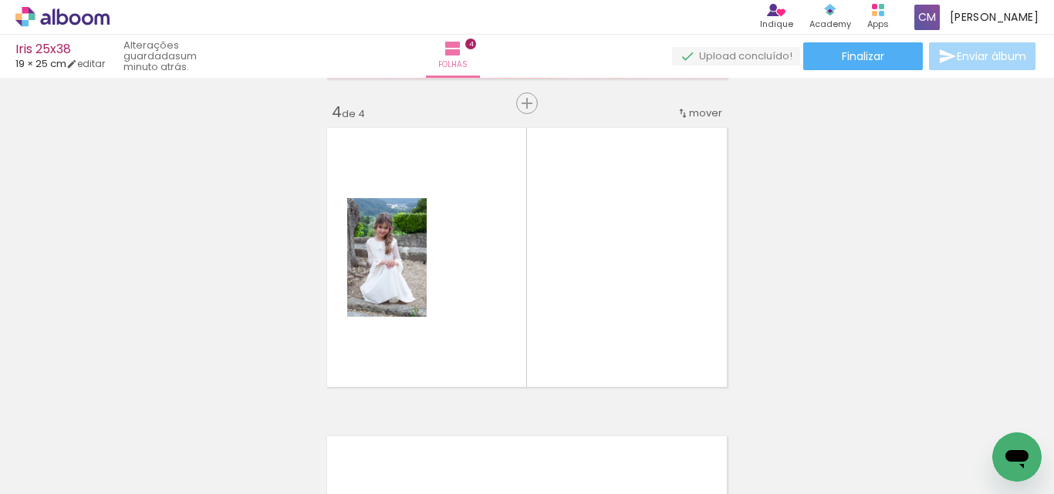
scroll to position [0, 2239]
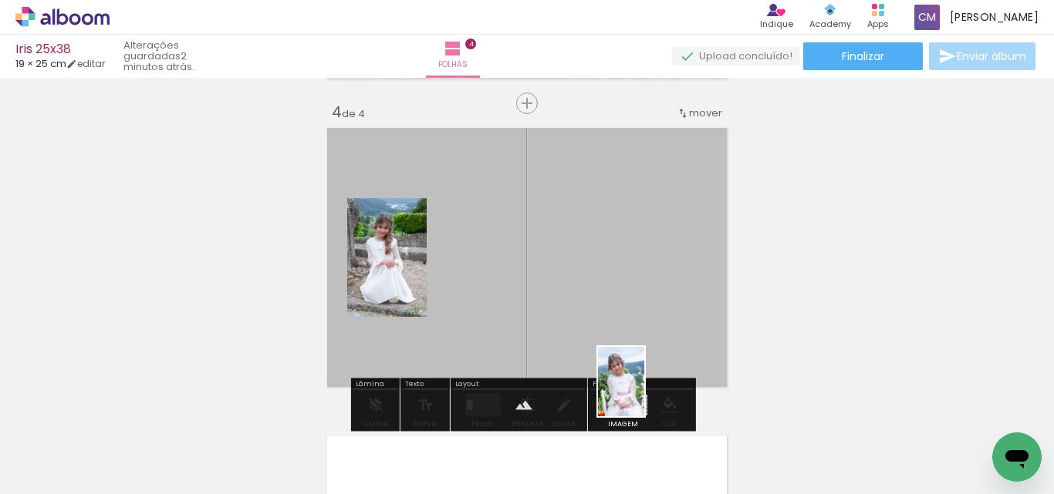
drag, startPoint x: 255, startPoint y: 456, endPoint x: 644, endPoint y: 393, distance: 393.7
click at [644, 393] on quentale-workspace at bounding box center [527, 247] width 1054 height 494
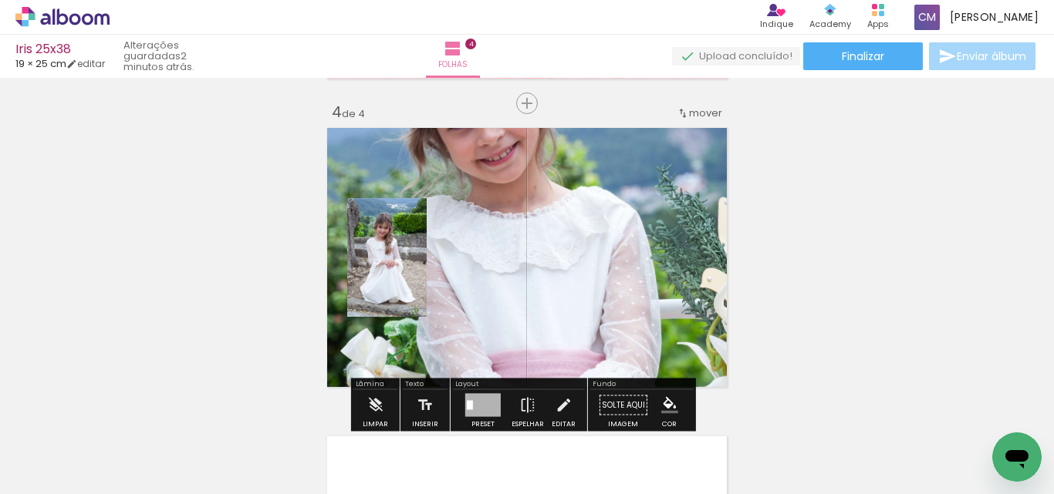
drag, startPoint x: 499, startPoint y: 207, endPoint x: 499, endPoint y: 232, distance: 24.7
click at [499, 232] on quentale-layouter at bounding box center [527, 258] width 410 height 270
click at [639, 298] on quentale-layouter at bounding box center [527, 258] width 410 height 270
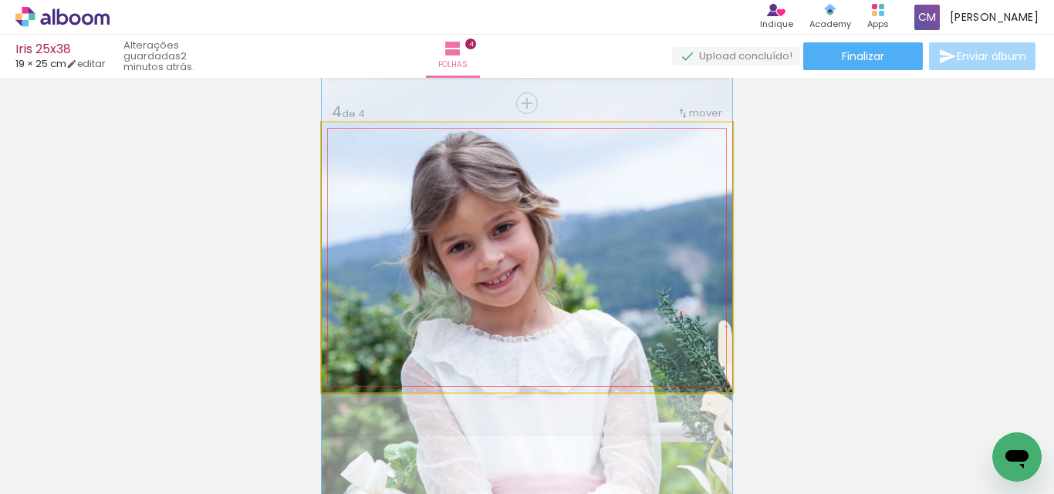
drag, startPoint x: 465, startPoint y: 236, endPoint x: 453, endPoint y: 360, distance: 124.8
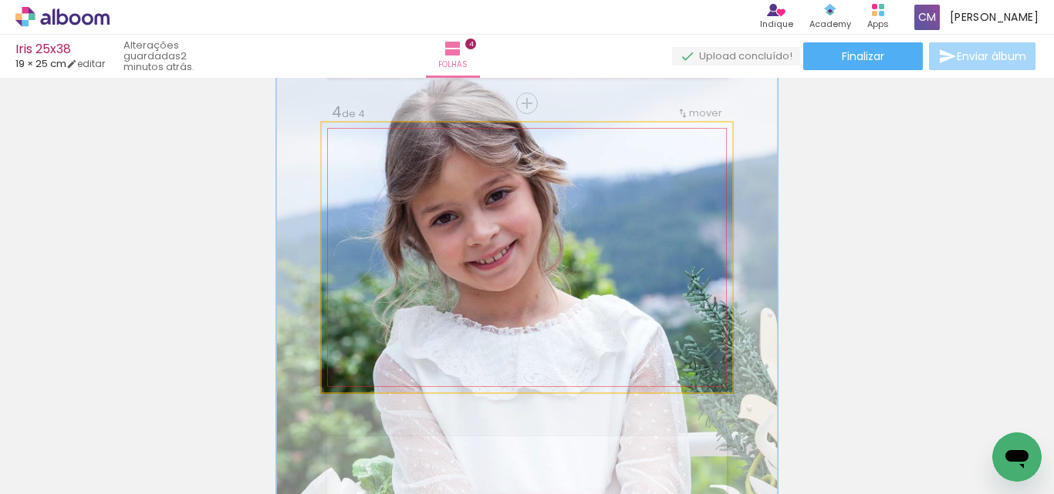
drag, startPoint x: 376, startPoint y: 158, endPoint x: 388, endPoint y: 160, distance: 11.7
click at [388, 160] on div at bounding box center [393, 162] width 14 height 14
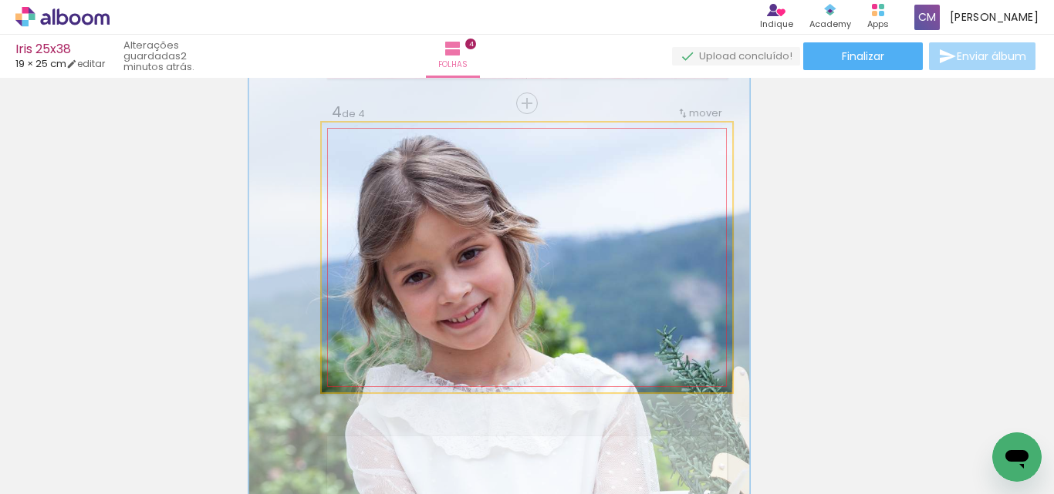
drag, startPoint x: 500, startPoint y: 240, endPoint x: 474, endPoint y: 296, distance: 62.1
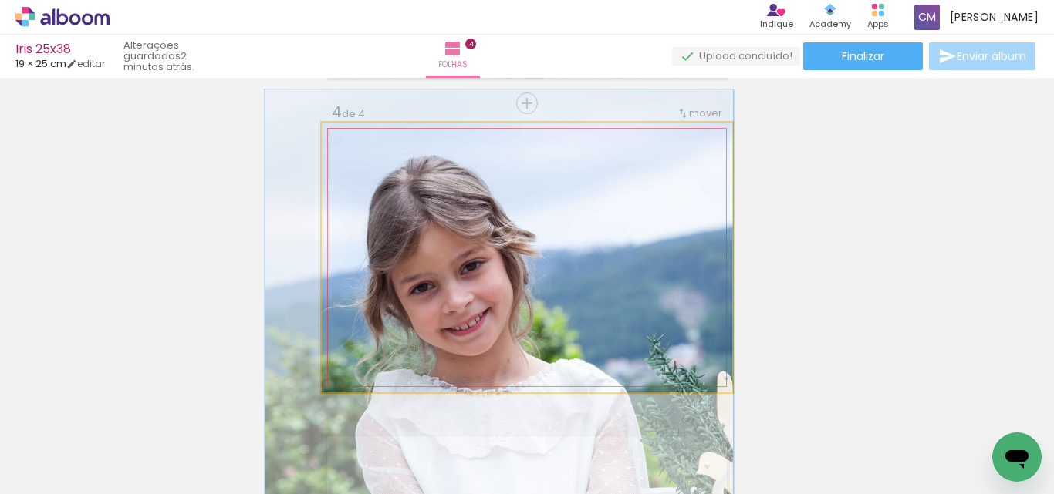
type paper-slider "114"
click at [377, 163] on div at bounding box center [389, 162] width 25 height 25
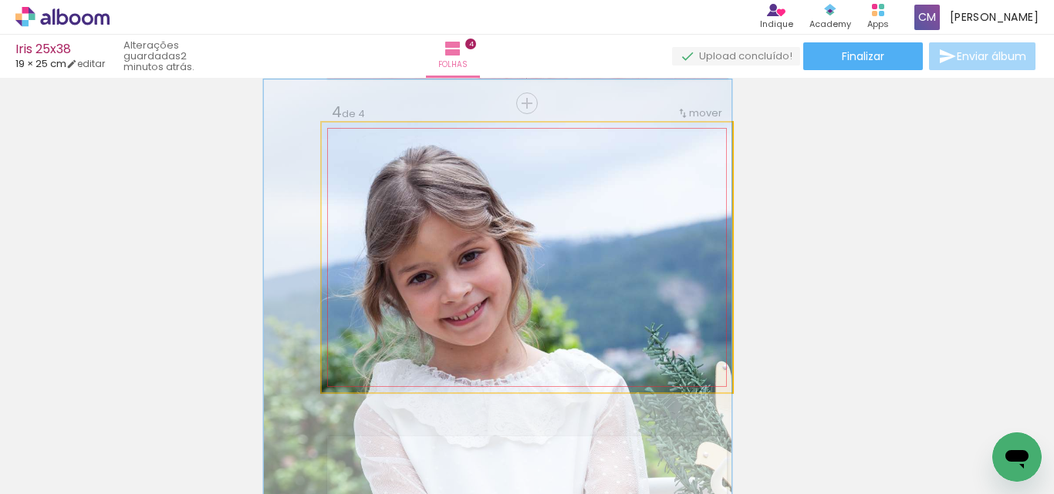
drag, startPoint x: 421, startPoint y: 245, endPoint x: 416, endPoint y: 235, distance: 11.4
drag, startPoint x: 484, startPoint y: 258, endPoint x: 475, endPoint y: 254, distance: 10.3
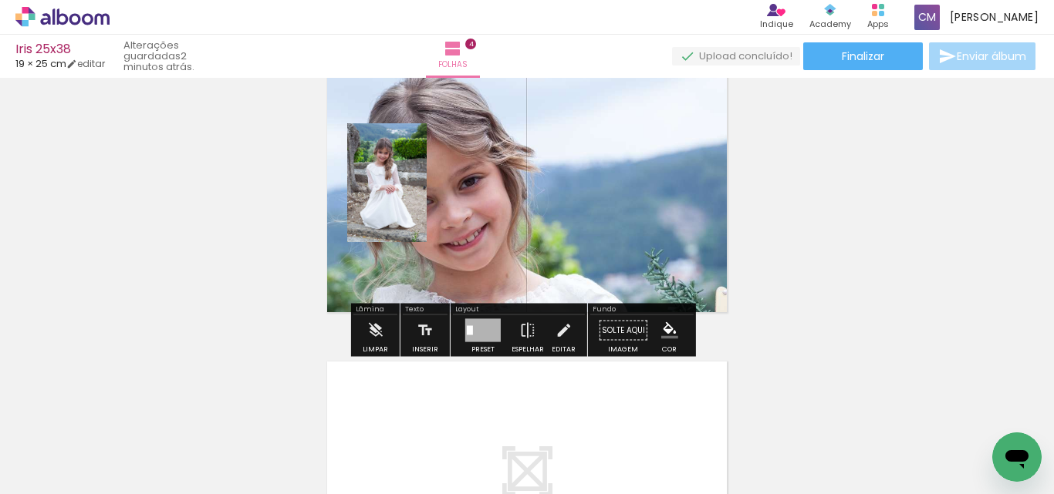
scroll to position [1003, 0]
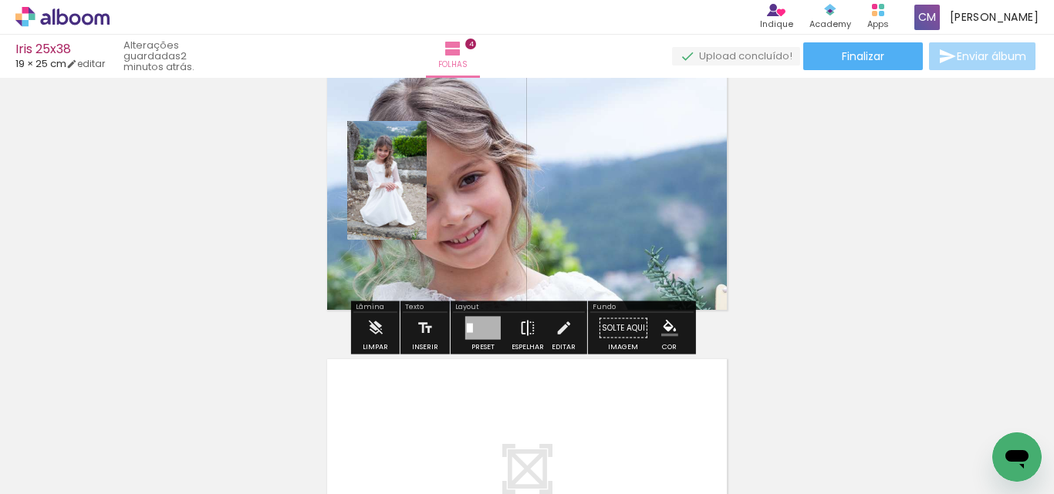
click at [519, 326] on iron-icon at bounding box center [527, 328] width 17 height 31
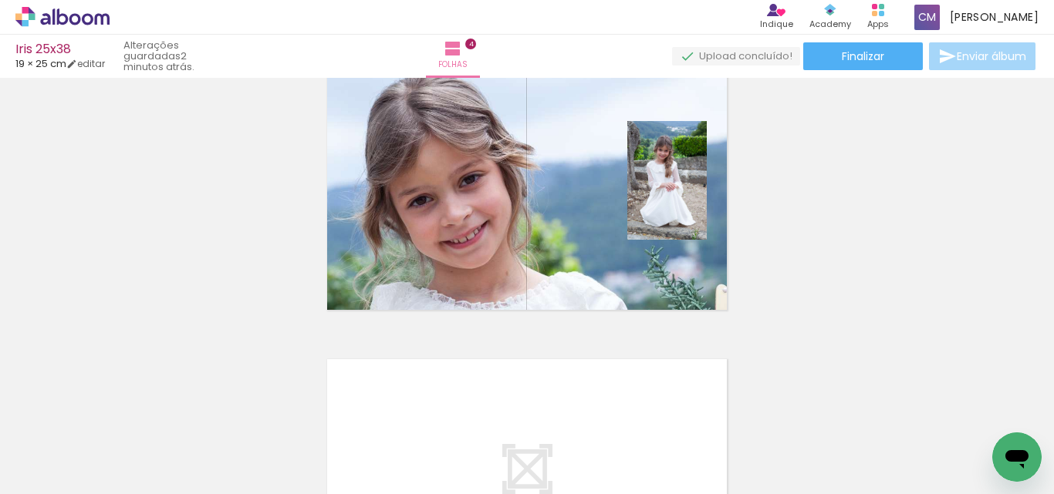
scroll to position [0, 3077]
click at [893, 434] on div at bounding box center [878, 442] width 51 height 76
click at [974, 444] on div at bounding box center [964, 442] width 51 height 76
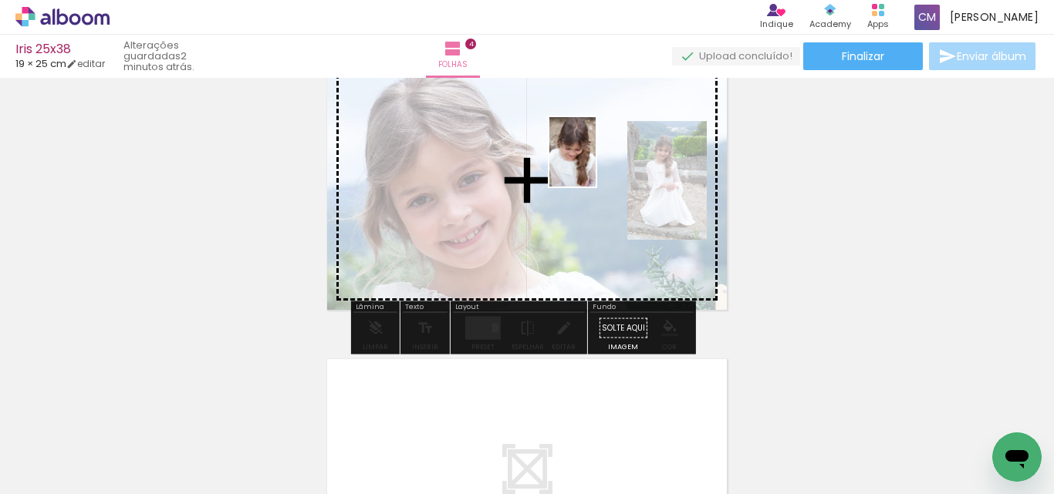
drag, startPoint x: 962, startPoint y: 447, endPoint x: 595, endPoint y: 167, distance: 461.7
click at [595, 167] on quentale-workspace at bounding box center [527, 247] width 1054 height 494
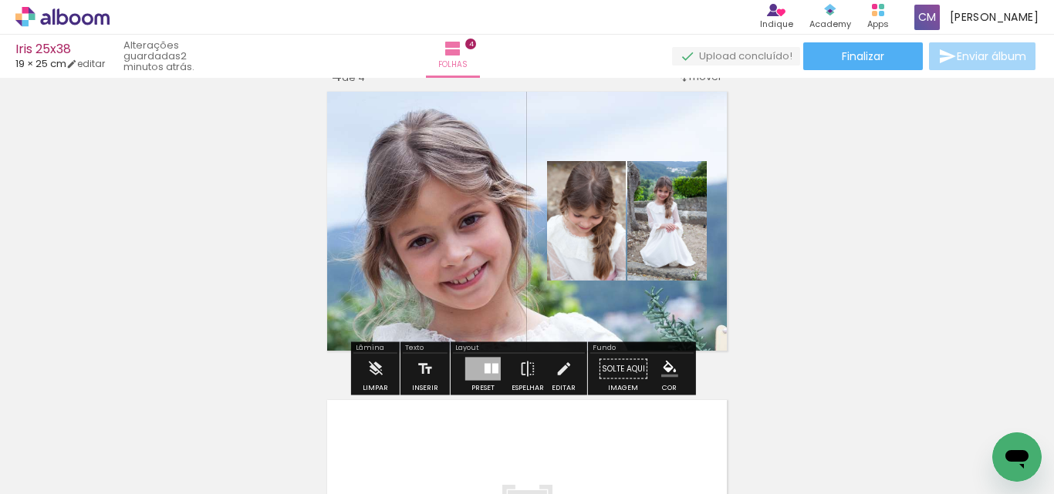
scroll to position [926, 0]
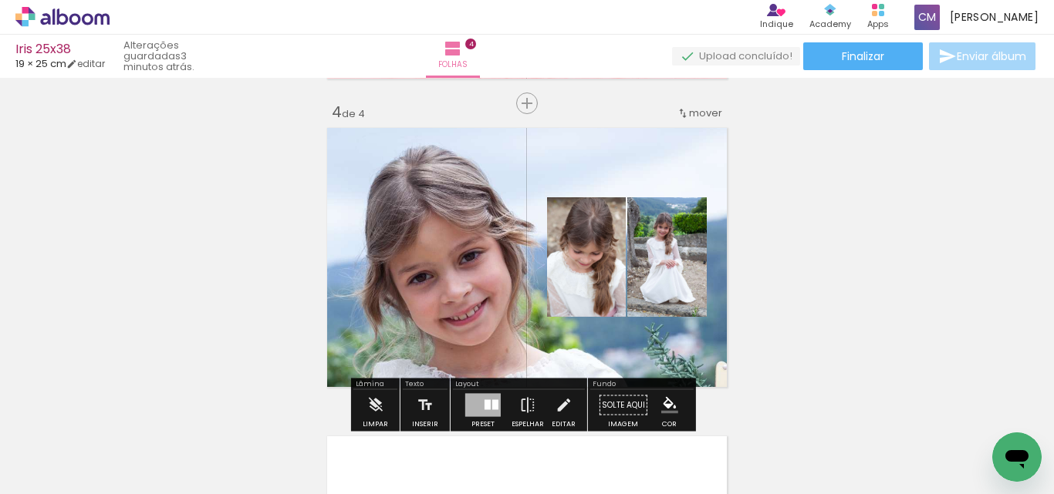
click at [669, 272] on paper-item at bounding box center [677, 273] width 28 height 11
click at [669, 339] on iron-icon "color picker" at bounding box center [678, 336] width 19 height 15
click at [680, 201] on paper-item "#ffffff" at bounding box center [679, 202] width 15 height 15
click at [592, 267] on paper-item at bounding box center [596, 263] width 28 height 11
click at [593, 274] on paper-item at bounding box center [596, 273] width 28 height 11
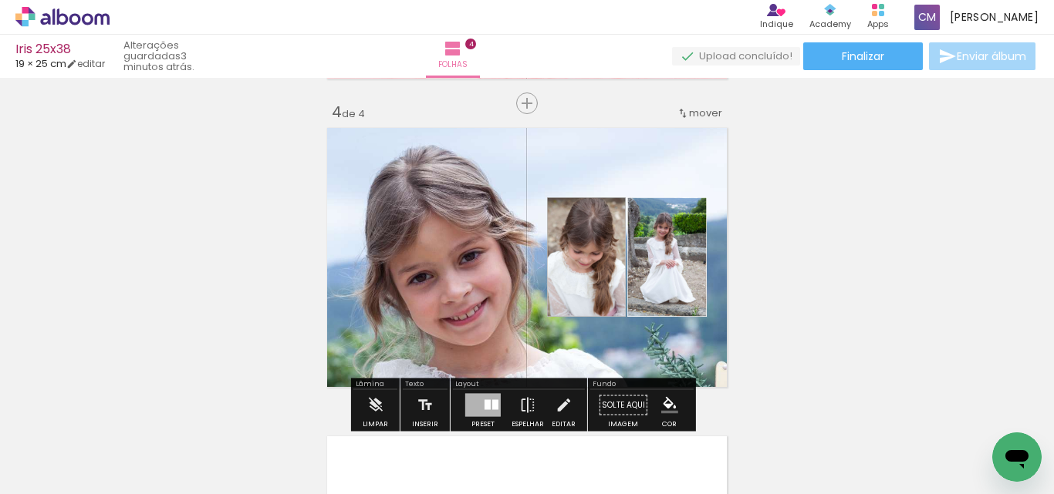
click at [595, 335] on iron-icon "color picker" at bounding box center [598, 336] width 19 height 15
click at [601, 201] on paper-item "#ffffff" at bounding box center [599, 202] width 15 height 15
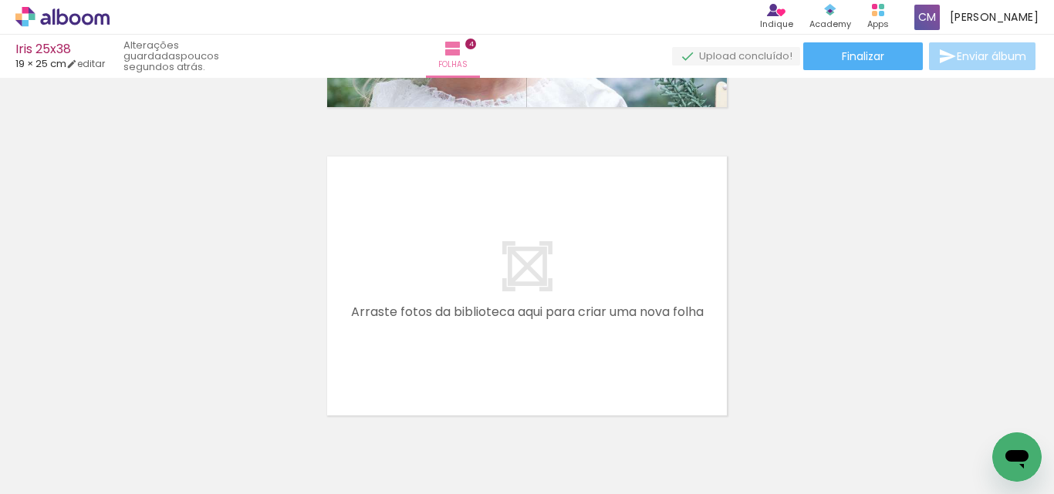
scroll to position [0, 3308]
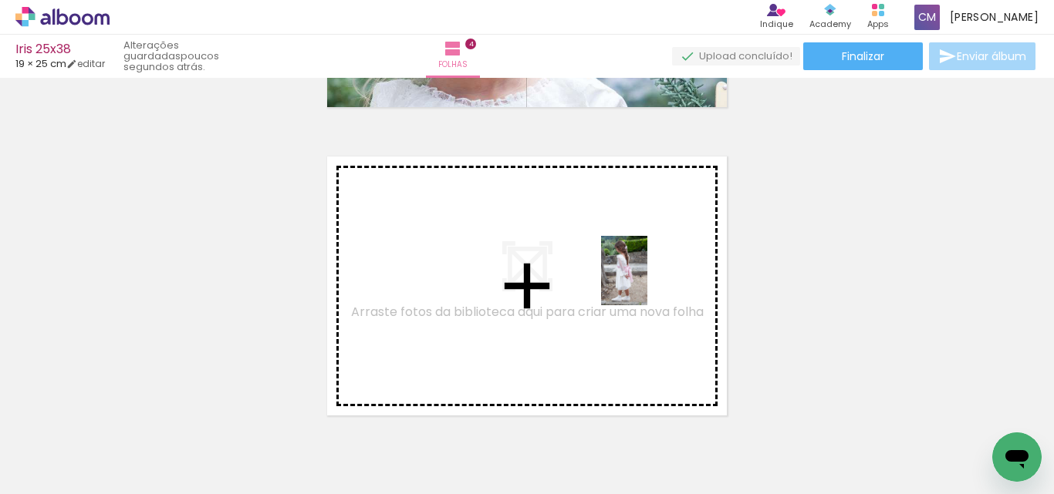
drag, startPoint x: 823, startPoint y: 452, endPoint x: 647, endPoint y: 282, distance: 244.4
click at [647, 282] on quentale-workspace at bounding box center [527, 247] width 1054 height 494
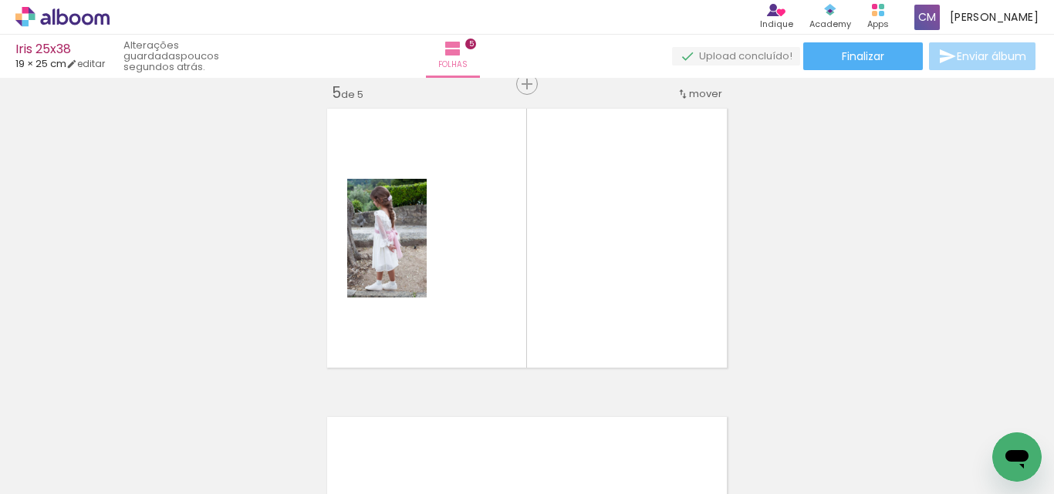
scroll to position [1254, 0]
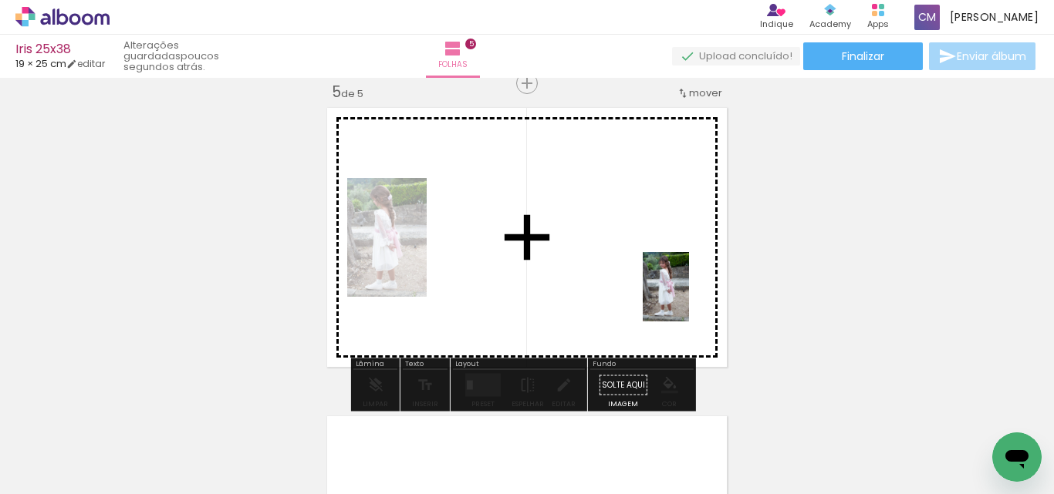
drag, startPoint x: 922, startPoint y: 466, endPoint x: 658, endPoint y: 279, distance: 323.1
click at [658, 279] on quentale-workspace at bounding box center [527, 247] width 1054 height 494
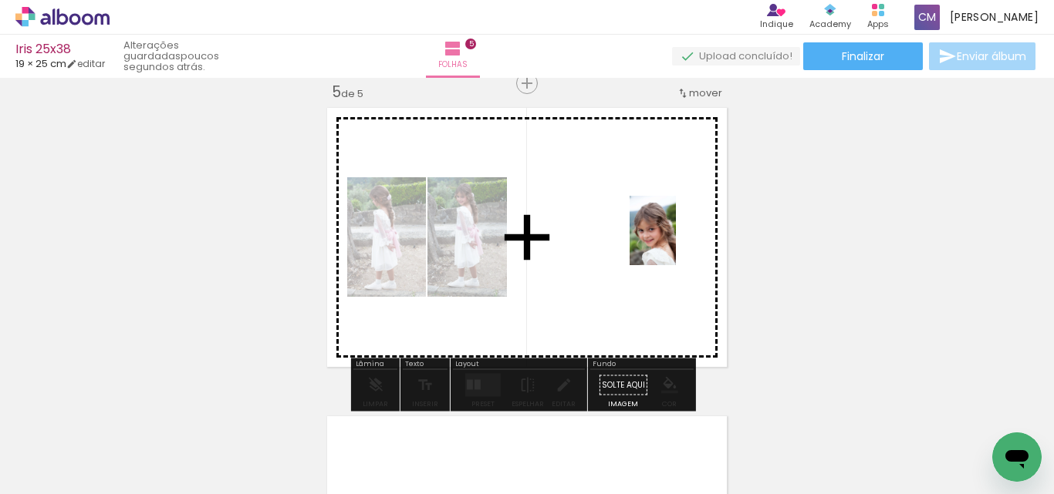
drag, startPoint x: 1003, startPoint y: 430, endPoint x: 659, endPoint y: 234, distance: 396.2
click at [659, 234] on quentale-workspace at bounding box center [527, 247] width 1054 height 494
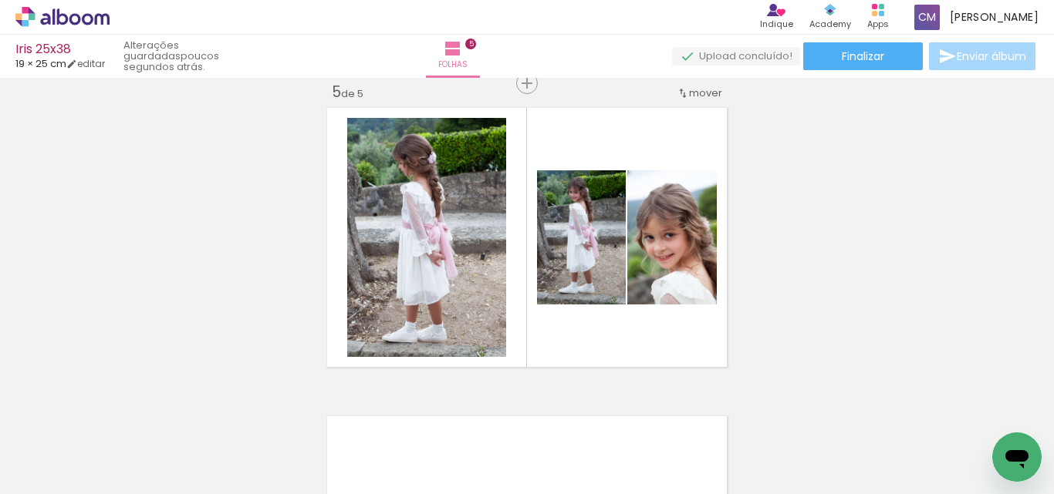
scroll to position [0, 2983]
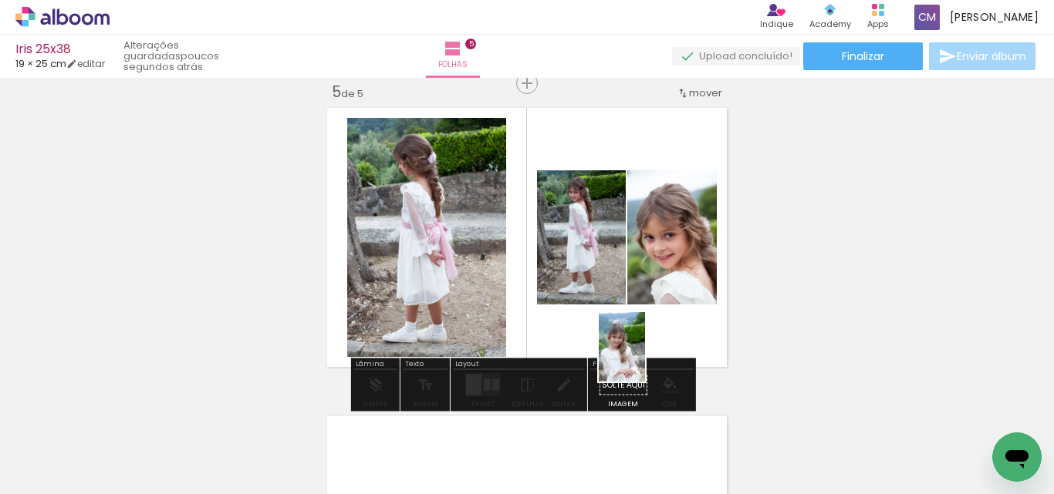
drag, startPoint x: 973, startPoint y: 443, endPoint x: 645, endPoint y: 359, distance: 338.4
click at [645, 359] on quentale-workspace at bounding box center [527, 247] width 1054 height 494
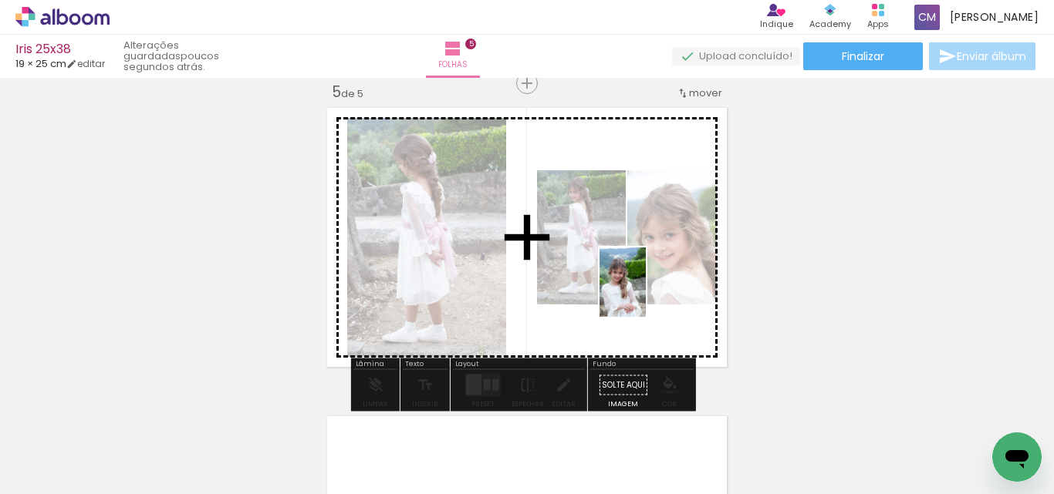
drag, startPoint x: 961, startPoint y: 419, endPoint x: 646, endPoint y: 294, distance: 339.3
click at [646, 294] on quentale-workspace at bounding box center [527, 247] width 1054 height 494
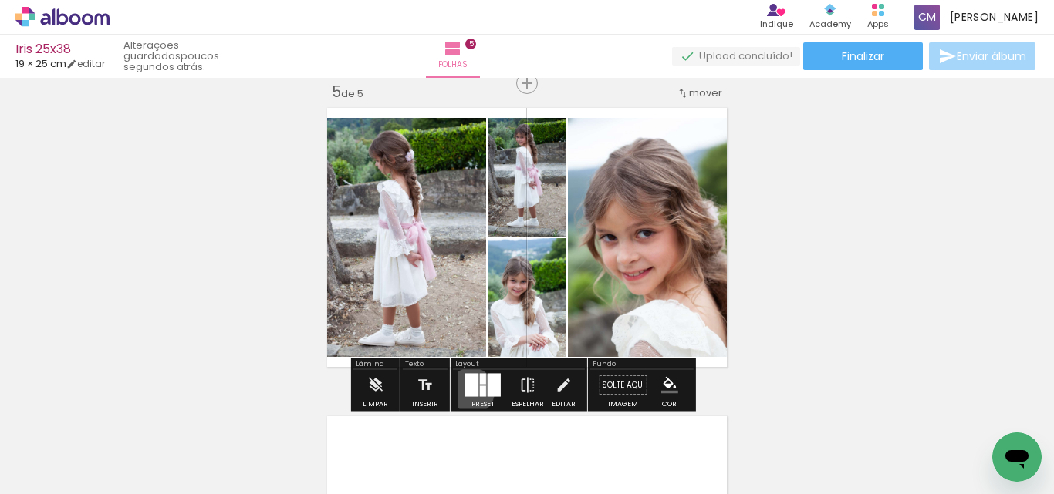
click at [467, 391] on div at bounding box center [471, 385] width 13 height 23
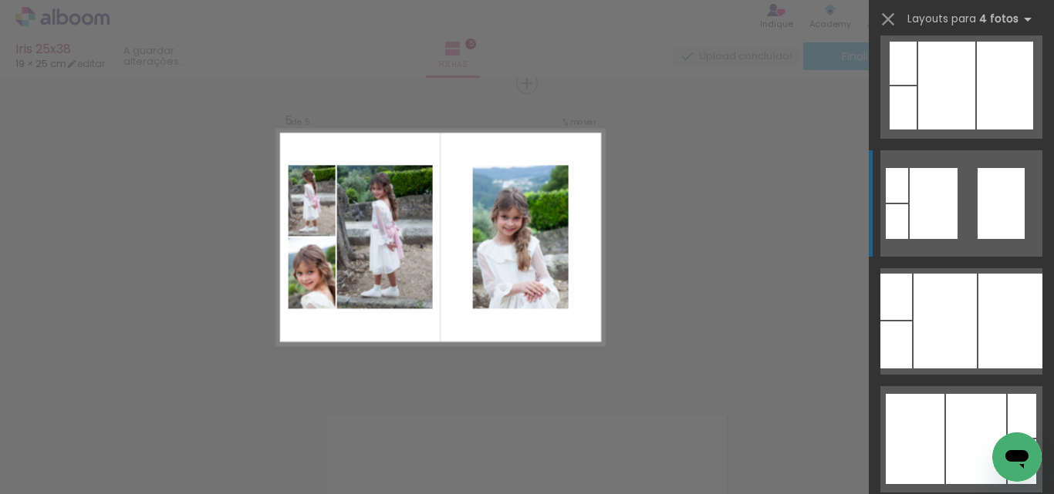
scroll to position [771, 0]
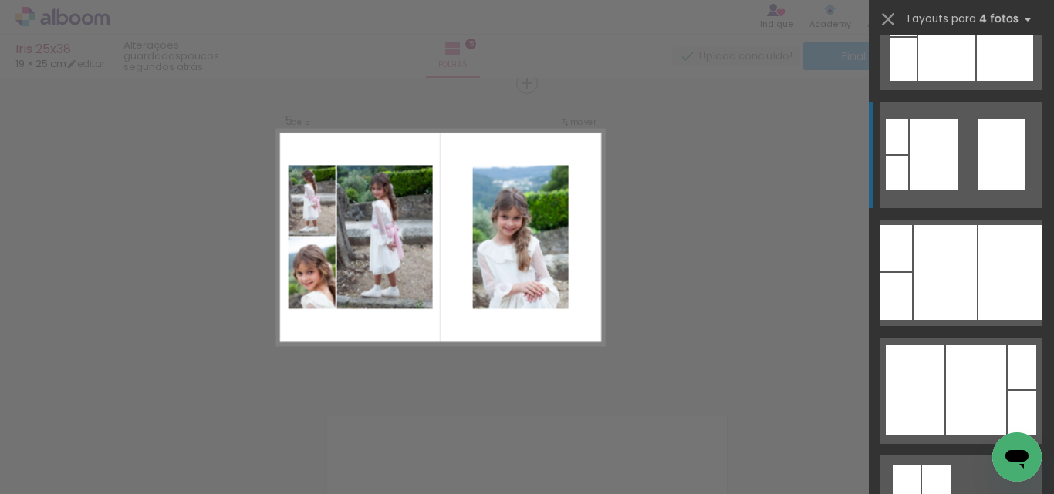
click at [1003, 164] on div at bounding box center [1000, 155] width 47 height 71
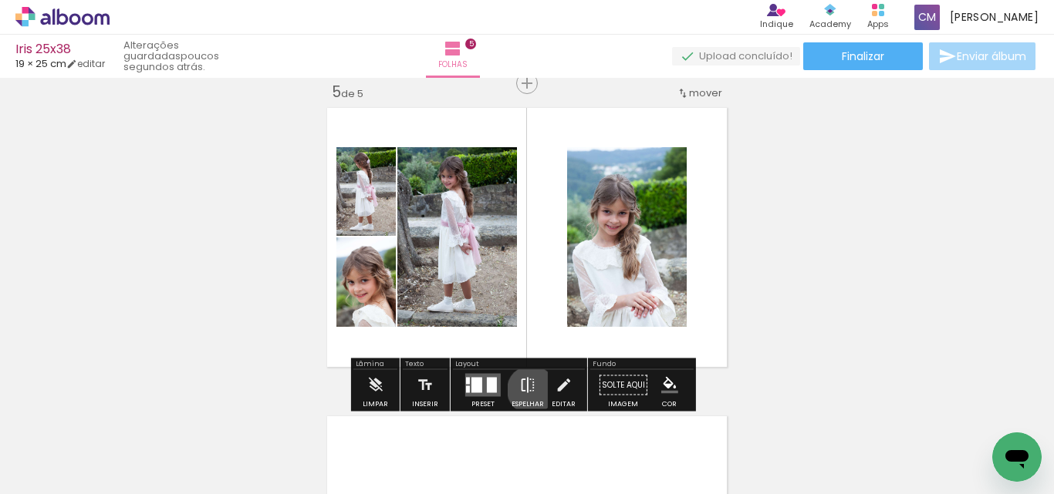
click at [528, 390] on iron-icon at bounding box center [527, 385] width 17 height 31
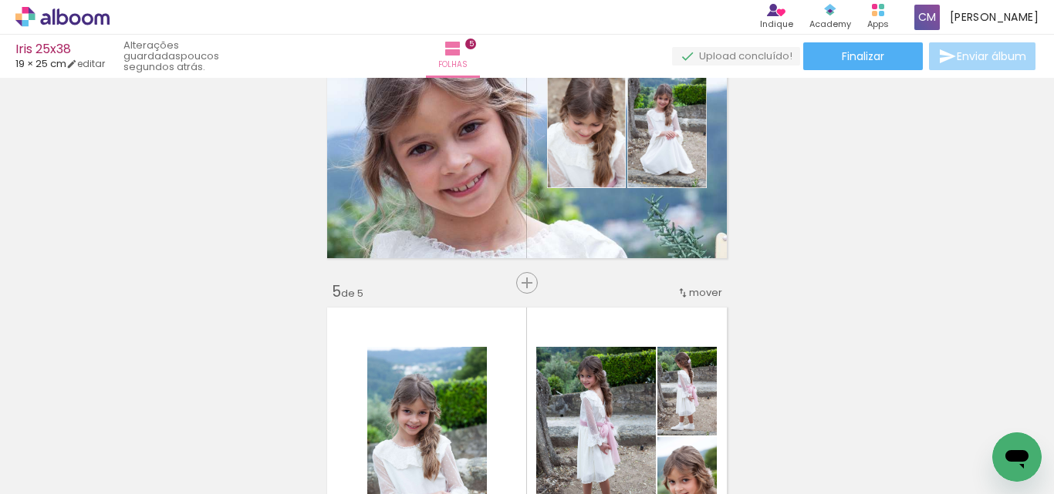
scroll to position [1023, 0]
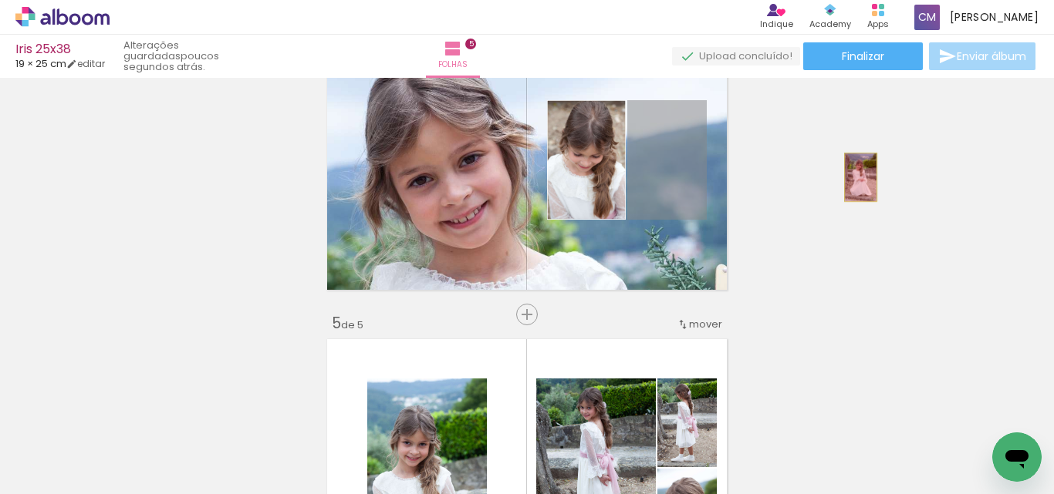
drag, startPoint x: 688, startPoint y: 180, endPoint x: 855, endPoint y: 177, distance: 166.6
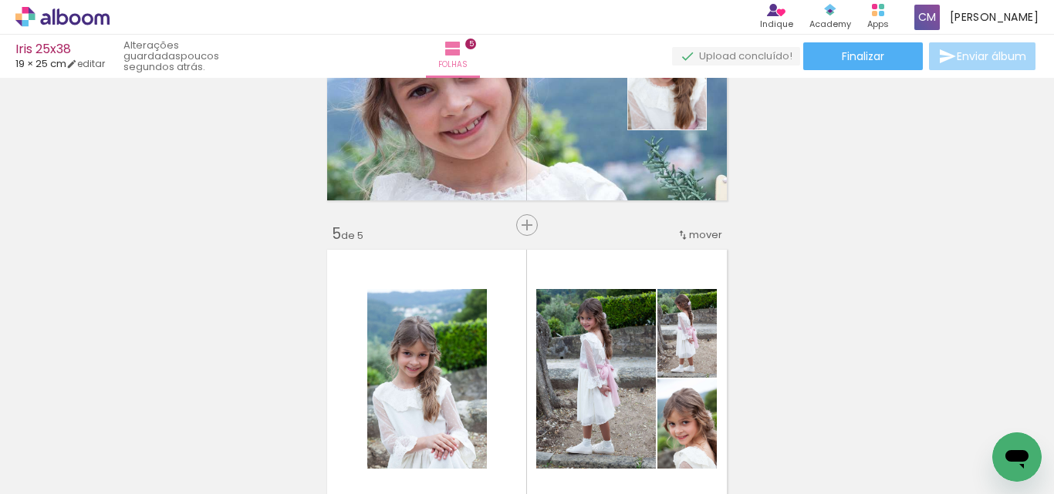
scroll to position [1177, 0]
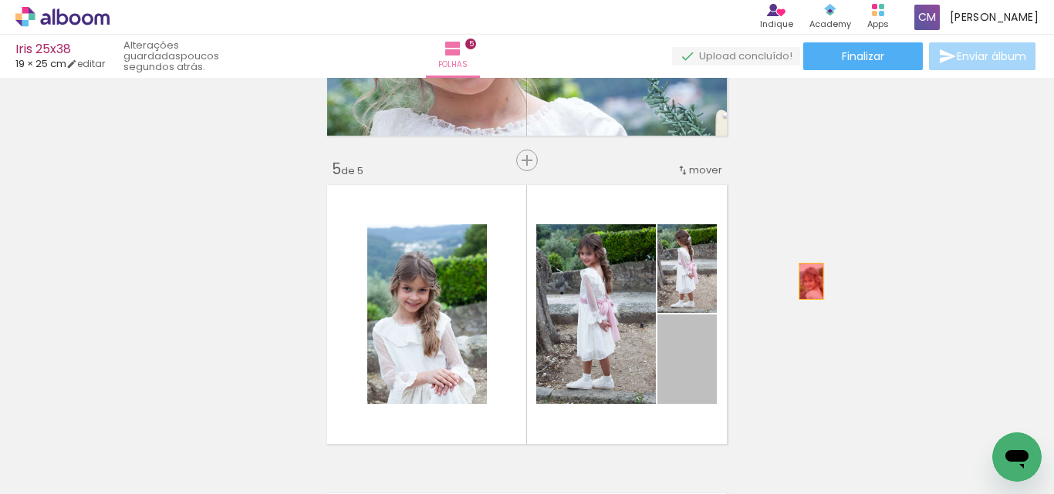
drag, startPoint x: 676, startPoint y: 371, endPoint x: 805, endPoint y: 282, distance: 157.5
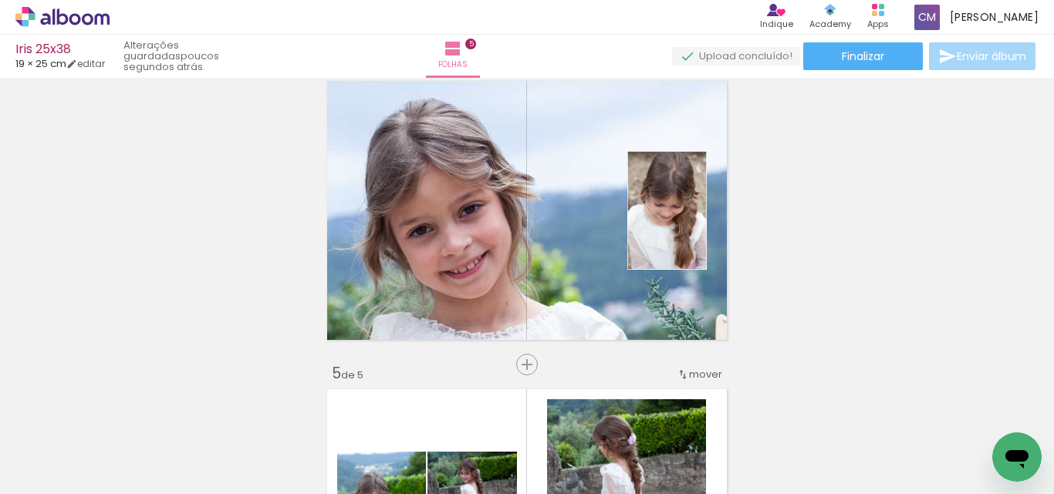
scroll to position [946, 0]
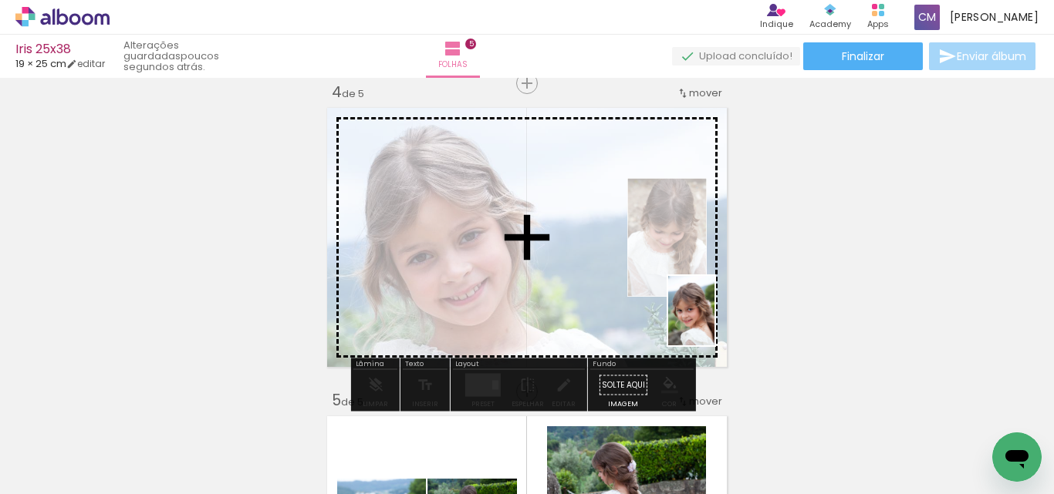
drag, startPoint x: 911, startPoint y: 449, endPoint x: 714, endPoint y: 322, distance: 233.8
click at [714, 322] on quentale-workspace at bounding box center [527, 247] width 1054 height 494
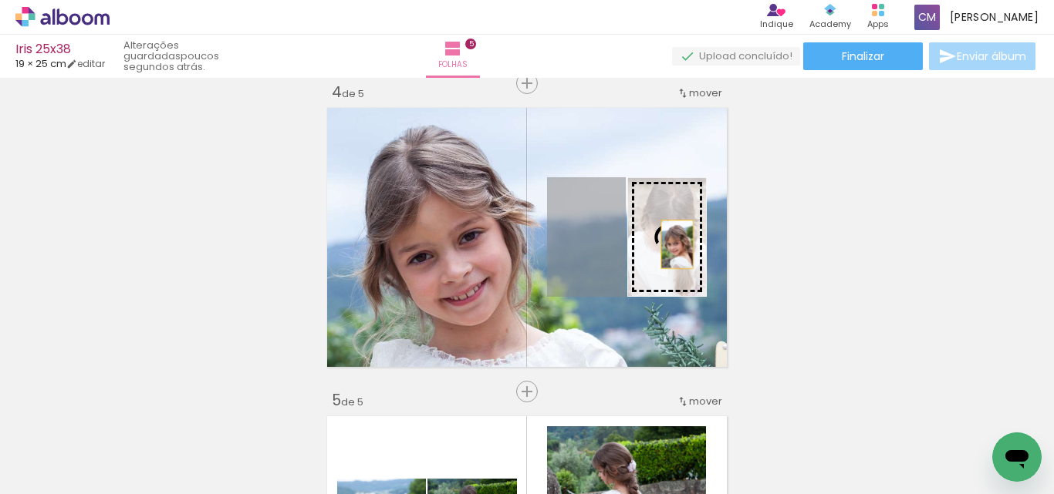
drag, startPoint x: 596, startPoint y: 249, endPoint x: 671, endPoint y: 245, distance: 75.0
click at [0, 0] on slot at bounding box center [0, 0] width 0 height 0
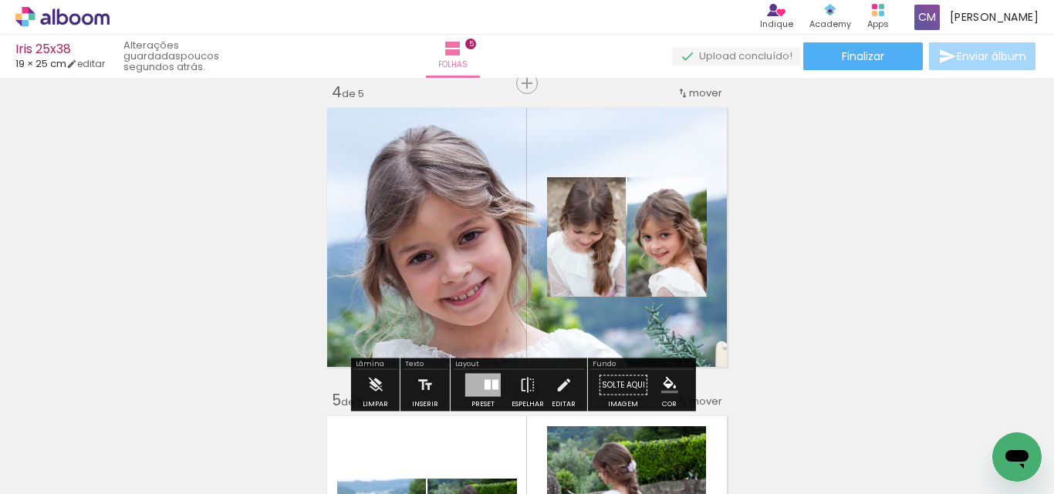
scroll to position [0, 3390]
click at [595, 251] on paper-item at bounding box center [596, 253] width 28 height 11
click at [594, 315] on iron-icon "color picker" at bounding box center [598, 316] width 19 height 15
click at [598, 177] on paper-item "#ffffff" at bounding box center [605, 182] width 15 height 15
click at [672, 251] on paper-item at bounding box center [677, 253] width 28 height 11
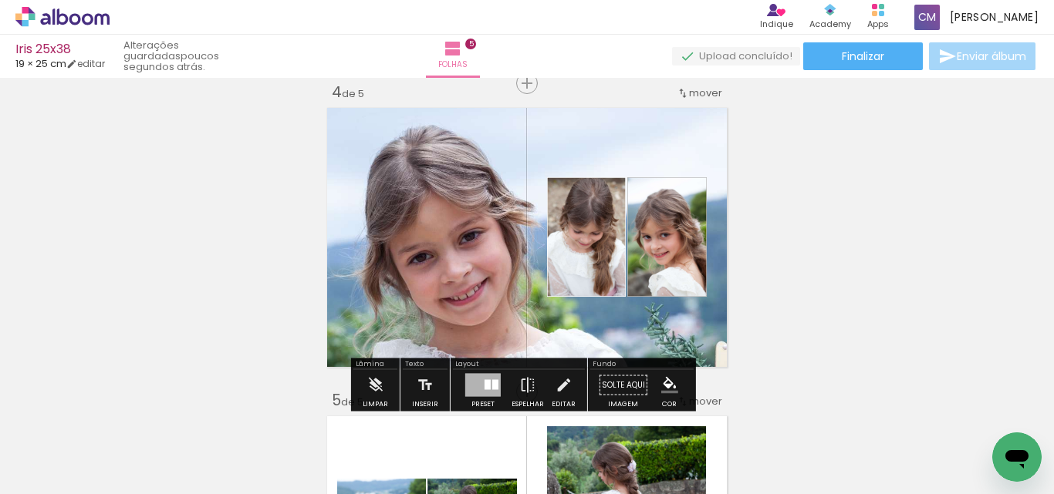
drag, startPoint x: 671, startPoint y: 316, endPoint x: 673, endPoint y: 288, distance: 27.9
click at [671, 317] on iron-icon "color picker" at bounding box center [678, 316] width 19 height 15
click at [680, 182] on paper-item "#ffffff" at bounding box center [685, 182] width 15 height 15
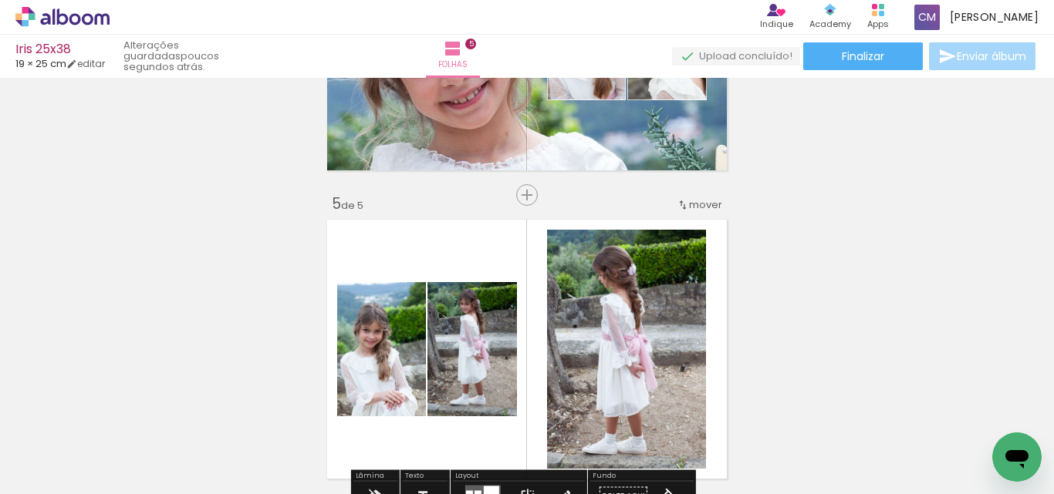
scroll to position [1254, 0]
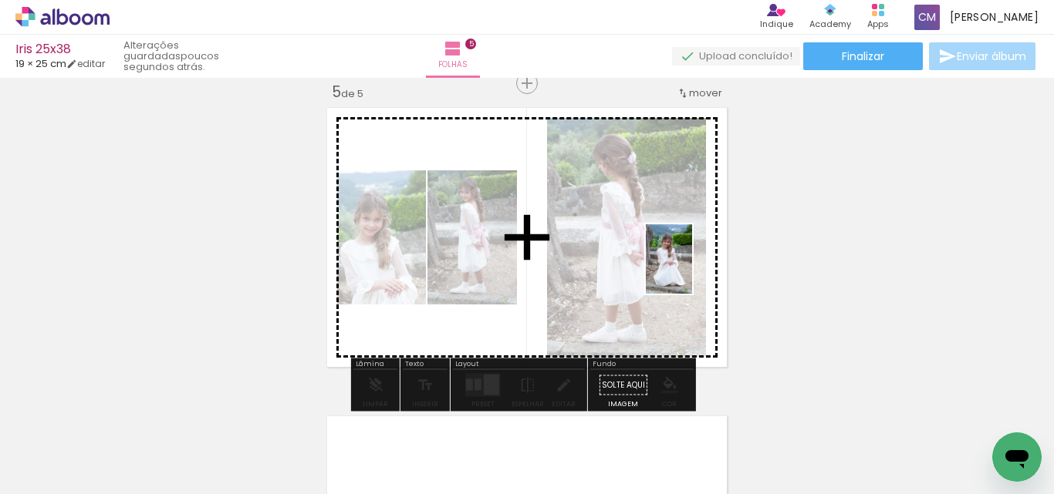
drag, startPoint x: 484, startPoint y: 467, endPoint x: 1004, endPoint y: 341, distance: 535.8
click at [694, 269] on quentale-workspace at bounding box center [527, 247] width 1054 height 494
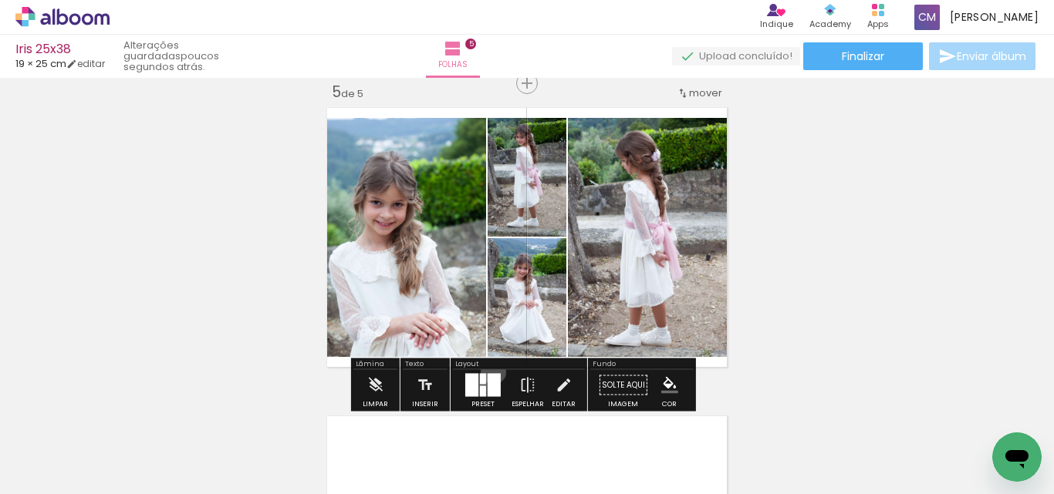
click at [490, 372] on div at bounding box center [483, 385] width 42 height 31
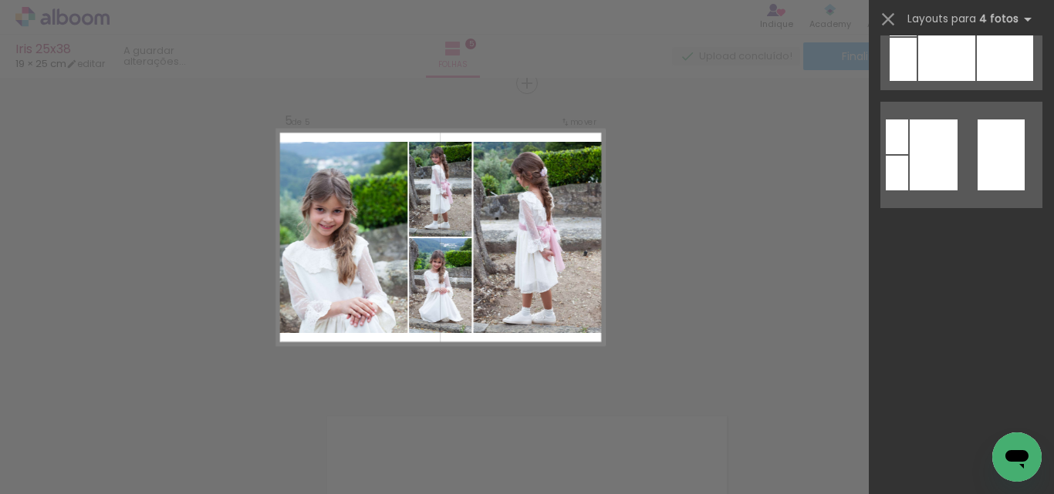
scroll to position [0, 0]
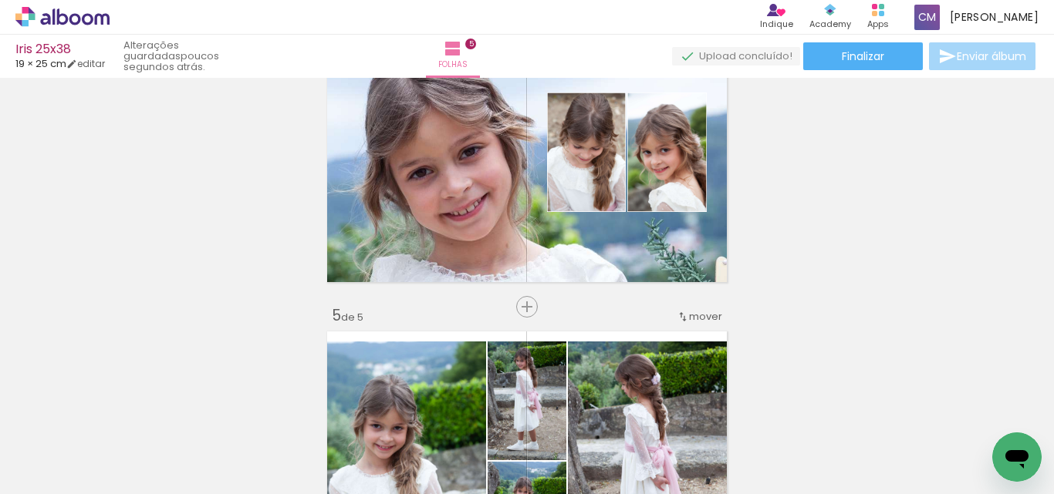
scroll to position [1254, 0]
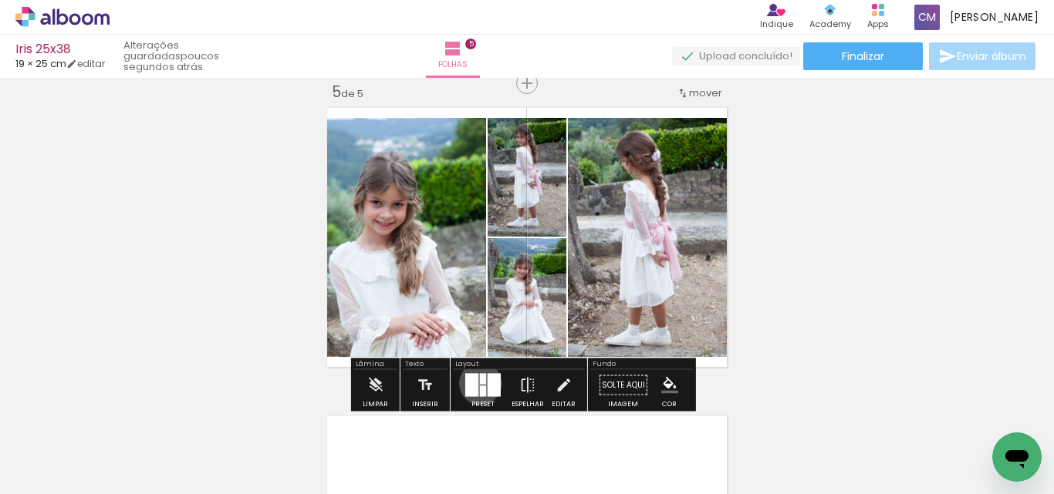
click at [480, 383] on div at bounding box center [483, 379] width 6 height 11
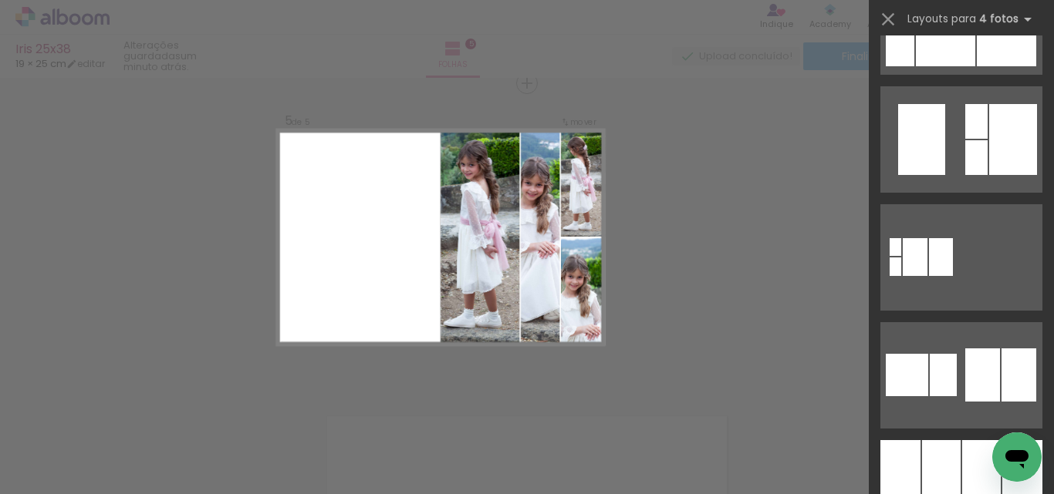
scroll to position [4936, 0]
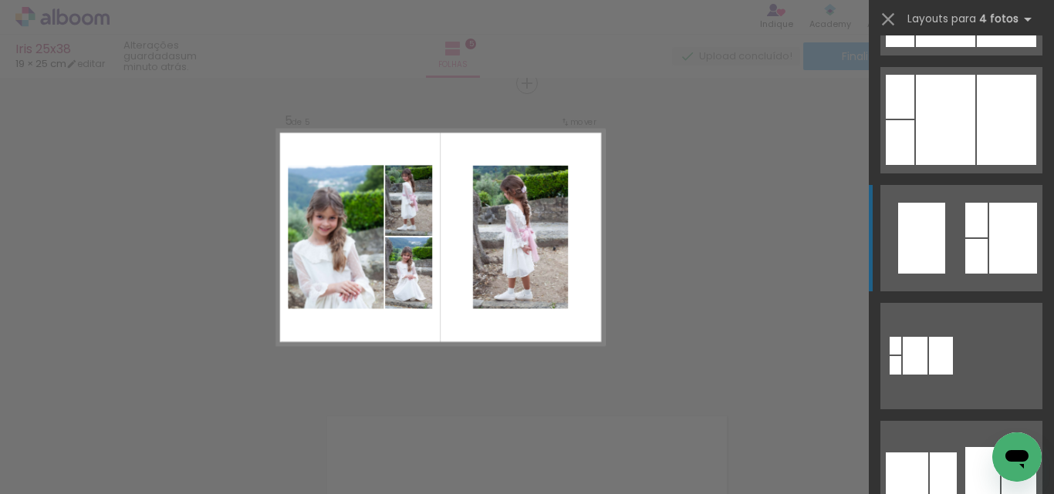
click at [1015, 262] on div at bounding box center [1013, 238] width 48 height 71
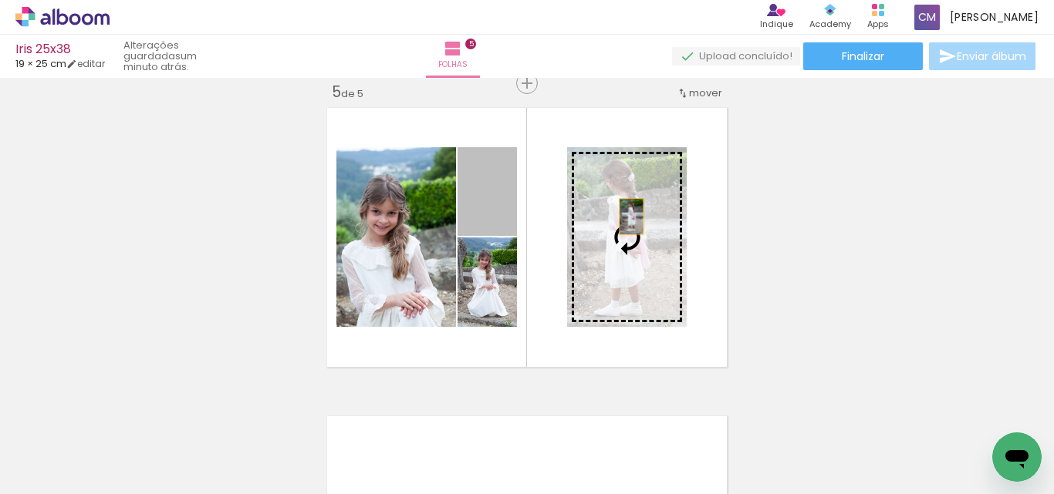
drag, startPoint x: 501, startPoint y: 216, endPoint x: 646, endPoint y: 227, distance: 146.2
click at [0, 0] on slot at bounding box center [0, 0] width 0 height 0
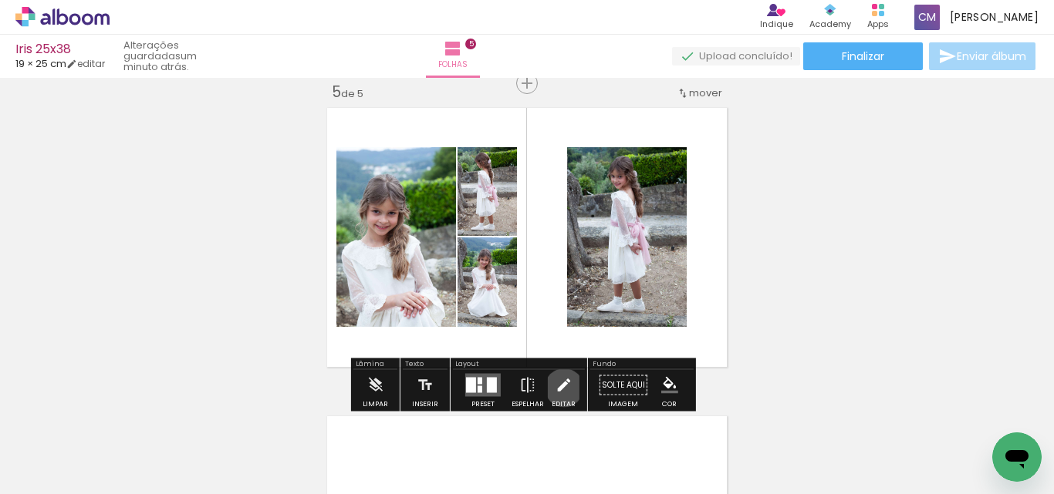
click at [560, 388] on iron-icon at bounding box center [563, 385] width 17 height 31
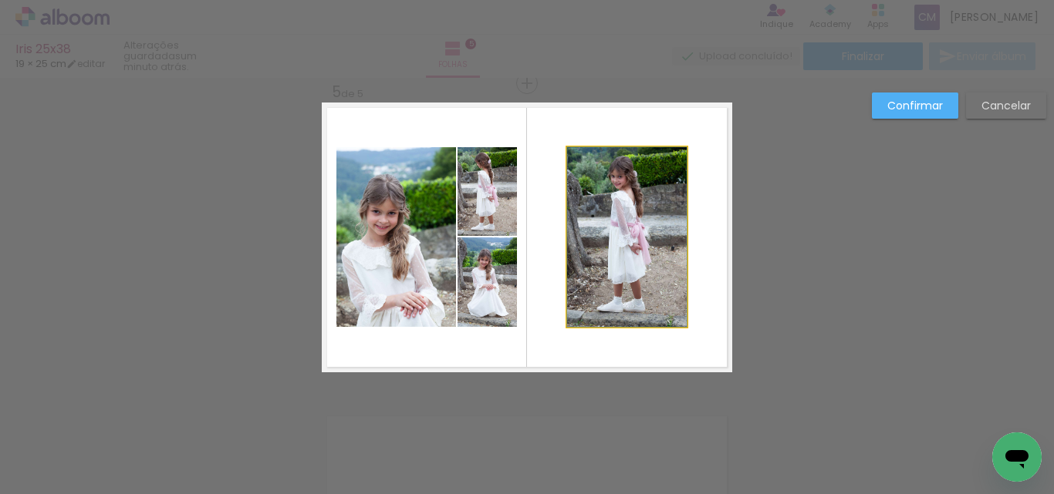
click at [588, 224] on quentale-photo at bounding box center [627, 237] width 120 height 180
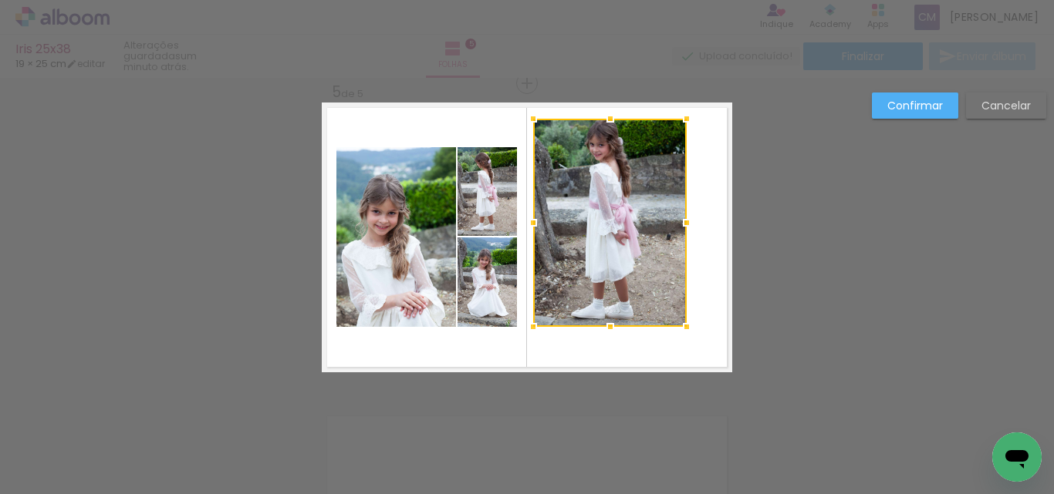
drag, startPoint x: 560, startPoint y: 146, endPoint x: 526, endPoint y: 117, distance: 44.3
click at [526, 117] on div at bounding box center [533, 118] width 31 height 31
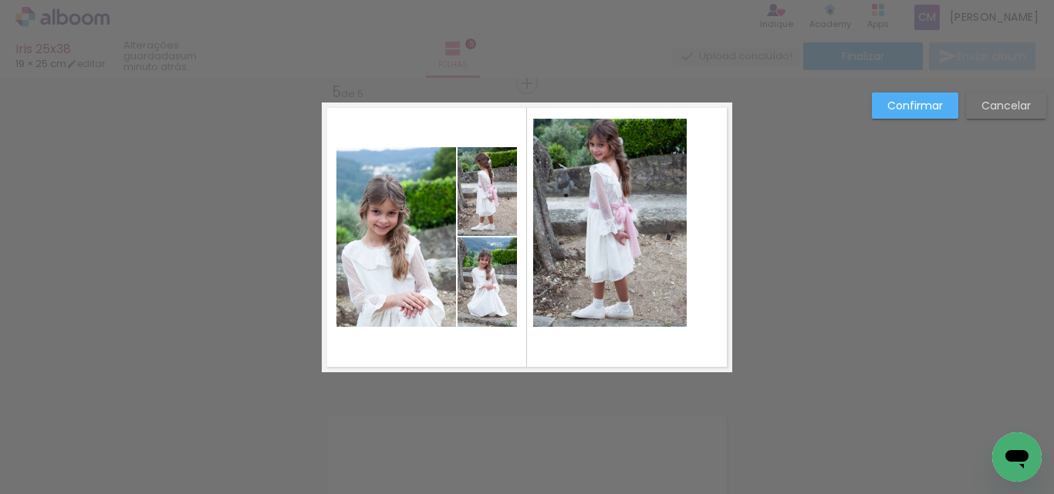
click at [646, 236] on quentale-photo at bounding box center [609, 223] width 153 height 208
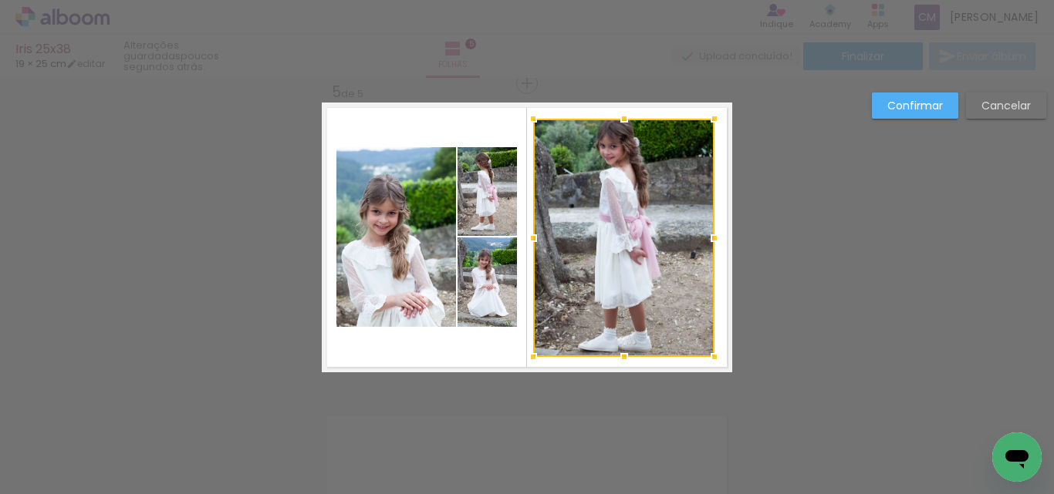
drag, startPoint x: 687, startPoint y: 332, endPoint x: 711, endPoint y: 359, distance: 35.5
click at [711, 359] on div at bounding box center [714, 357] width 31 height 31
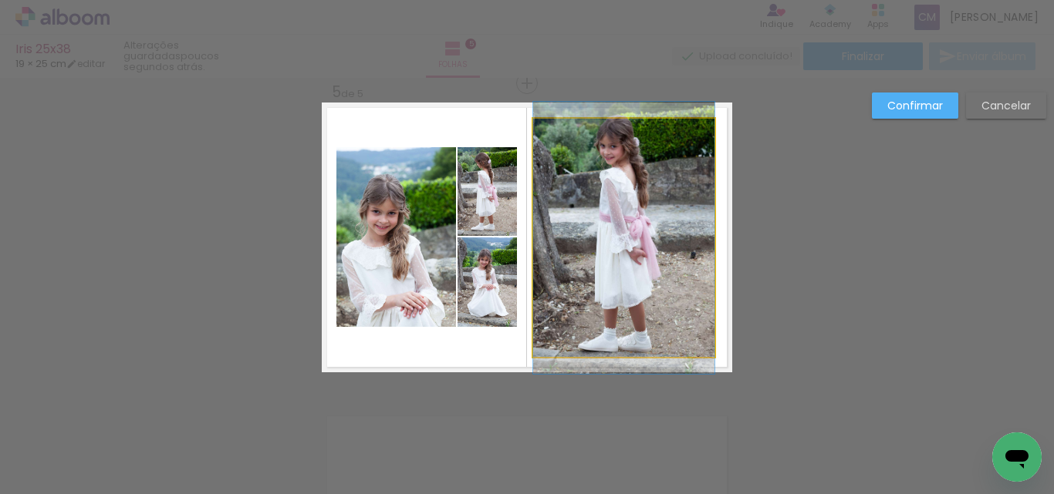
click at [589, 236] on quentale-photo at bounding box center [623, 238] width 181 height 238
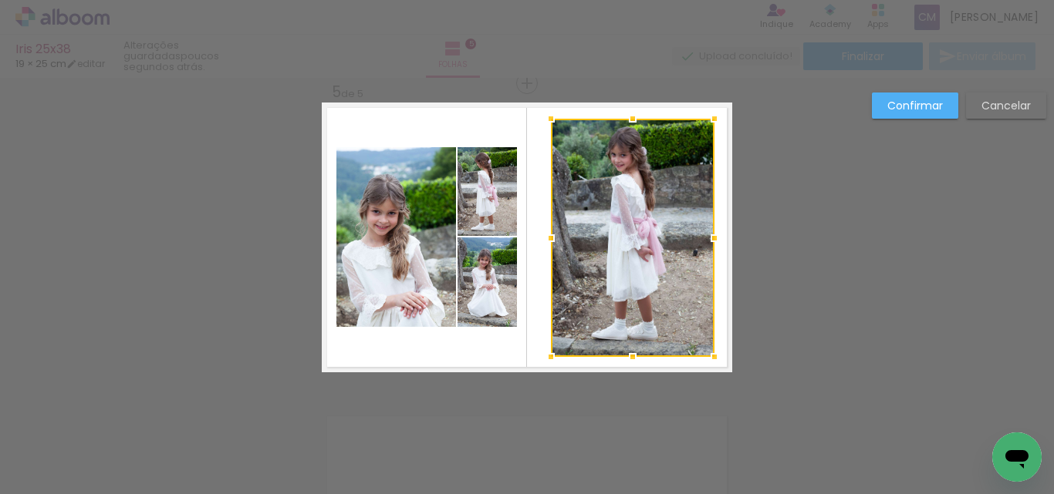
drag, startPoint x: 525, startPoint y: 239, endPoint x: 543, endPoint y: 237, distance: 17.9
click at [543, 237] on div at bounding box center [550, 238] width 31 height 31
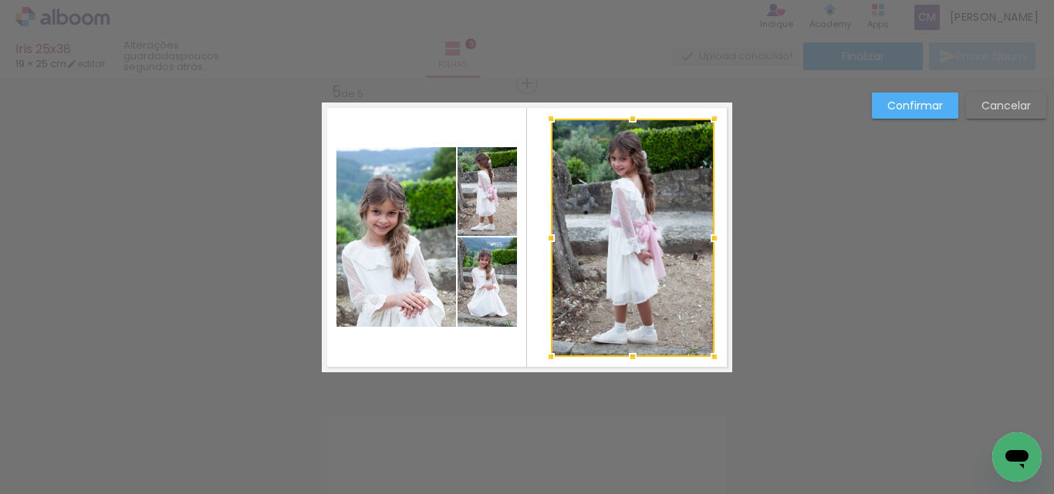
click at [400, 262] on quentale-photo at bounding box center [396, 237] width 120 height 180
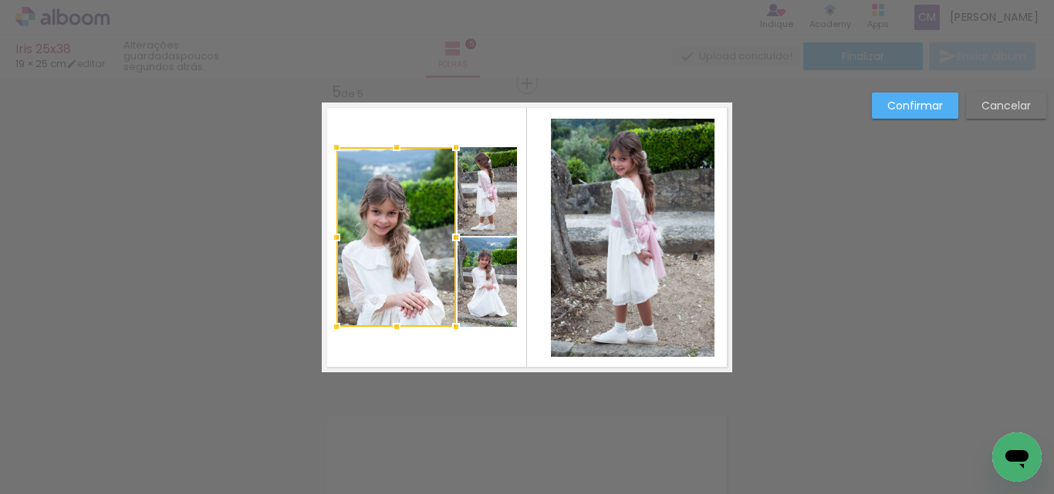
click at [497, 298] on quentale-photo at bounding box center [486, 282] width 59 height 89
click at [497, 197] on div at bounding box center [426, 237] width 180 height 180
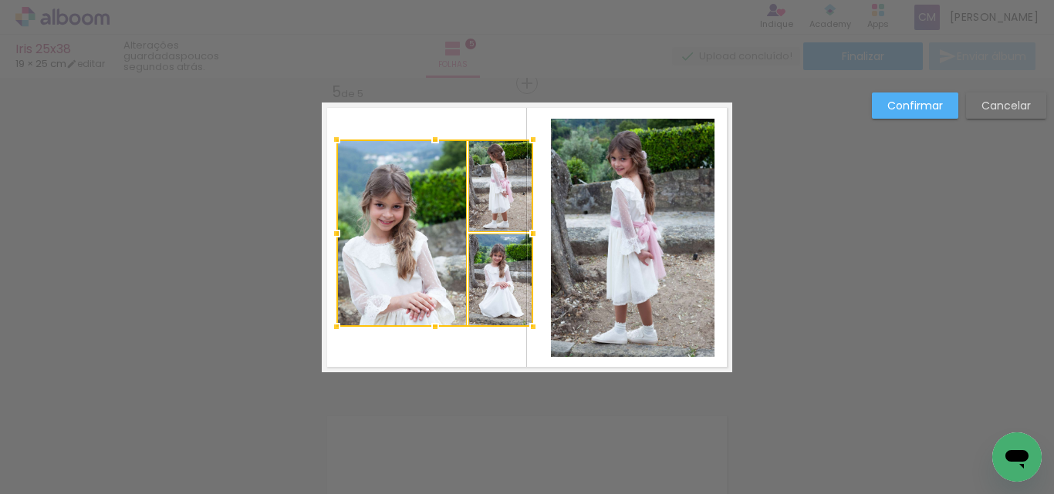
drag, startPoint x: 513, startPoint y: 147, endPoint x: 529, endPoint y: 139, distance: 17.9
click at [529, 139] on div at bounding box center [533, 139] width 31 height 31
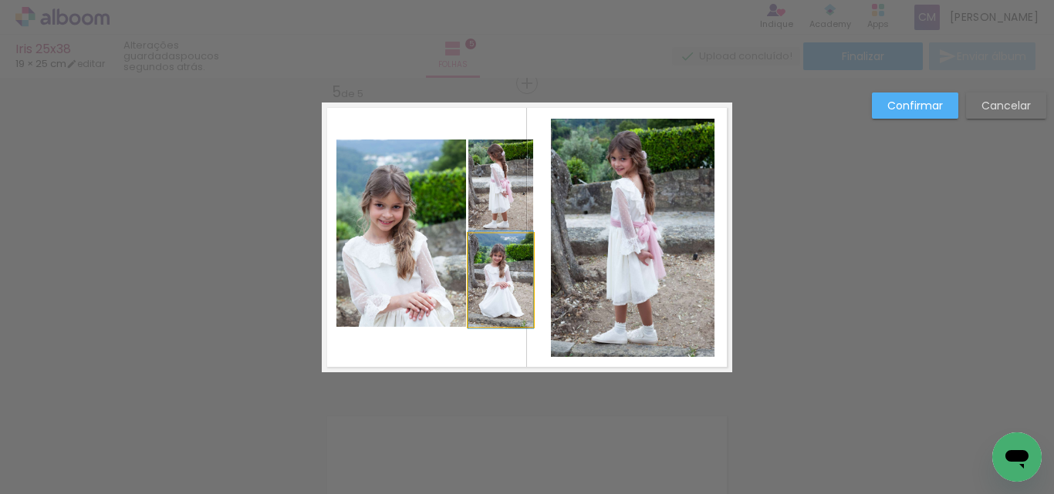
click at [472, 285] on quentale-photo at bounding box center [500, 280] width 65 height 93
click at [486, 182] on quentale-photo at bounding box center [500, 186] width 65 height 93
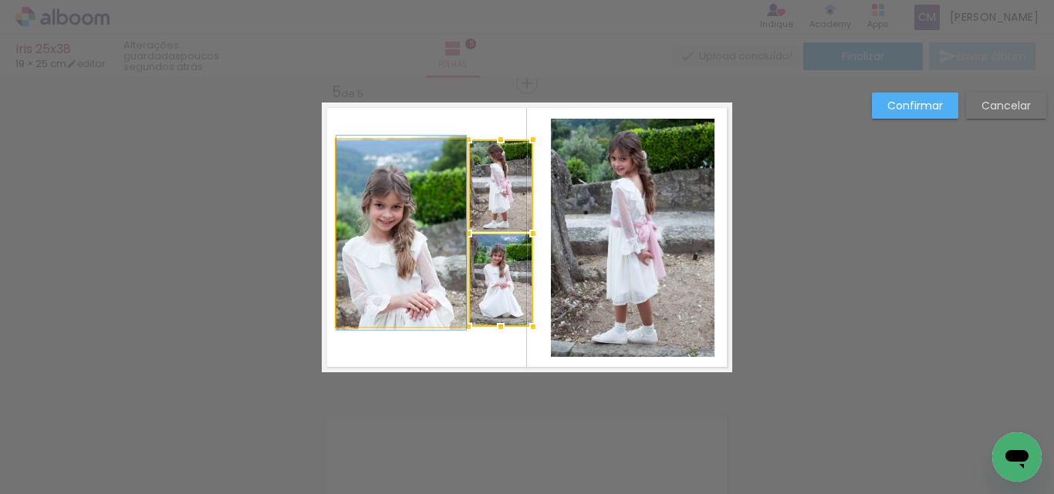
click at [422, 202] on quentale-photo at bounding box center [401, 233] width 130 height 187
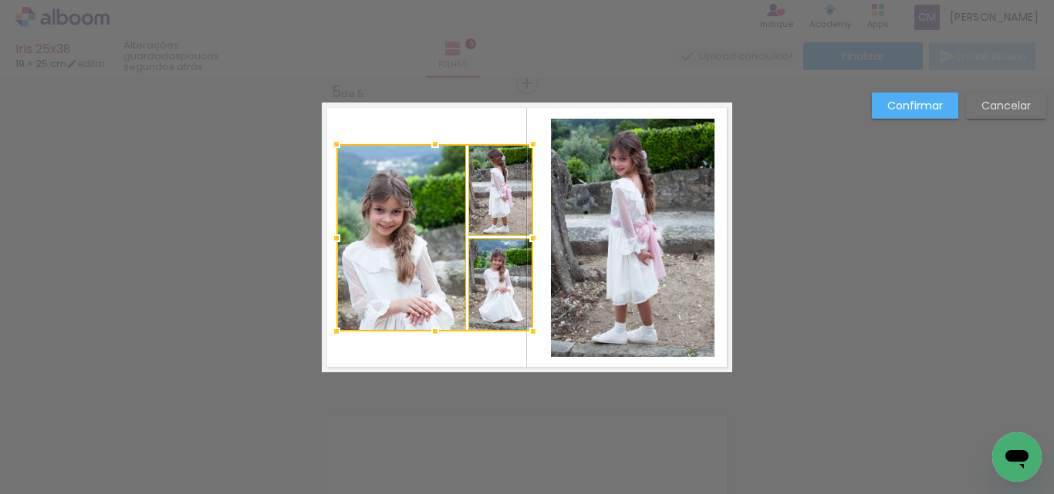
click at [429, 226] on div at bounding box center [434, 237] width 197 height 187
click at [649, 235] on quentale-photo at bounding box center [633, 238] width 164 height 238
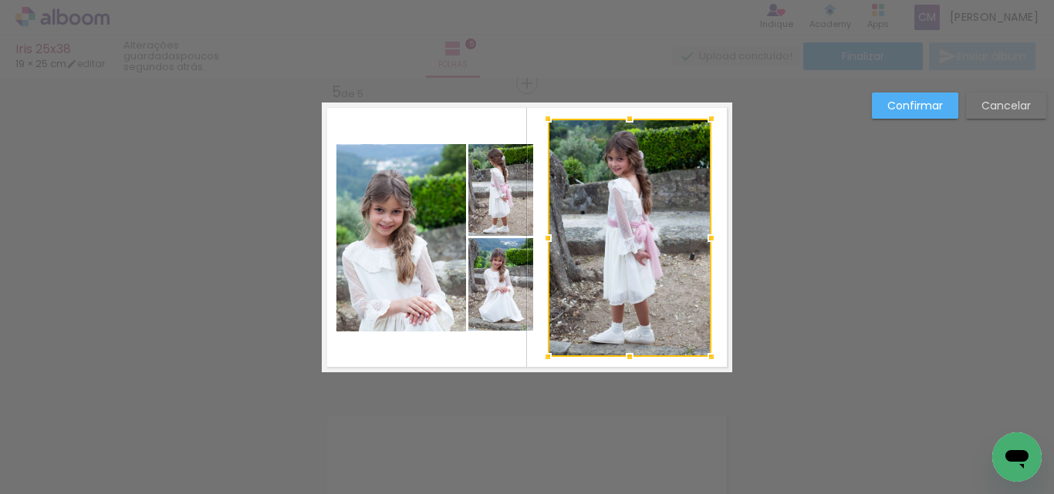
click at [646, 238] on div at bounding box center [630, 238] width 164 height 238
click at [365, 177] on quentale-photo at bounding box center [401, 237] width 130 height 187
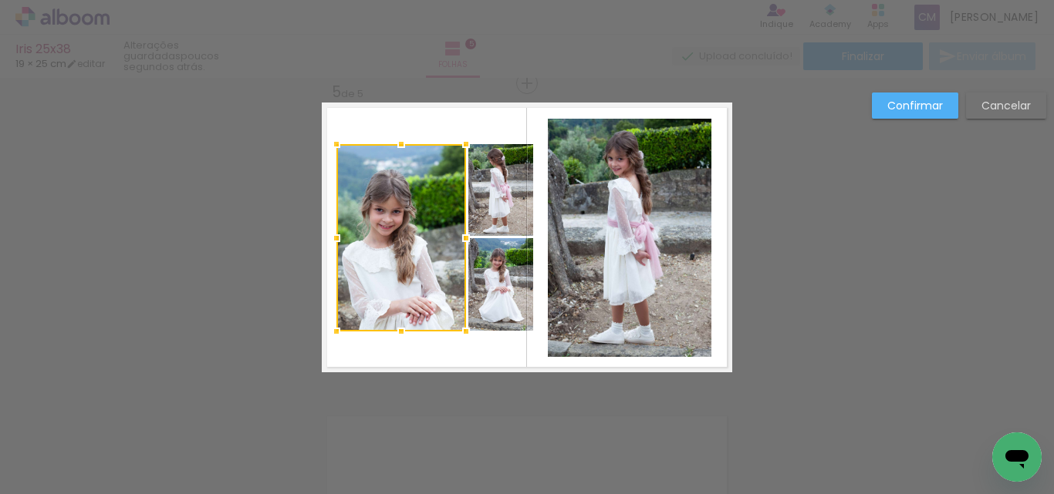
click at [0, 0] on slot "Confirmar" at bounding box center [0, 0] width 0 height 0
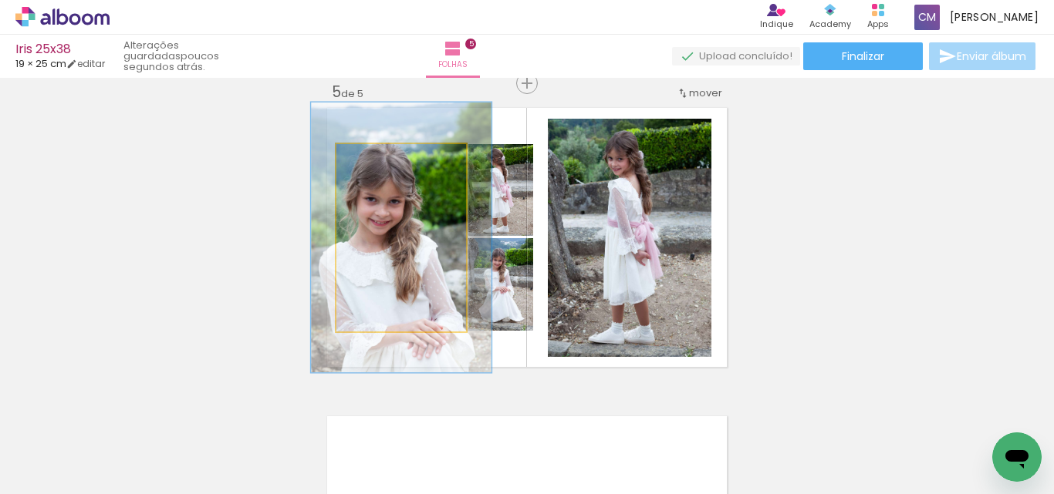
drag, startPoint x: 370, startPoint y: 159, endPoint x: 391, endPoint y: 159, distance: 20.8
type paper-slider "139"
click at [391, 159] on div at bounding box center [393, 160] width 14 height 14
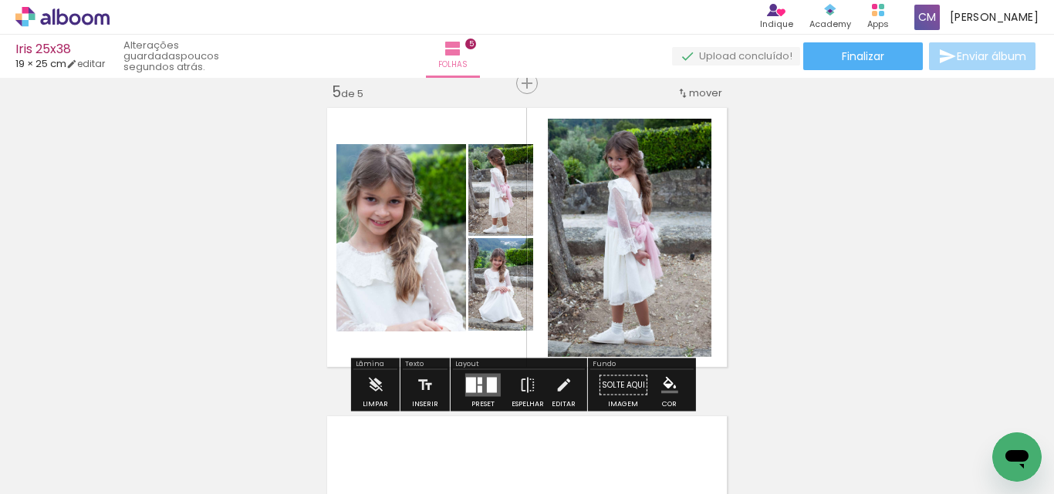
click at [372, 255] on paper-item at bounding box center [386, 253] width 28 height 11
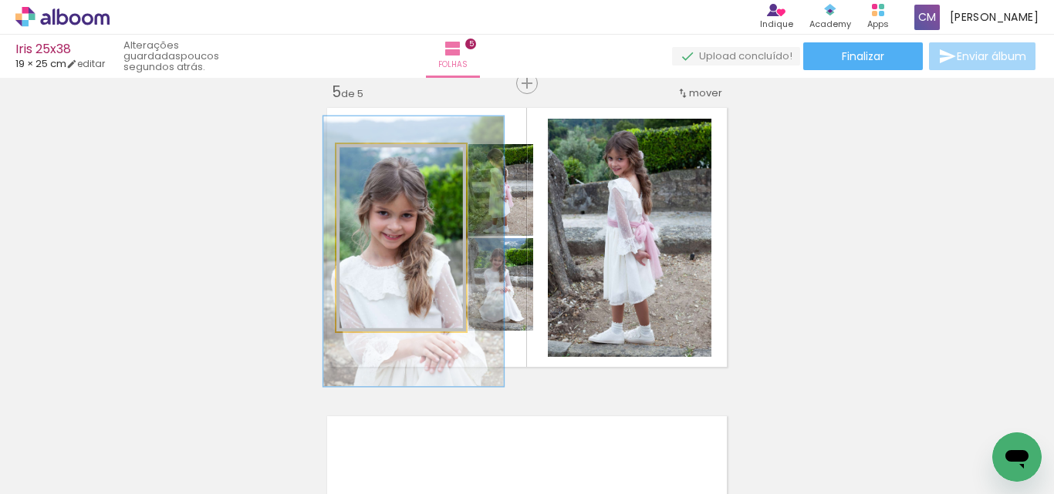
drag, startPoint x: 439, startPoint y: 234, endPoint x: 451, endPoint y: 248, distance: 18.6
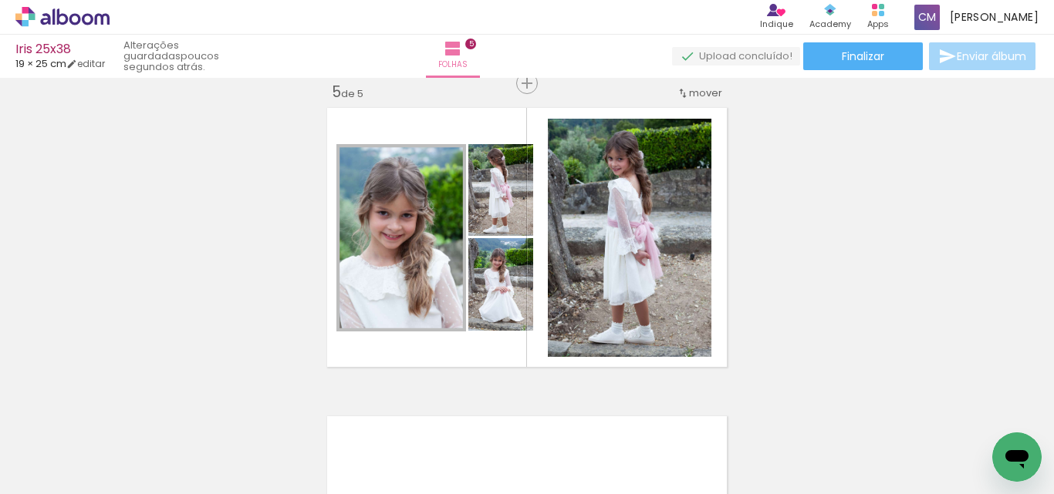
scroll to position [0, 3742]
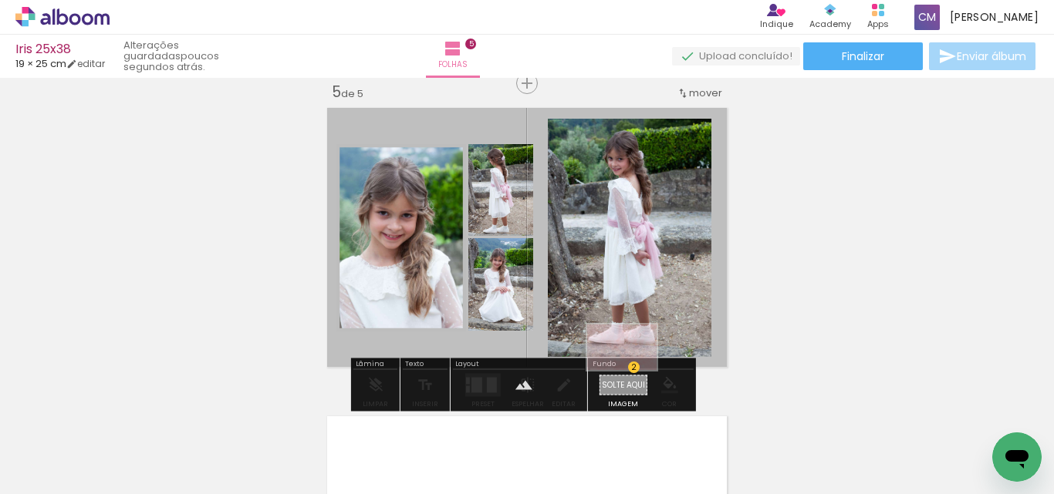
drag, startPoint x: 988, startPoint y: 429, endPoint x: 633, endPoint y: 371, distance: 359.5
click at [633, 371] on quentale-workspace at bounding box center [527, 247] width 1054 height 494
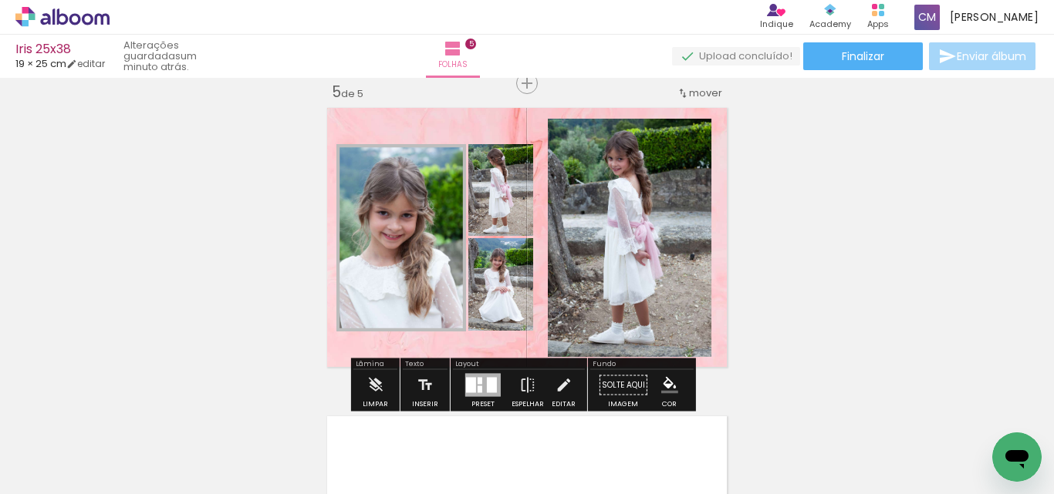
click at [567, 191] on paper-item at bounding box center [566, 195] width 28 height 11
click at [560, 258] on iron-icon "color picker" at bounding box center [567, 257] width 19 height 15
click at [570, 123] on paper-item "#ffffff" at bounding box center [575, 123] width 15 height 15
click at [517, 212] on paper-item at bounding box center [518, 209] width 28 height 11
click at [512, 218] on paper-item at bounding box center [518, 220] width 28 height 11
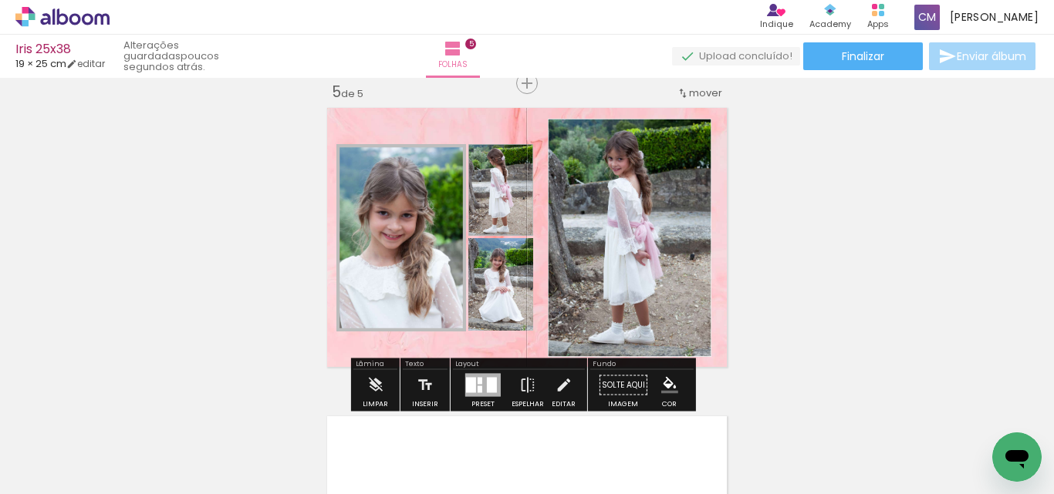
click at [511, 280] on iron-icon "color picker" at bounding box center [519, 282] width 19 height 15
click at [522, 147] on paper-item "#ffffff" at bounding box center [520, 149] width 15 height 15
click at [511, 312] on paper-item at bounding box center [518, 314] width 28 height 11
click at [511, 375] on iron-icon "color picker" at bounding box center [519, 376] width 19 height 15
click at [521, 240] on paper-item "#ffffff" at bounding box center [521, 243] width 15 height 15
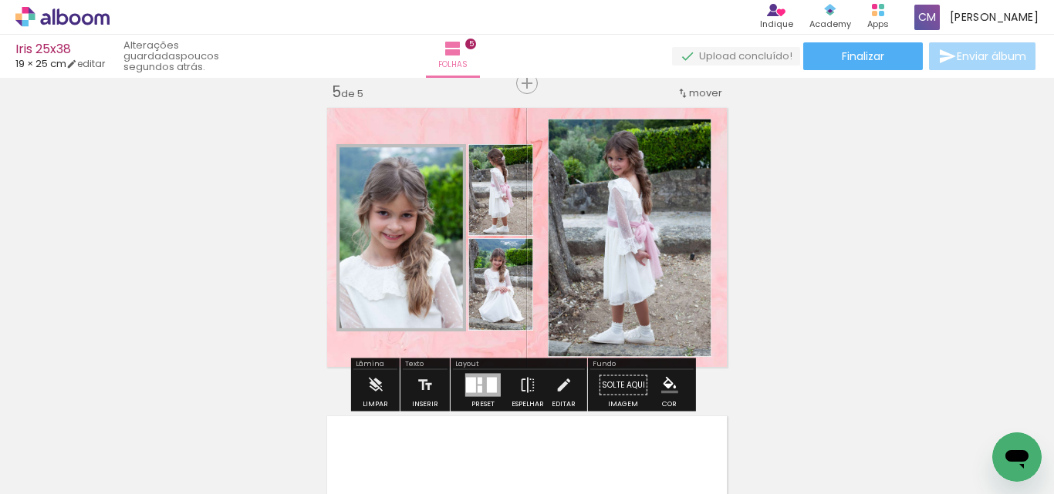
click at [378, 215] on paper-item at bounding box center [386, 220] width 28 height 11
click at [378, 284] on iron-icon "color picker" at bounding box center [387, 282] width 19 height 15
click at [387, 152] on paper-item "#ffffff" at bounding box center [394, 149] width 15 height 15
drag, startPoint x: 487, startPoint y: 283, endPoint x: 494, endPoint y: 263, distance: 21.5
click at [0, 0] on slot "P&B" at bounding box center [0, 0] width 0 height 0
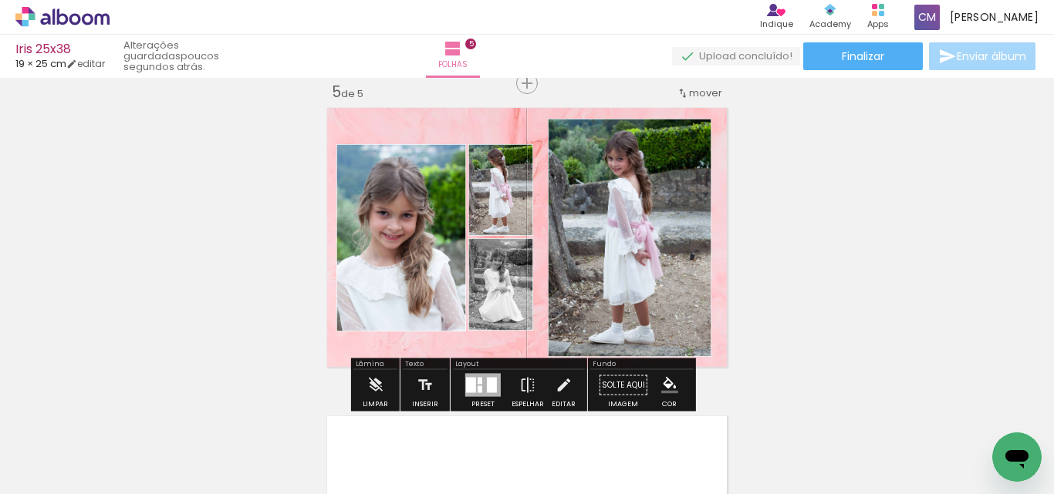
click at [0, 0] on slot "P&B" at bounding box center [0, 0] width 0 height 0
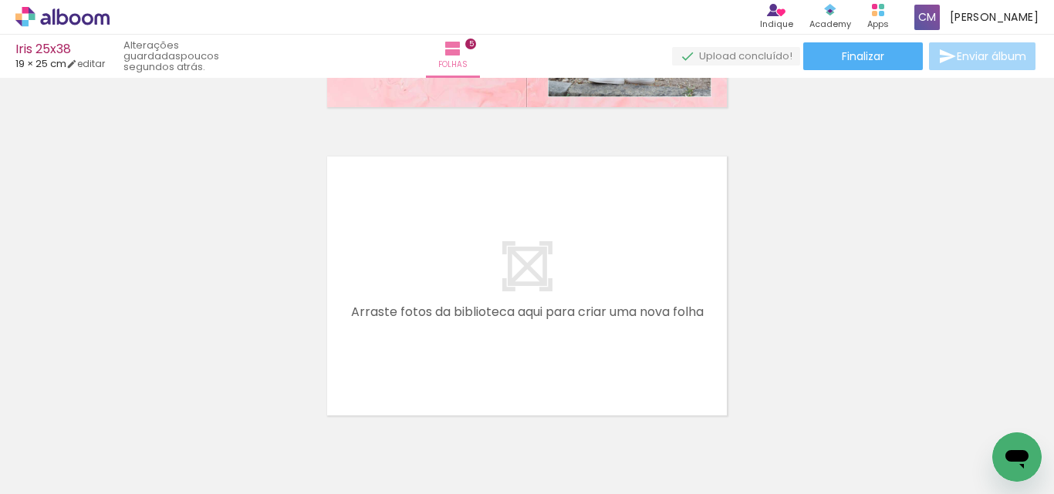
scroll to position [0, 435]
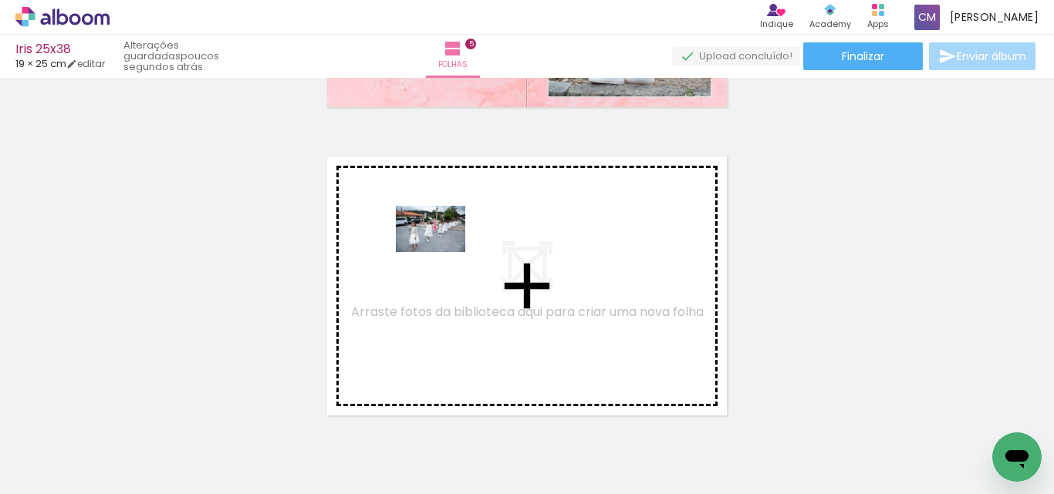
drag, startPoint x: 433, startPoint y: 447, endPoint x: 442, endPoint y: 252, distance: 194.6
click at [442, 252] on quentale-workspace at bounding box center [527, 247] width 1054 height 494
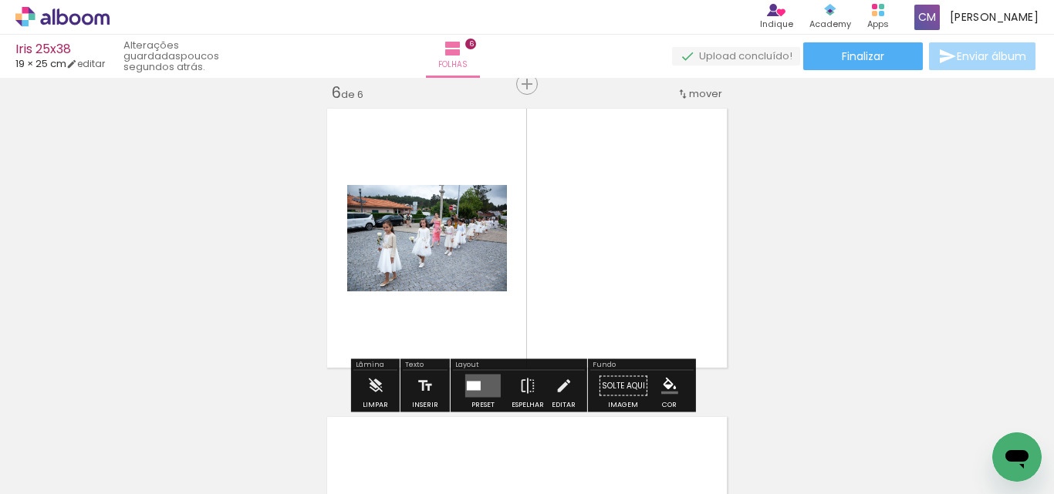
scroll to position [1563, 0]
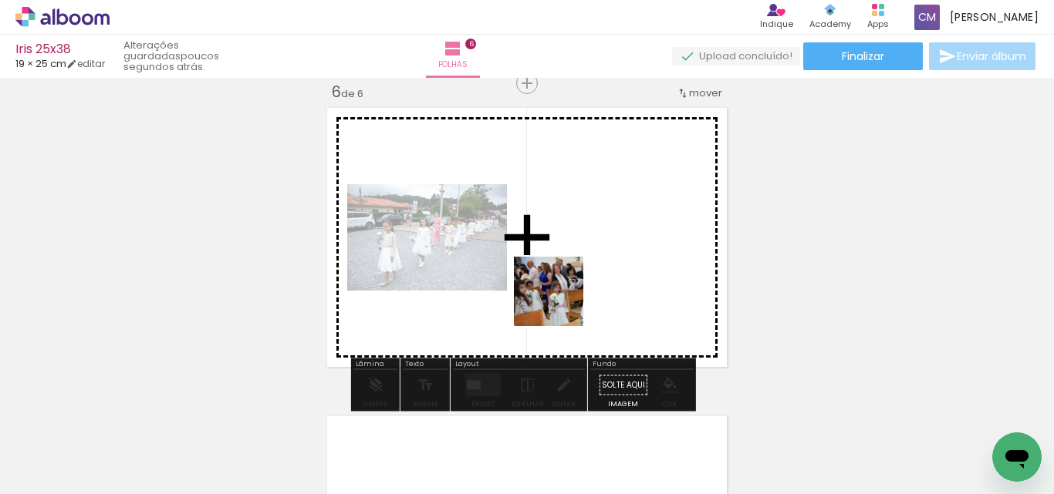
drag, startPoint x: 560, startPoint y: 444, endPoint x: 552, endPoint y: 308, distance: 136.7
click at [560, 300] on quentale-workspace at bounding box center [527, 247] width 1054 height 494
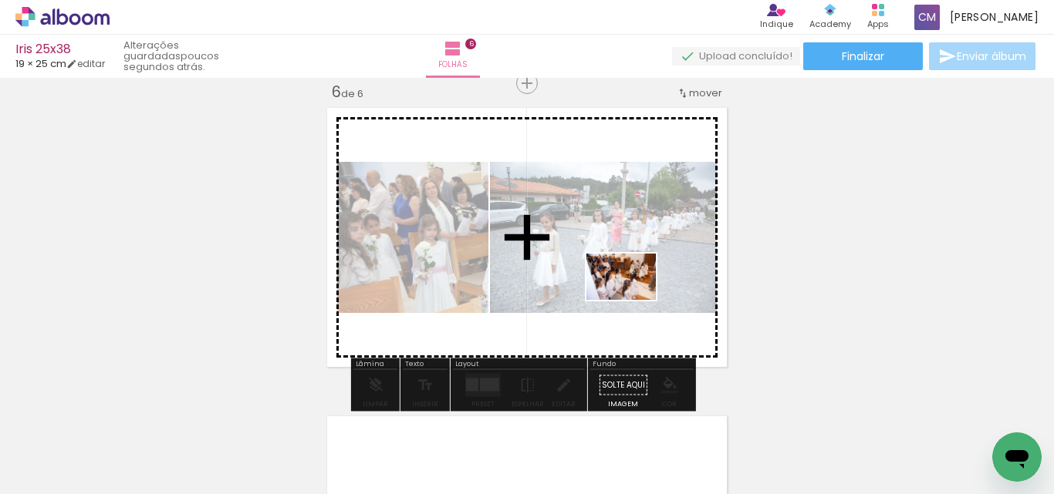
drag, startPoint x: 679, startPoint y: 453, endPoint x: 632, endPoint y: 300, distance: 159.6
click at [632, 300] on quentale-workspace at bounding box center [527, 247] width 1054 height 494
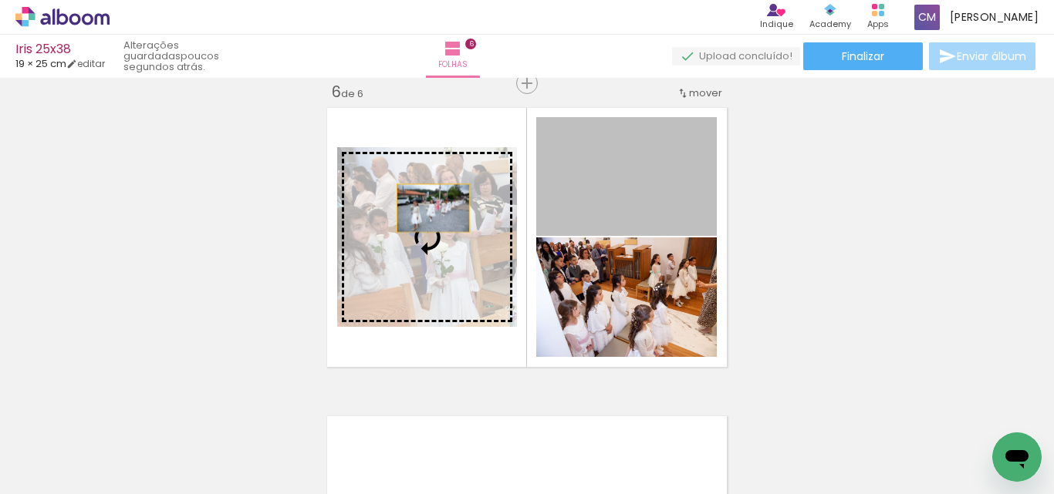
drag, startPoint x: 687, startPoint y: 201, endPoint x: 427, endPoint y: 208, distance: 260.0
click at [0, 0] on slot at bounding box center [0, 0] width 0 height 0
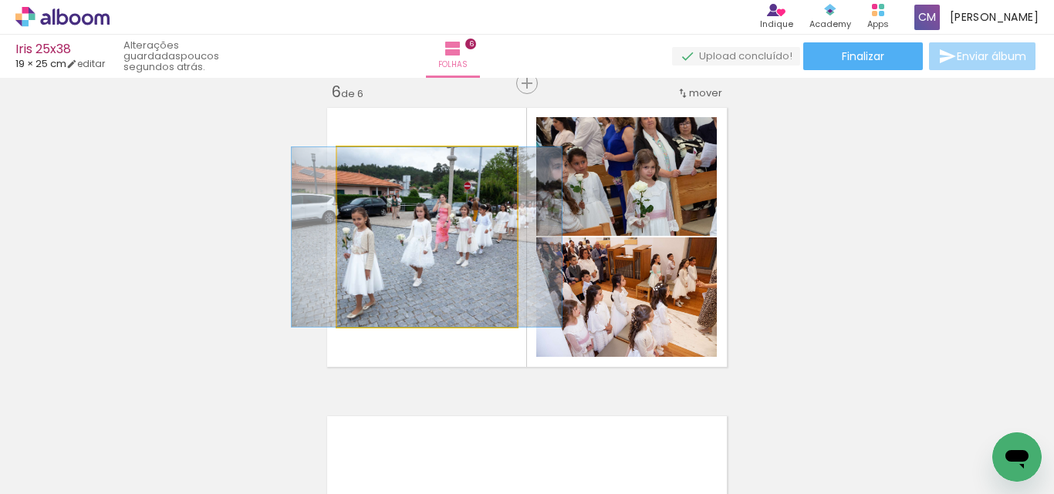
click at [403, 242] on quentale-photo at bounding box center [427, 237] width 180 height 180
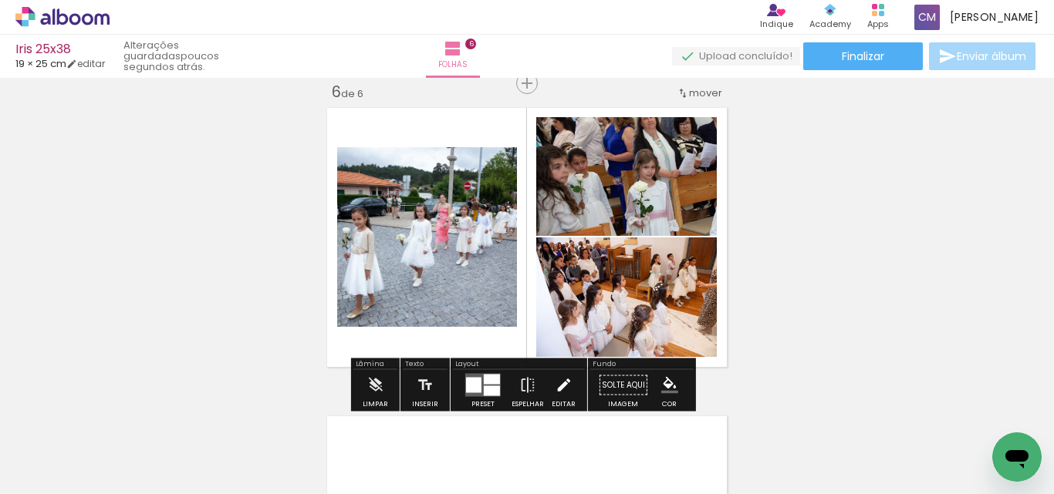
click at [556, 383] on iron-icon at bounding box center [563, 385] width 17 height 31
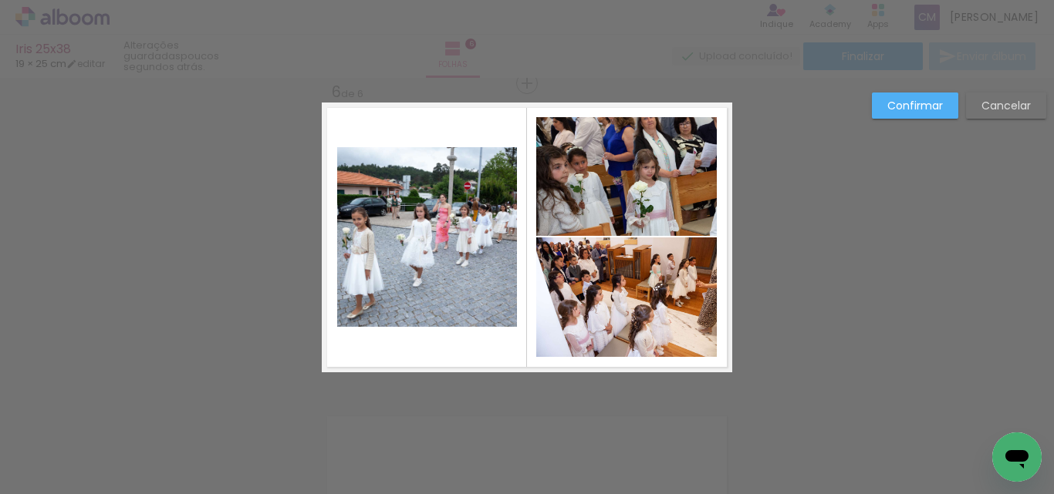
click at [455, 268] on quentale-photo at bounding box center [427, 237] width 180 height 180
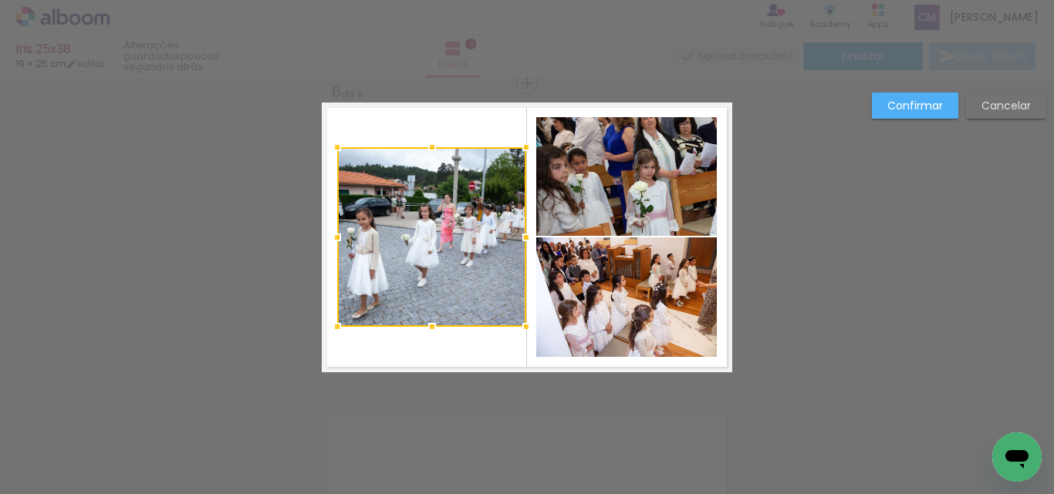
drag, startPoint x: 514, startPoint y: 236, endPoint x: 523, endPoint y: 236, distance: 9.3
click at [523, 236] on div at bounding box center [526, 237] width 31 height 31
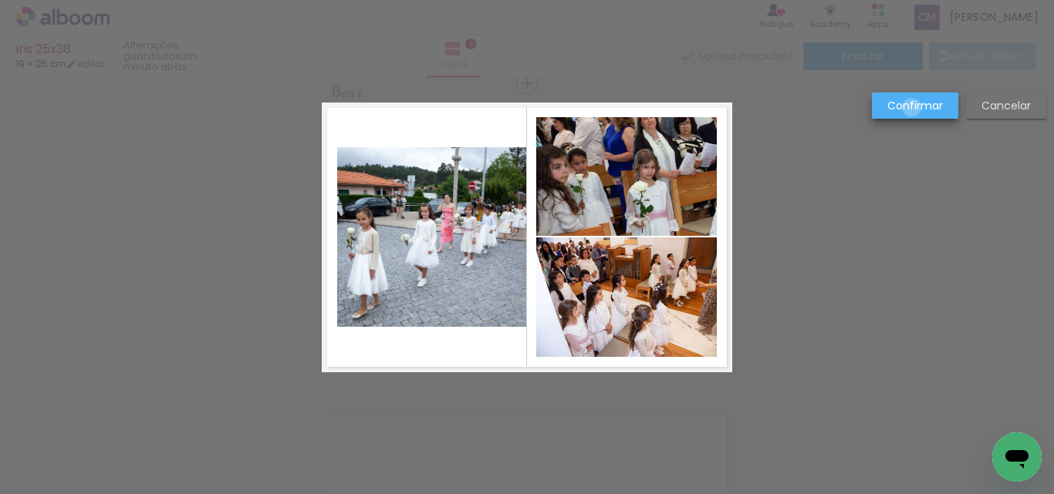
click at [0, 0] on slot "Confirmar" at bounding box center [0, 0] width 0 height 0
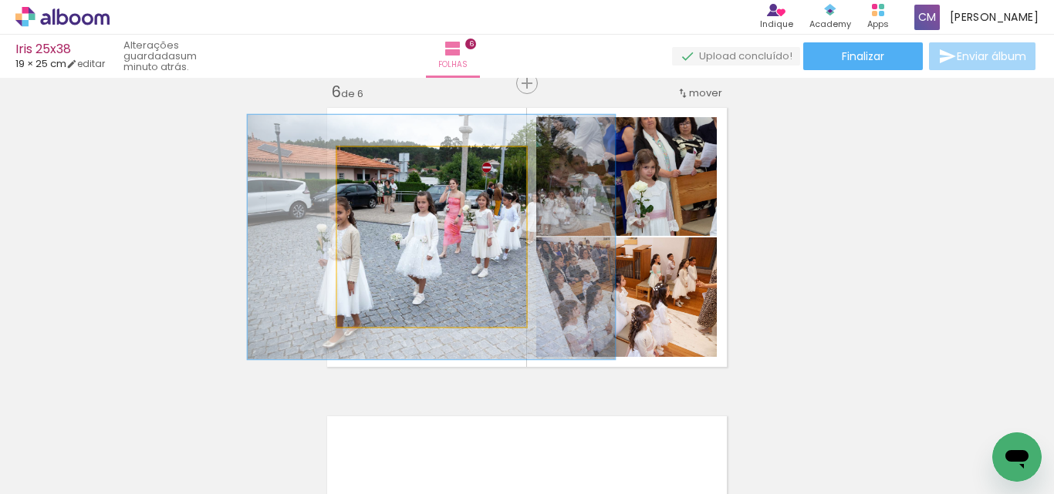
drag, startPoint x: 373, startPoint y: 169, endPoint x: 393, endPoint y: 168, distance: 19.3
click at [393, 168] on div at bounding box center [392, 163] width 25 height 25
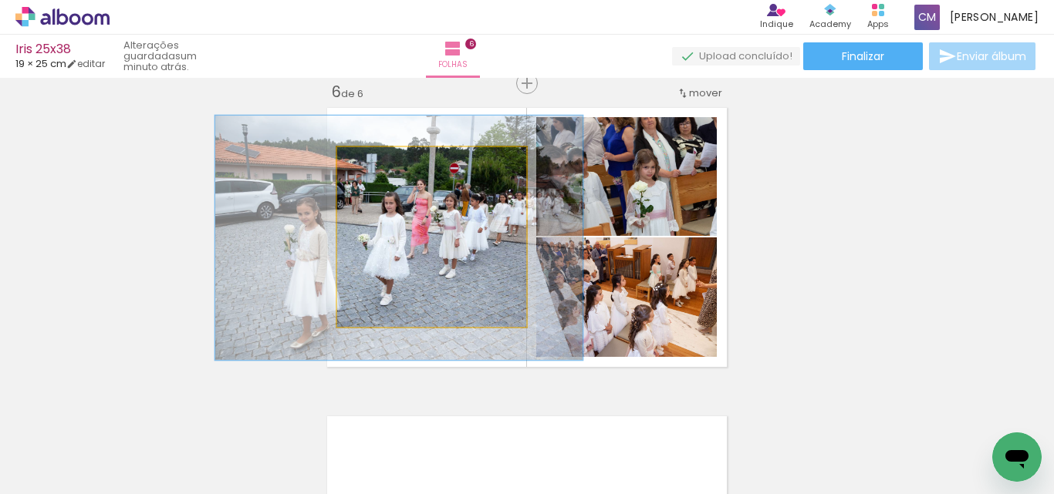
drag, startPoint x: 444, startPoint y: 234, endPoint x: 411, endPoint y: 234, distance: 32.4
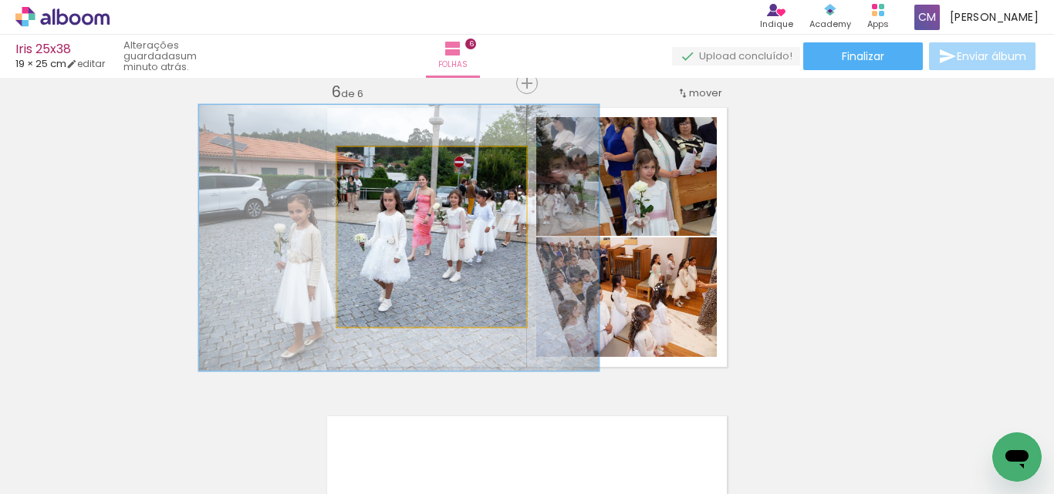
type paper-slider "148"
click at [403, 170] on div at bounding box center [402, 163] width 25 height 25
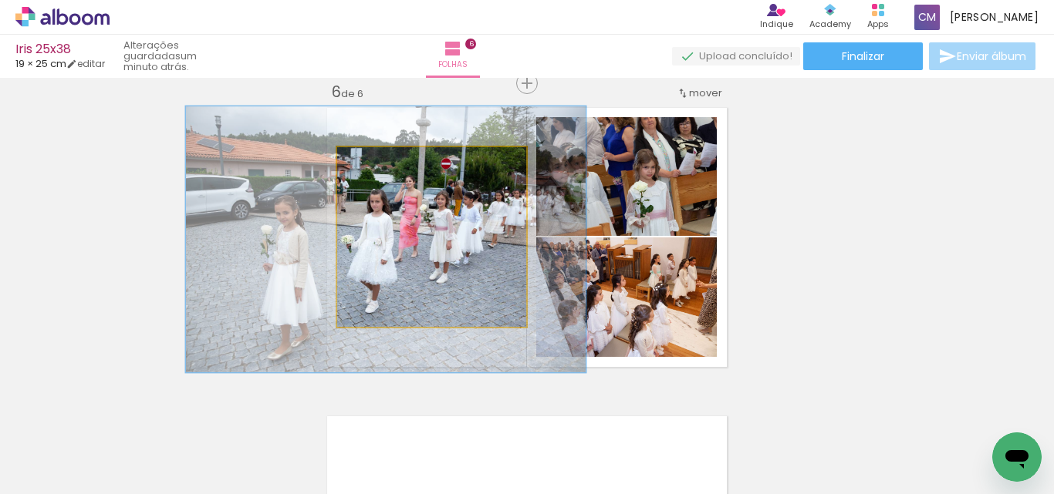
drag, startPoint x: 454, startPoint y: 229, endPoint x: 440, endPoint y: 231, distance: 13.2
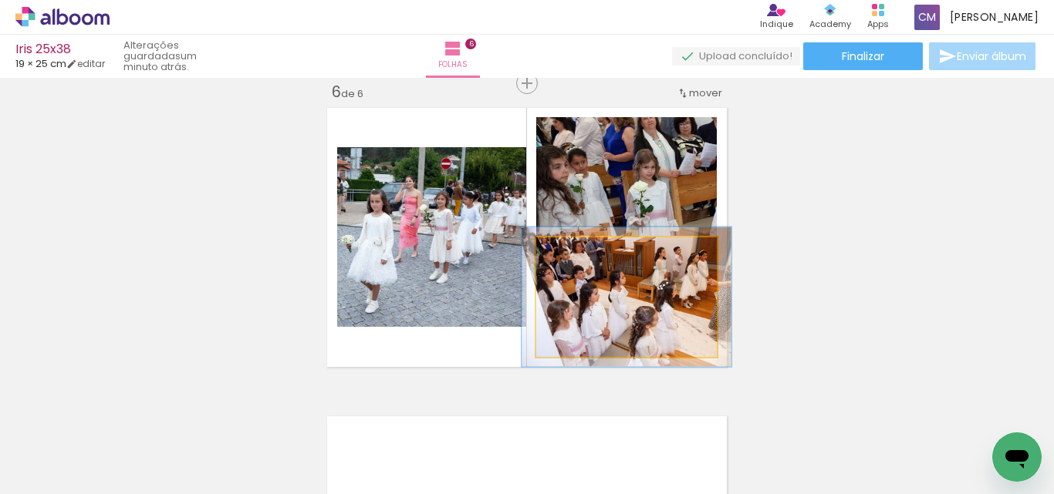
drag, startPoint x: 572, startPoint y: 257, endPoint x: 581, endPoint y: 256, distance: 8.5
type paper-slider "116"
click at [581, 256] on div at bounding box center [580, 253] width 25 height 25
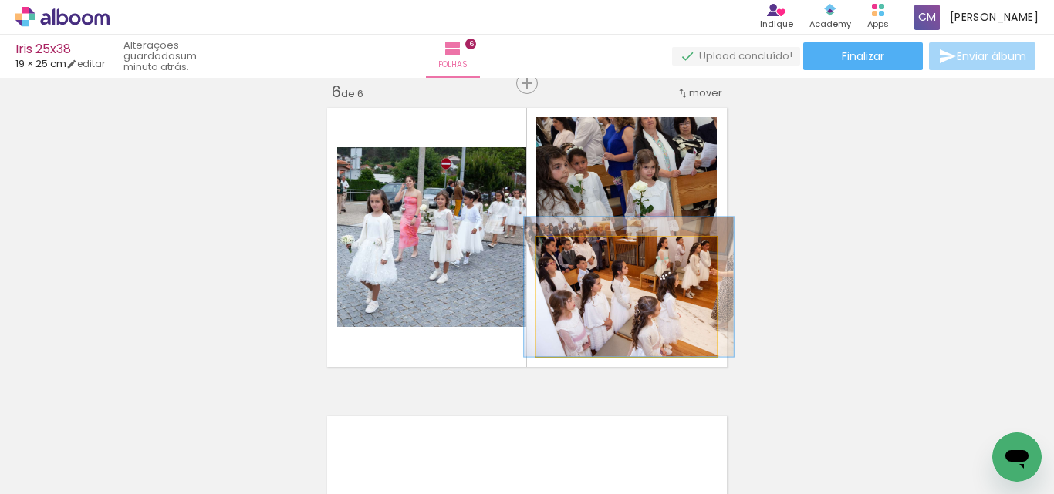
drag, startPoint x: 663, startPoint y: 298, endPoint x: 665, endPoint y: 287, distance: 11.8
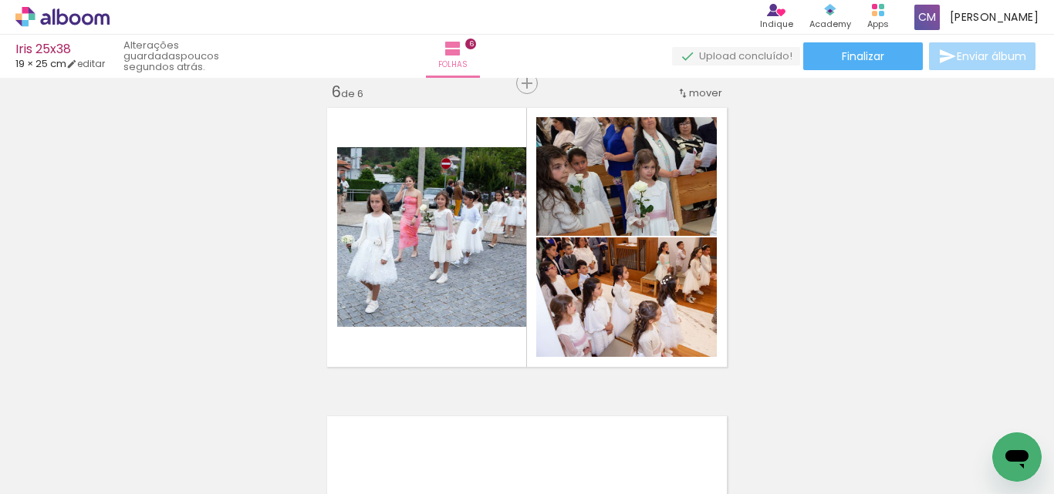
scroll to position [0, 3742]
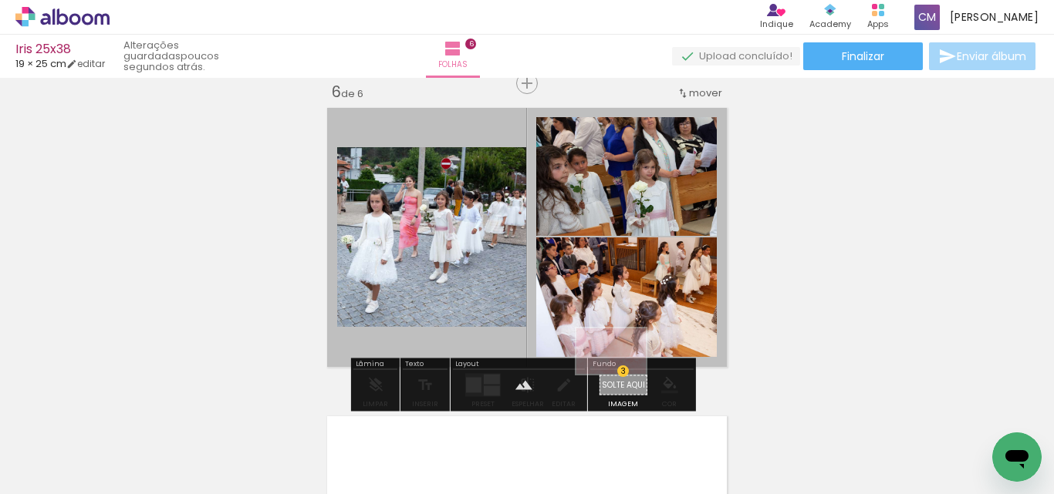
drag, startPoint x: 979, startPoint y: 430, endPoint x: 622, endPoint y: 375, distance: 360.6
click at [622, 375] on quentale-workspace at bounding box center [527, 247] width 1054 height 494
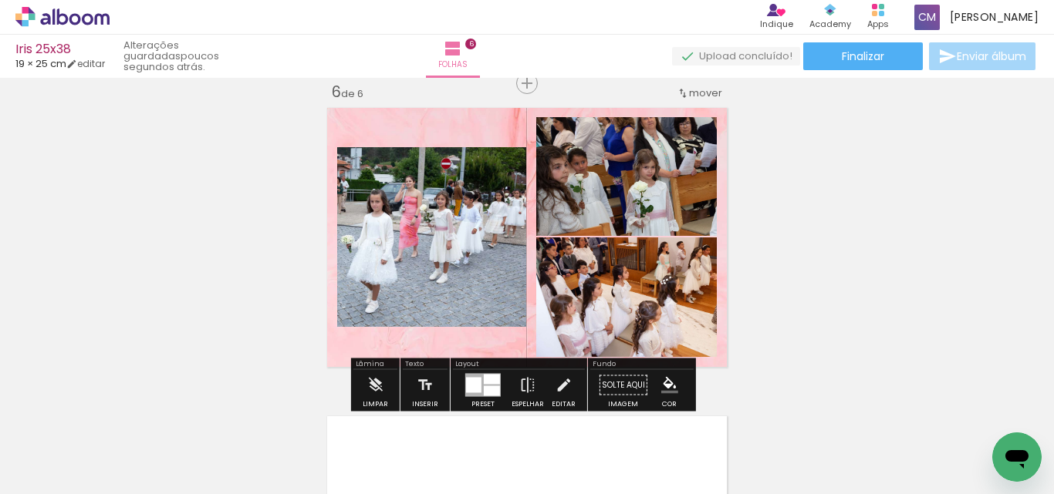
click at [690, 164] on paper-item at bounding box center [694, 169] width 28 height 11
click at [690, 233] on iron-icon "color picker" at bounding box center [695, 231] width 19 height 15
click at [697, 93] on paper-item "#ffffff" at bounding box center [696, 98] width 15 height 15
click at [690, 289] on paper-item at bounding box center [694, 290] width 28 height 11
click at [690, 353] on iron-icon "color picker" at bounding box center [695, 352] width 19 height 15
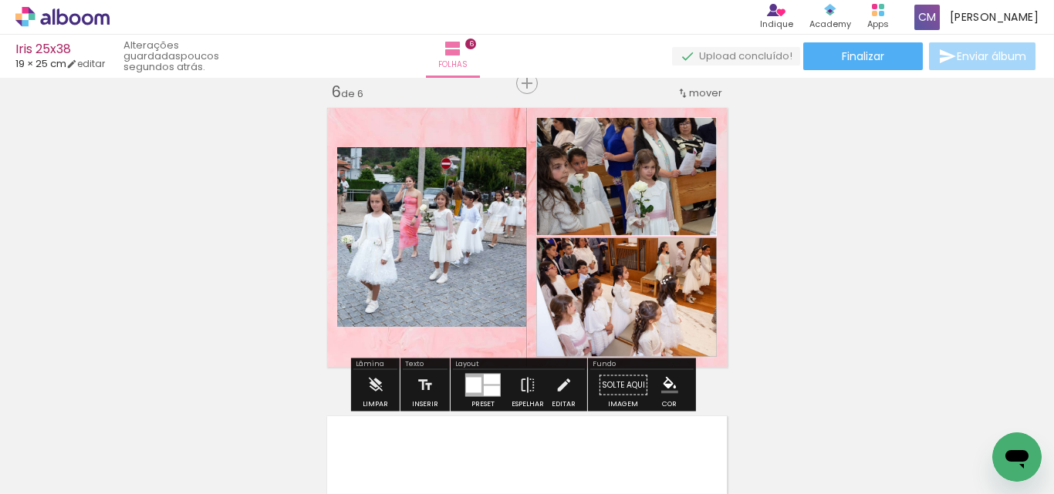
click at [700, 213] on paper-item "#ffffff" at bounding box center [702, 218] width 15 height 15
click at [489, 197] on paper-item at bounding box center [495, 199] width 28 height 11
click at [487, 264] on iron-icon "color picker" at bounding box center [496, 262] width 19 height 15
click at [498, 127] on paper-item "#ffffff" at bounding box center [503, 128] width 15 height 15
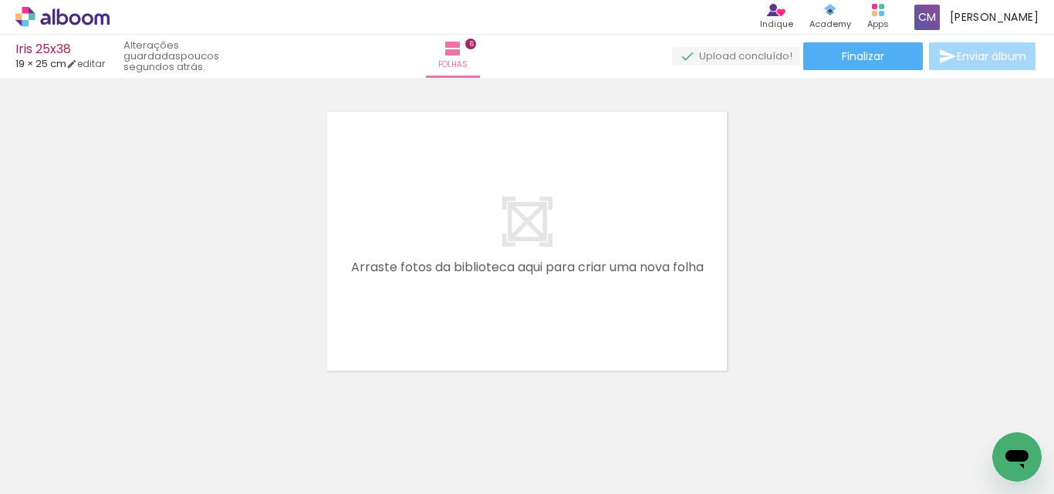
scroll to position [1871, 0]
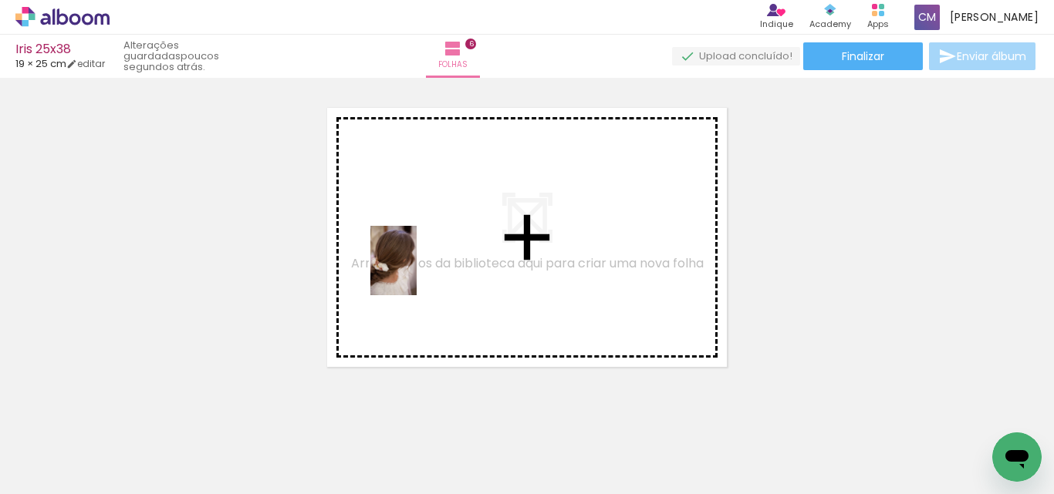
drag, startPoint x: 695, startPoint y: 462, endPoint x: 572, endPoint y: 356, distance: 162.5
click at [410, 268] on quentale-workspace at bounding box center [527, 247] width 1054 height 494
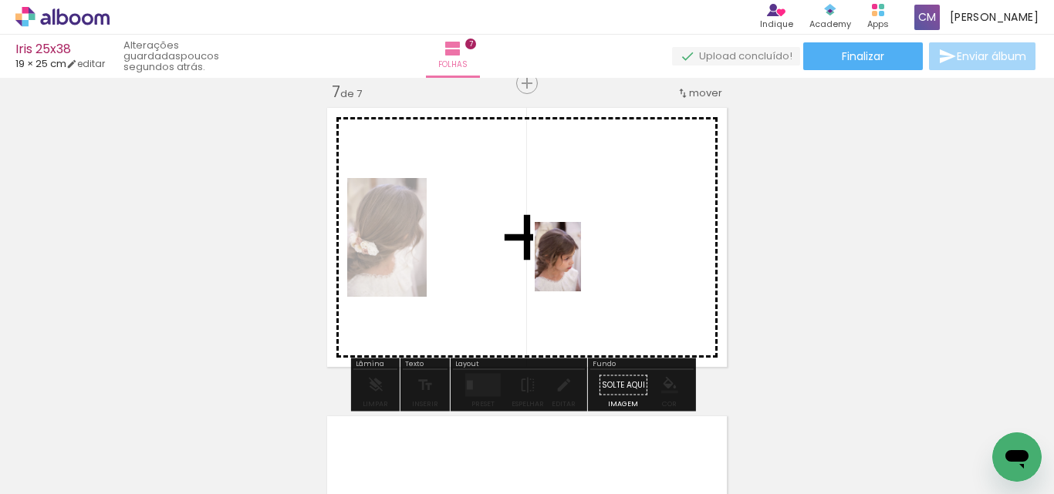
drag, startPoint x: 788, startPoint y: 459, endPoint x: 552, endPoint y: 255, distance: 311.6
click at [562, 255] on quentale-workspace at bounding box center [527, 247] width 1054 height 494
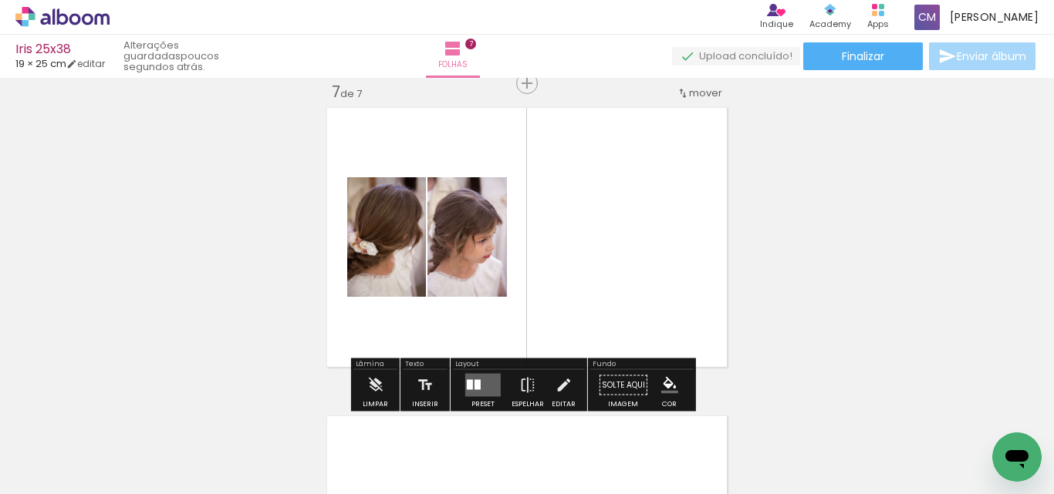
scroll to position [0, 497]
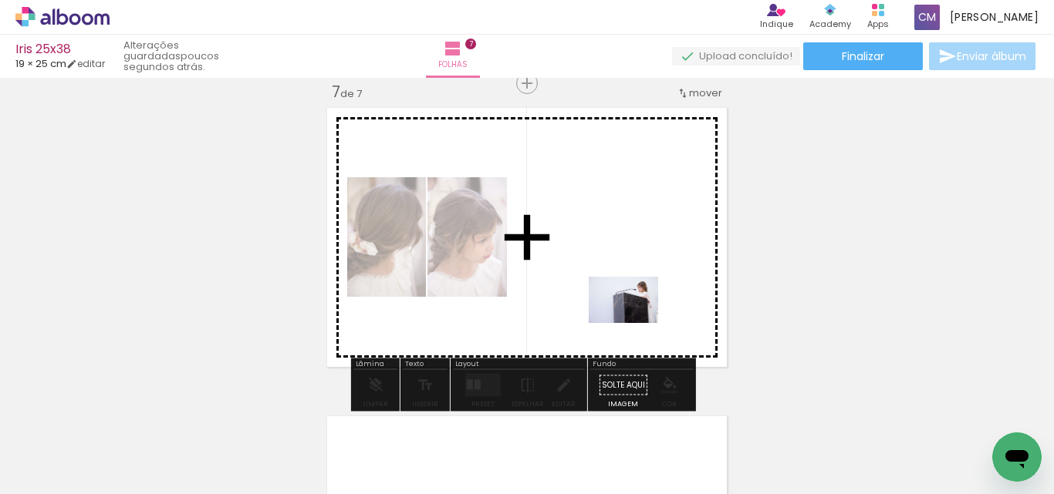
drag, startPoint x: 960, startPoint y: 450, endPoint x: 634, endPoint y: 312, distance: 353.6
click at [634, 313] on quentale-workspace at bounding box center [527, 247] width 1054 height 494
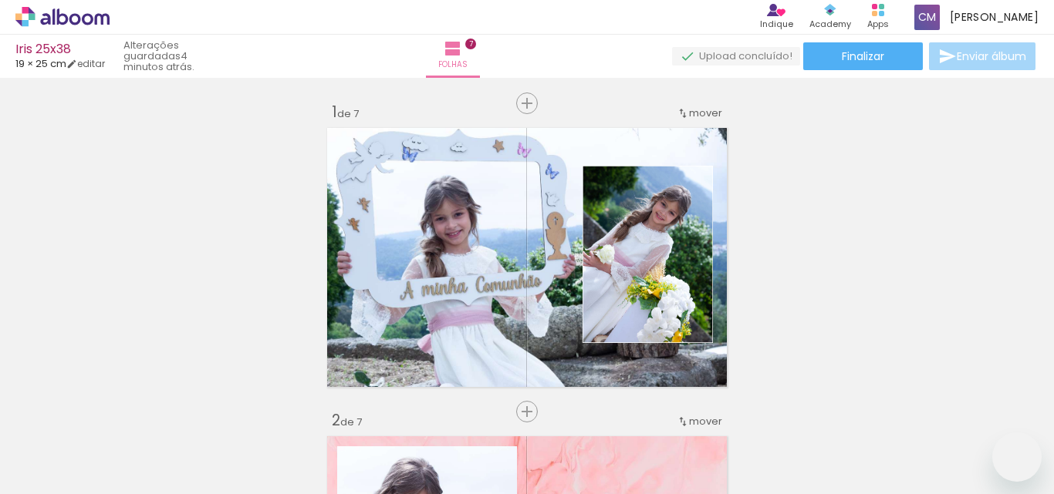
drag, startPoint x: 0, startPoint y: 0, endPoint x: 653, endPoint y: 304, distance: 719.8
click at [629, 311] on quentale-workspace at bounding box center [527, 247] width 1054 height 494
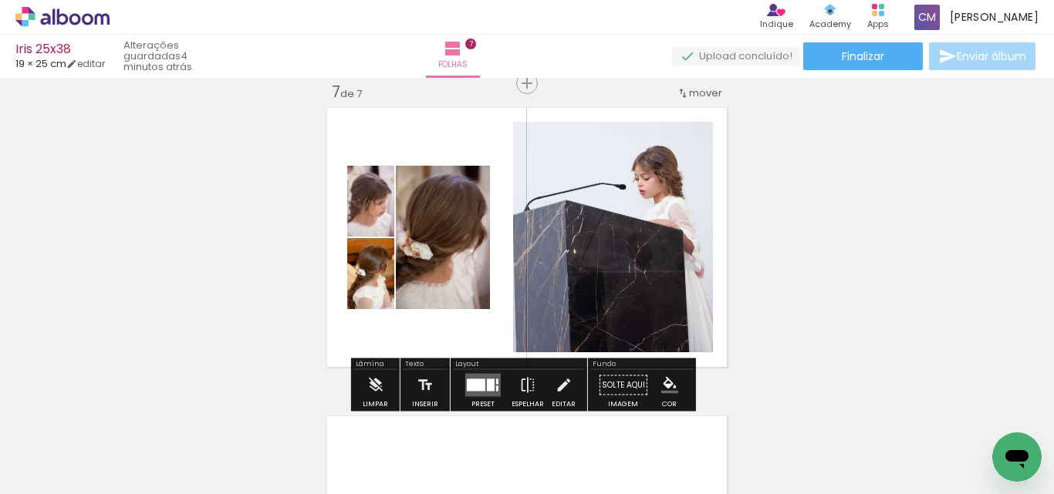
scroll to position [0, 3742]
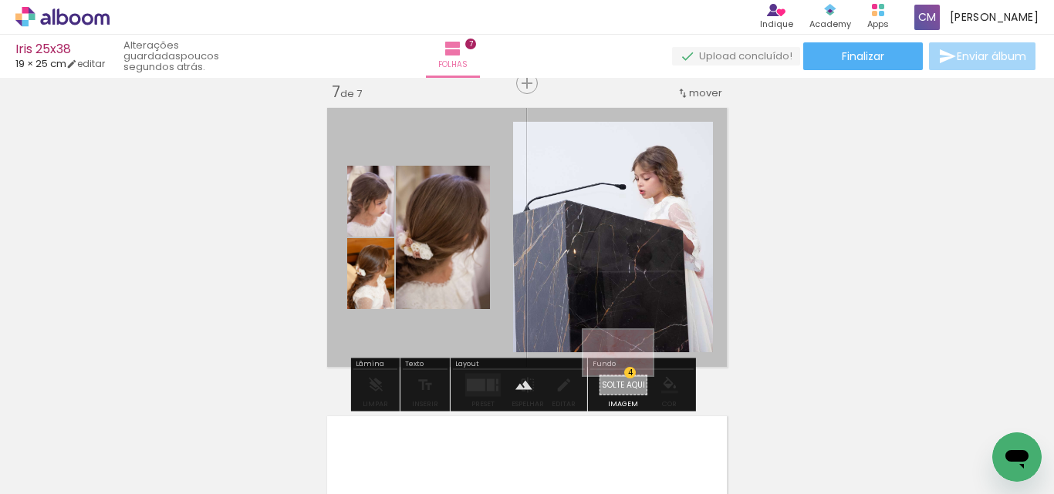
drag, startPoint x: 981, startPoint y: 450, endPoint x: 629, endPoint y: 376, distance: 359.3
click at [629, 376] on quentale-workspace at bounding box center [527, 247] width 1054 height 494
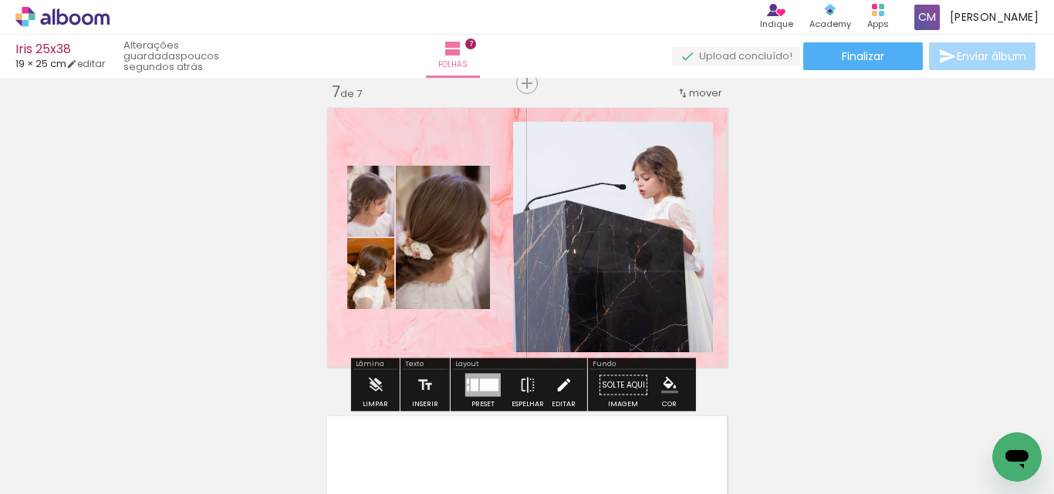
click at [555, 385] on iron-icon at bounding box center [563, 385] width 17 height 31
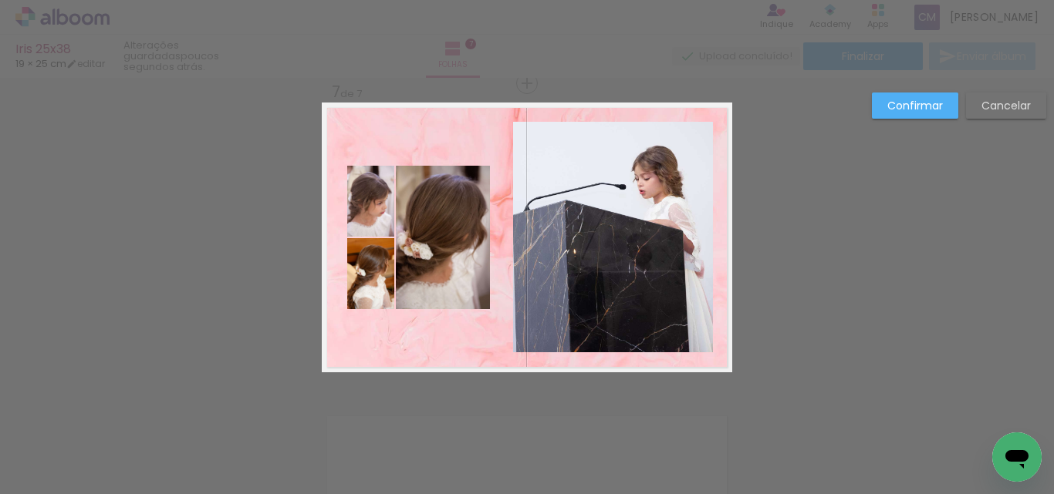
click at [535, 231] on quentale-photo at bounding box center [613, 237] width 200 height 231
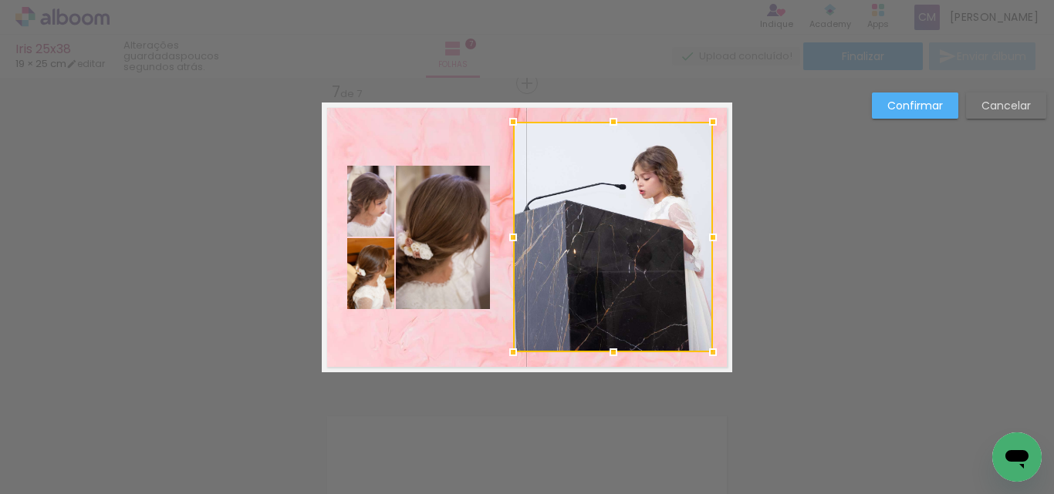
click at [505, 241] on div at bounding box center [512, 237] width 31 height 31
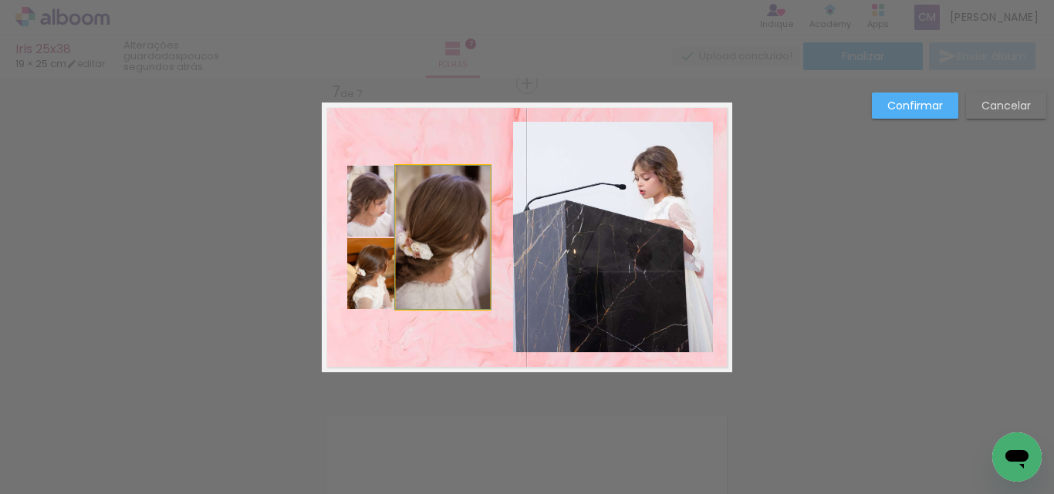
click at [444, 265] on quentale-photo at bounding box center [443, 237] width 94 height 143
click at [367, 219] on quentale-photo at bounding box center [370, 201] width 47 height 71
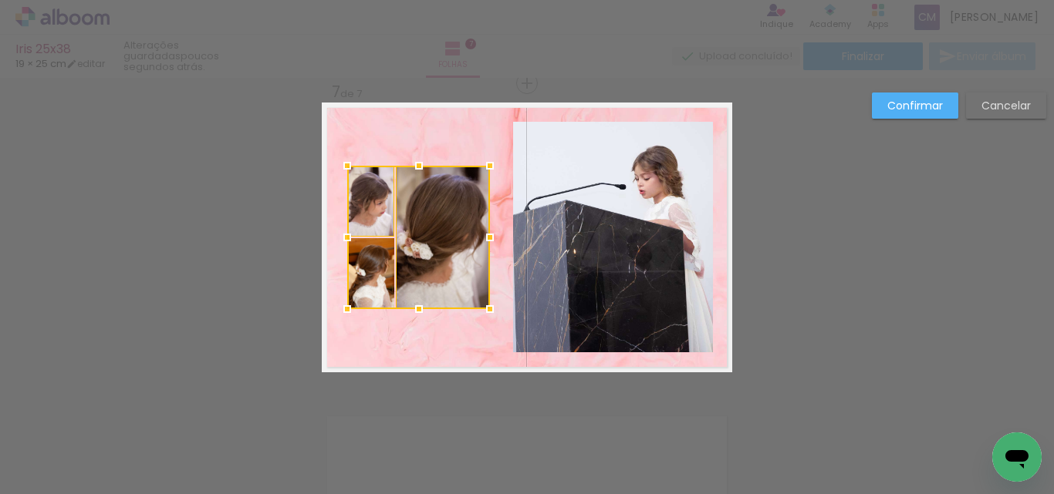
click at [364, 285] on div at bounding box center [418, 237] width 143 height 143
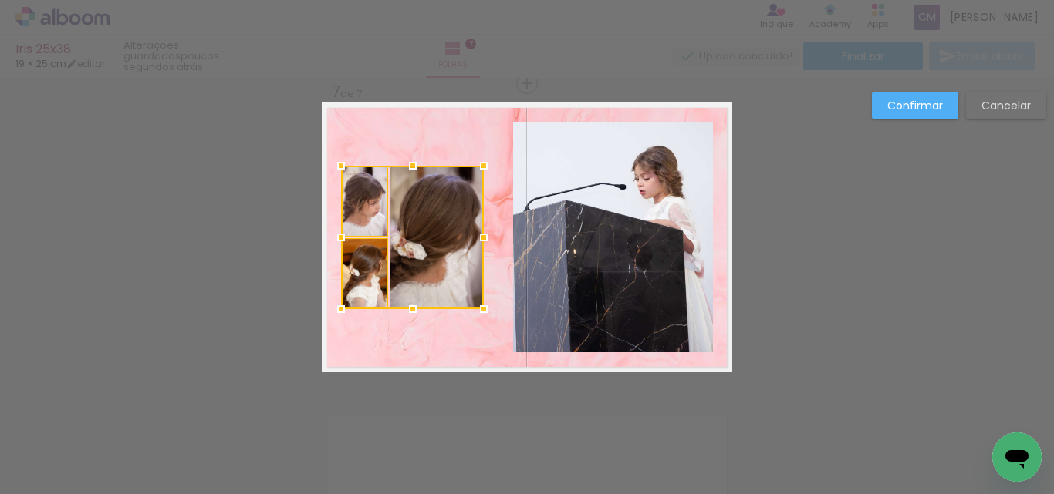
click at [436, 247] on div at bounding box center [412, 237] width 143 height 143
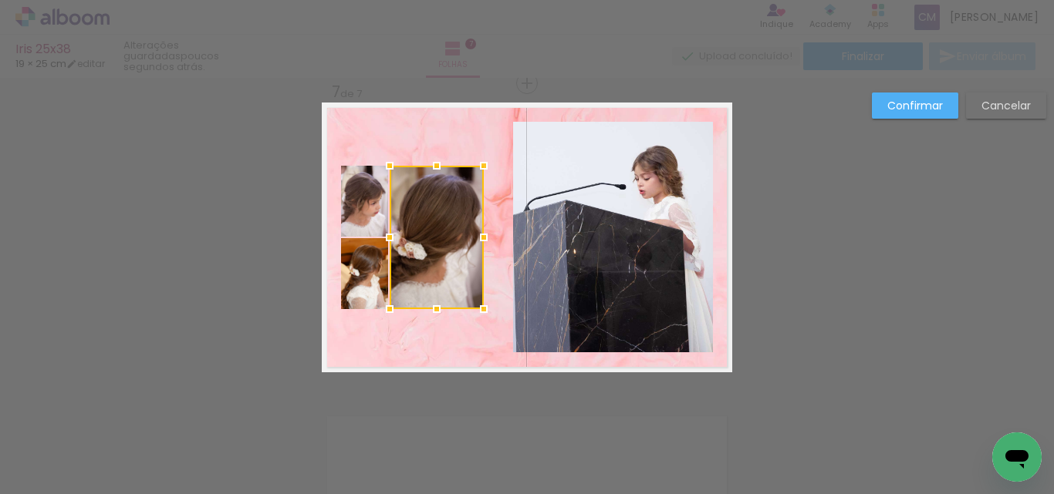
click at [582, 248] on quentale-photo at bounding box center [613, 237] width 200 height 231
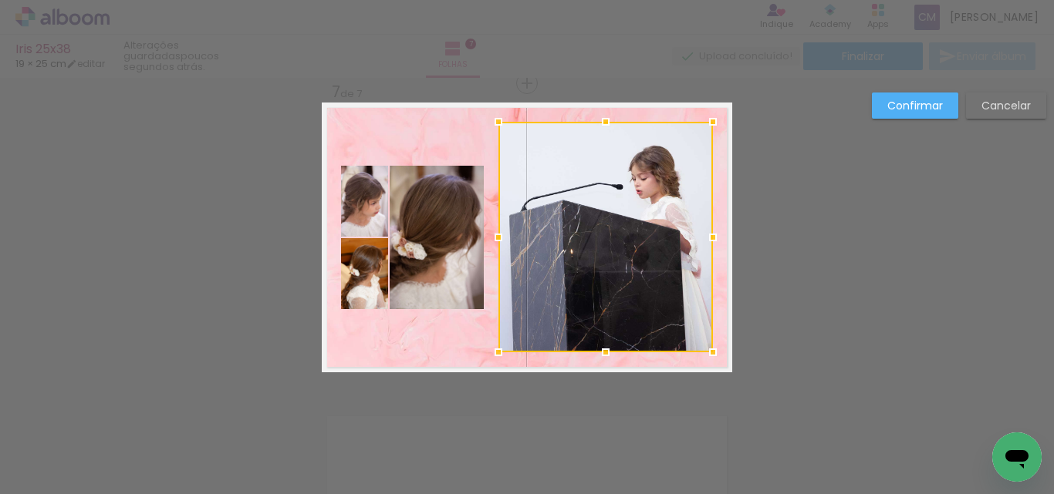
drag, startPoint x: 504, startPoint y: 232, endPoint x: 490, endPoint y: 241, distance: 17.3
click at [490, 241] on div at bounding box center [498, 237] width 31 height 31
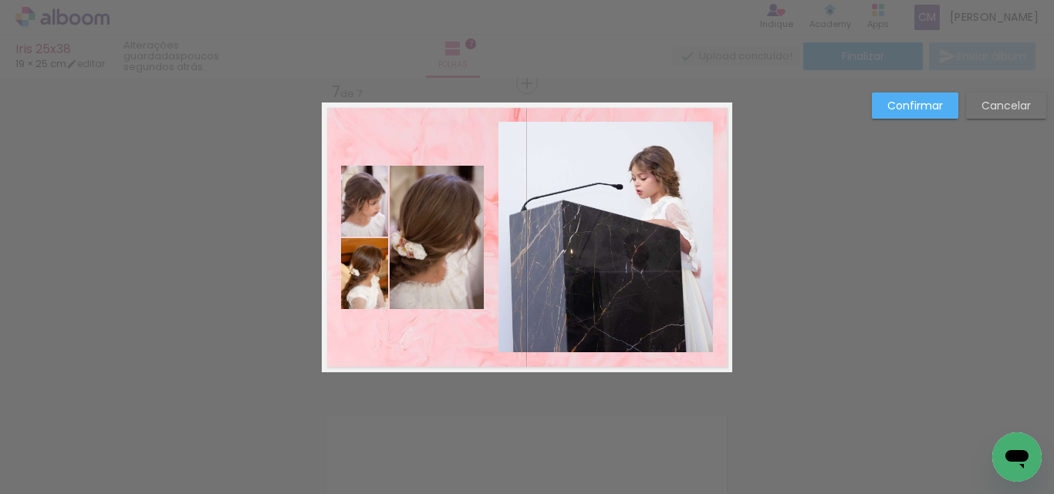
click at [946, 105] on paper-button "Confirmar" at bounding box center [915, 106] width 86 height 26
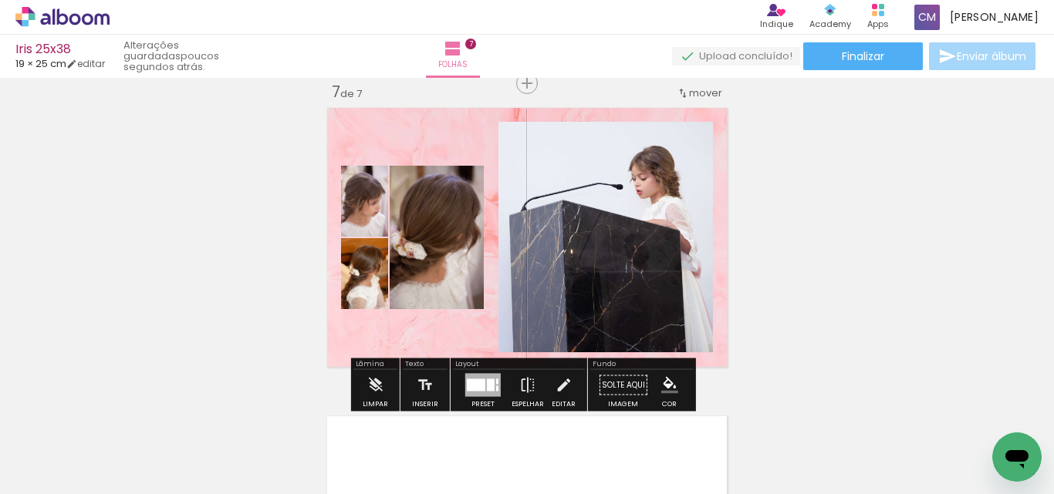
click at [647, 177] on paper-item at bounding box center [656, 174] width 28 height 11
click at [653, 231] on iron-icon "color picker" at bounding box center [657, 236] width 19 height 15
click at [657, 102] on paper-item "#ffffff" at bounding box center [664, 103] width 15 height 15
click at [441, 241] on paper-item at bounding box center [439, 242] width 28 height 11
click at [439, 302] on iron-icon "color picker" at bounding box center [440, 304] width 19 height 15
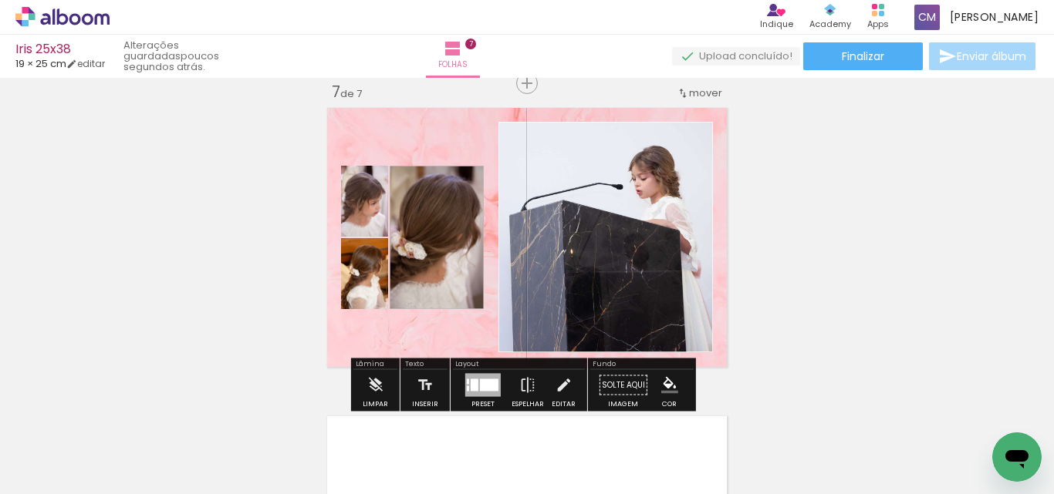
click at [449, 167] on paper-item "#ffffff" at bounding box center [441, 171] width 15 height 15
click at [354, 261] on paper-item at bounding box center [360, 266] width 28 height 11
click at [352, 329] on iron-icon "color picker" at bounding box center [361, 328] width 19 height 15
click at [367, 194] on paper-item "#ffffff" at bounding box center [363, 194] width 15 height 15
click at [356, 336] on paper-item at bounding box center [360, 338] width 28 height 11
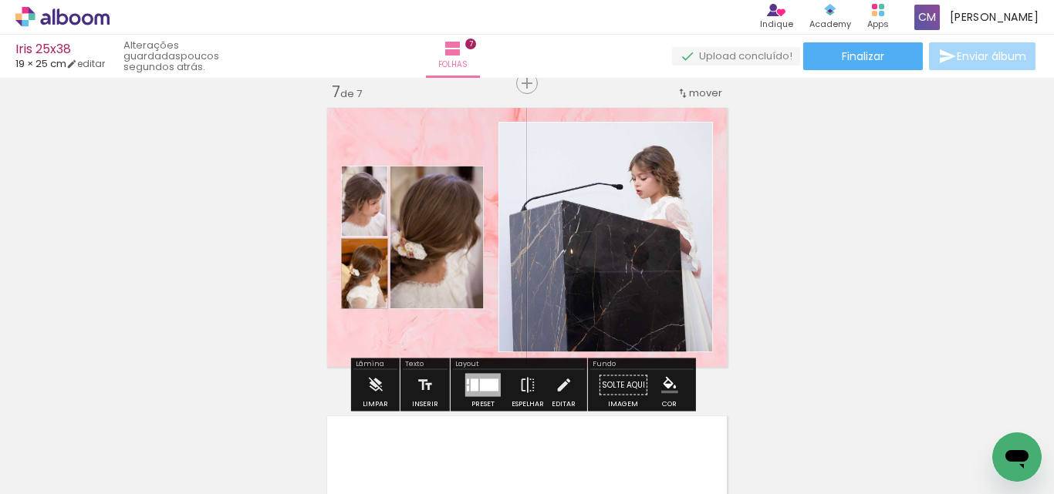
click at [356, 394] on paper-icon-button "color picker" at bounding box center [361, 400] width 31 height 27
click at [367, 266] on paper-item "#ffffff" at bounding box center [363, 267] width 15 height 15
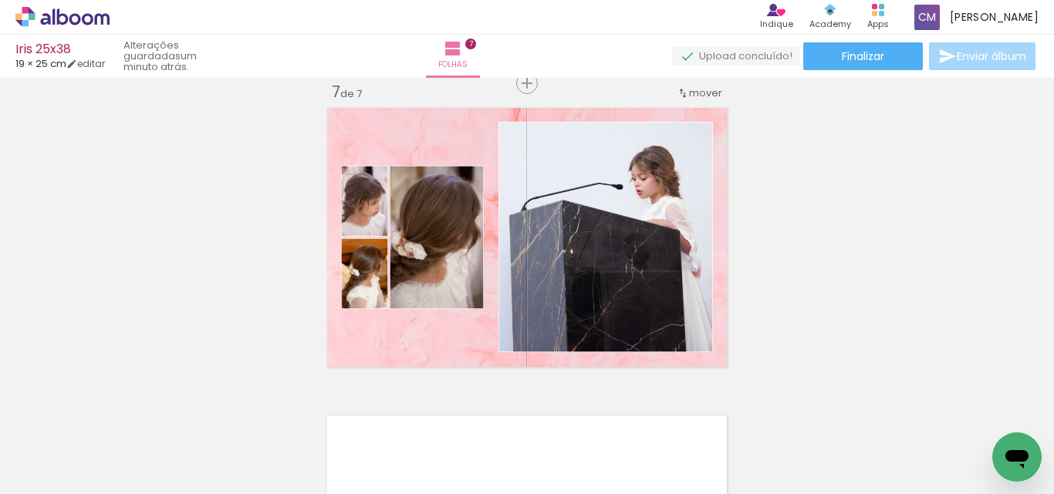
scroll to position [0, 1061]
